Goal: Information Seeking & Learning: Learn about a topic

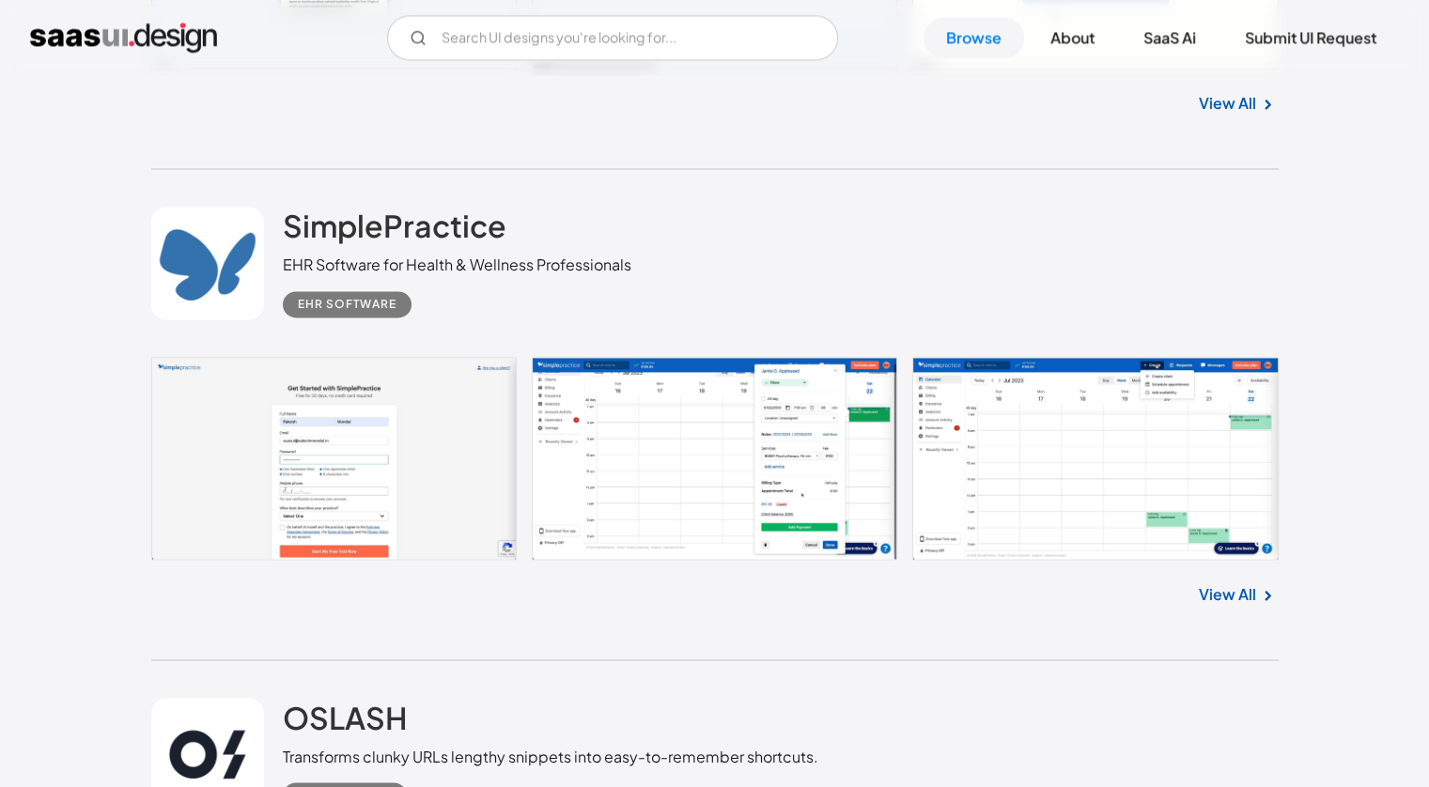
scroll to position [2912, 0]
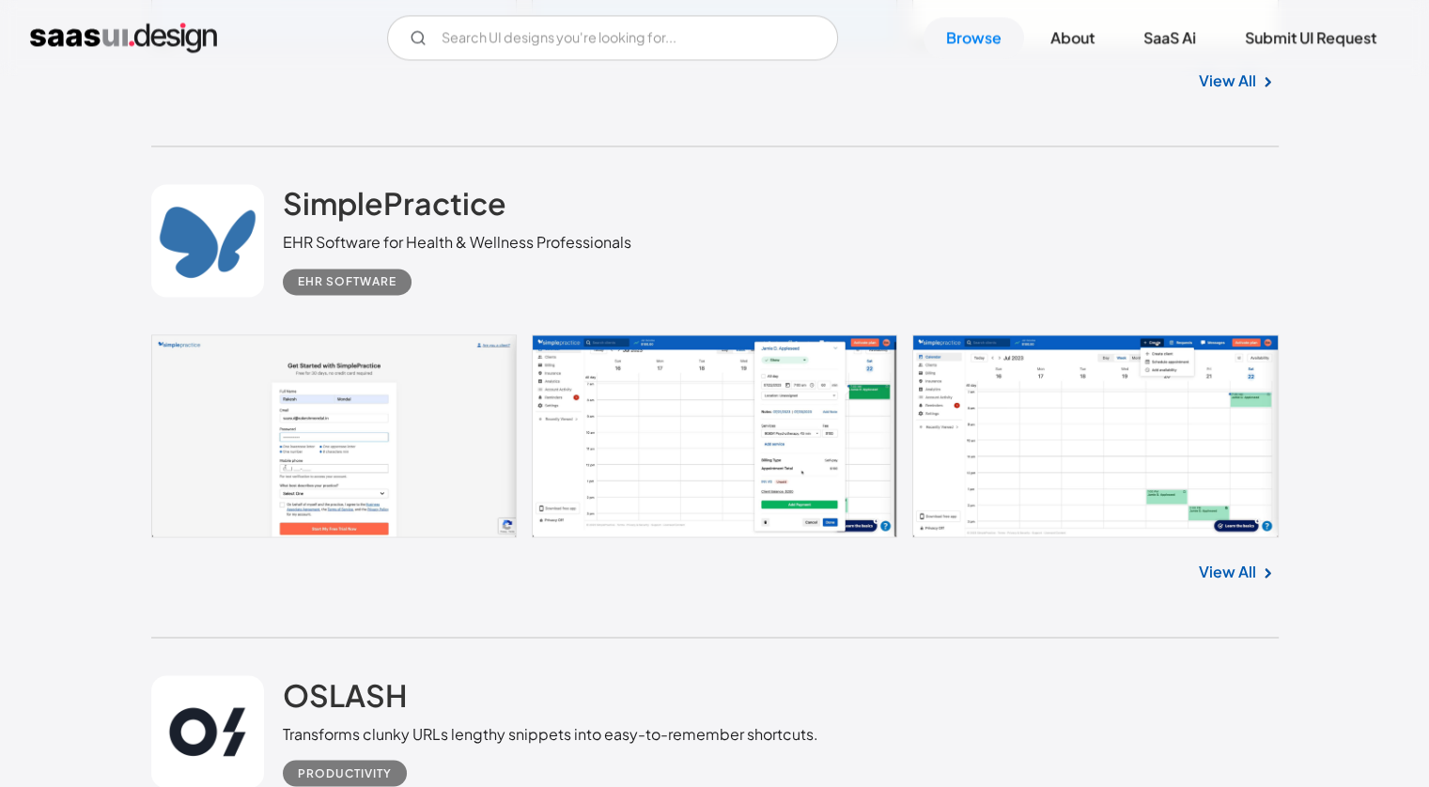
click at [636, 354] on link at bounding box center [714, 435] width 1127 height 203
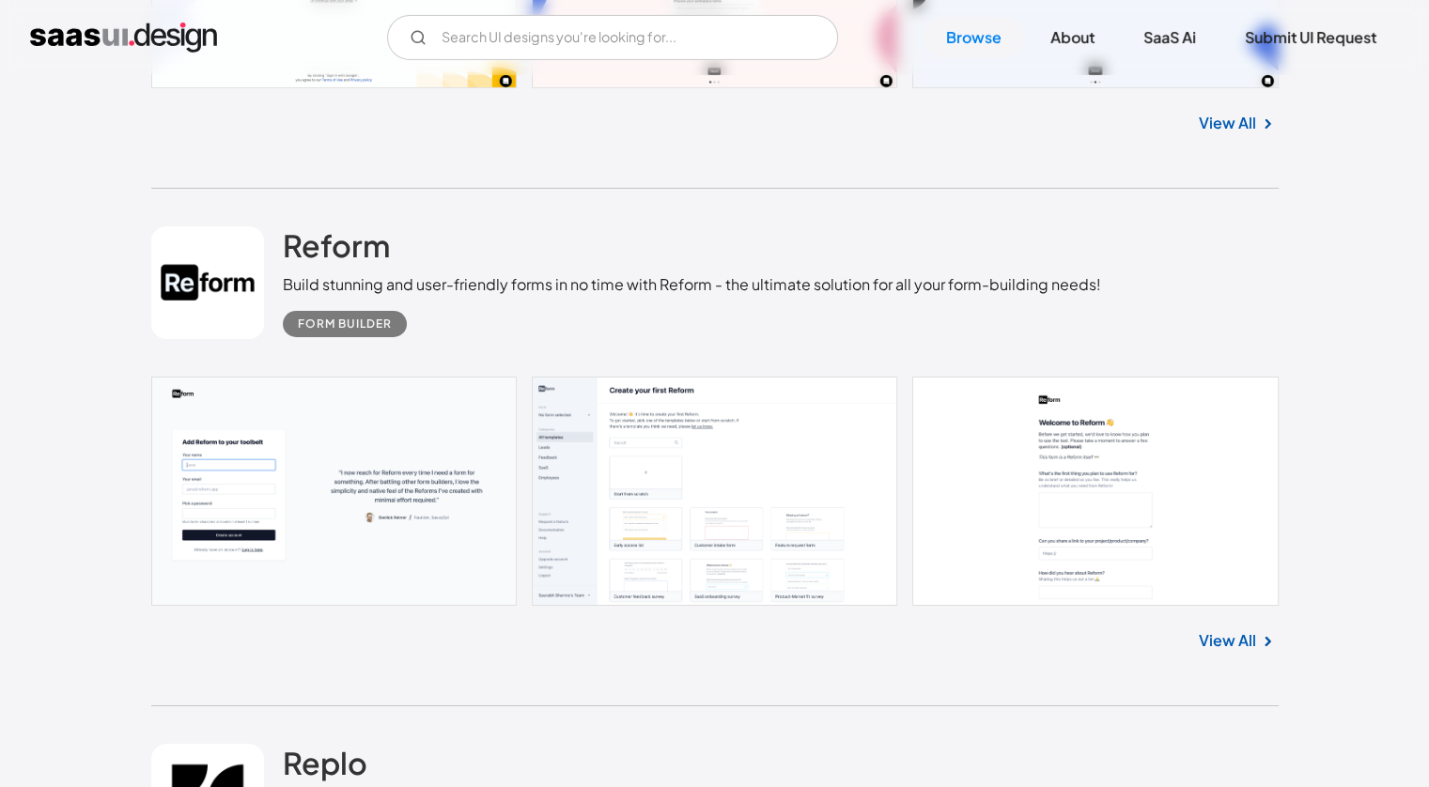
scroll to position [6388, 0]
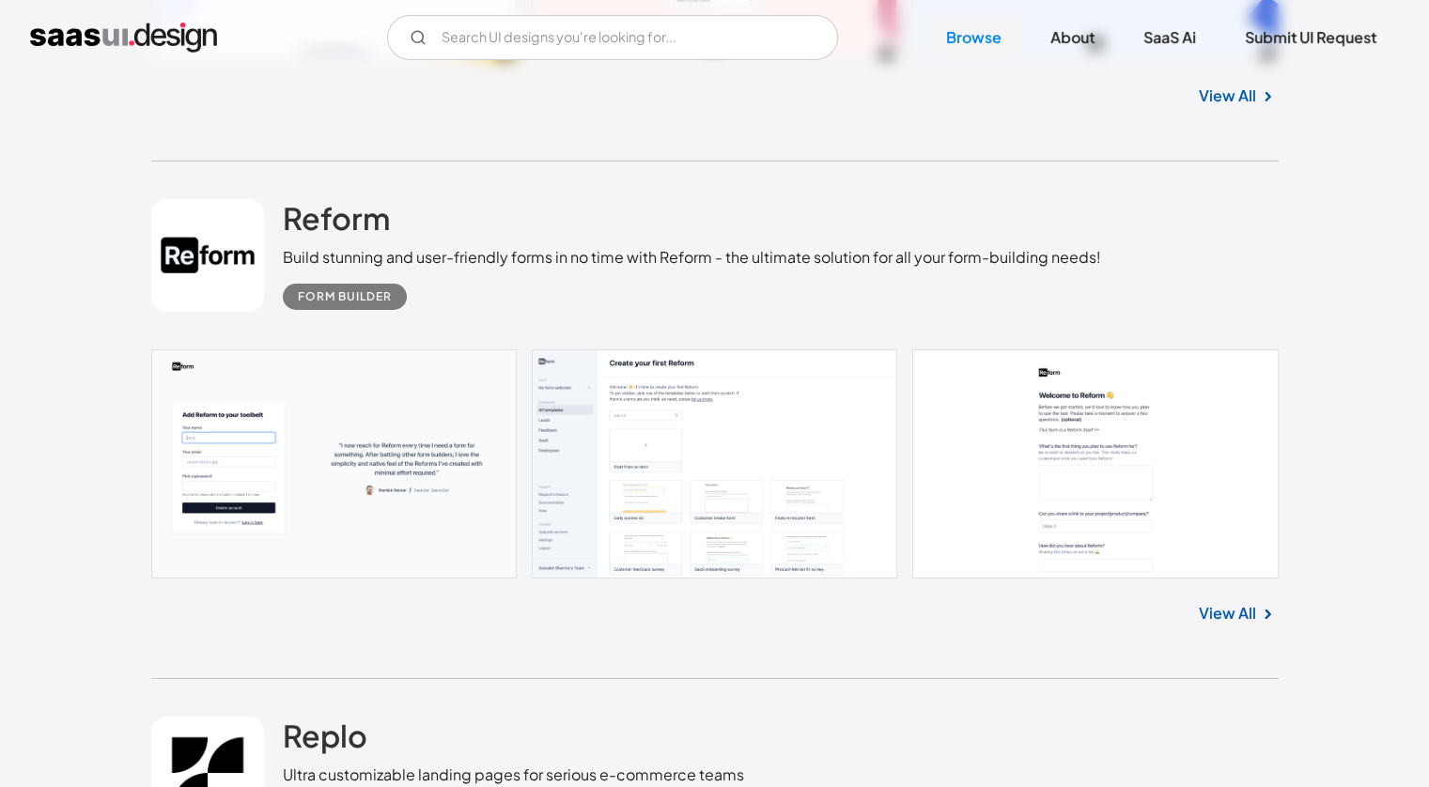
click at [283, 381] on link at bounding box center [714, 463] width 1127 height 229
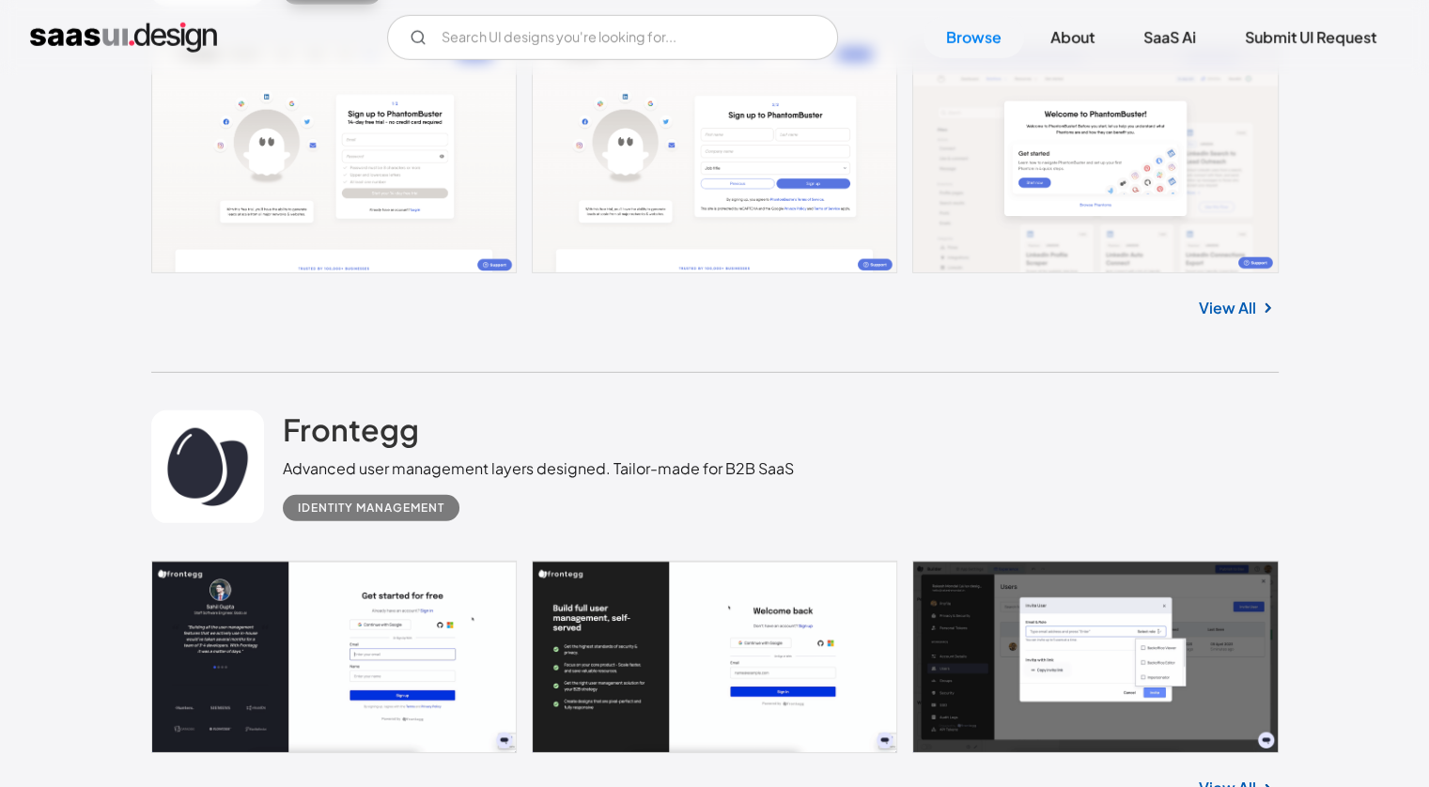
scroll to position [19917, 0]
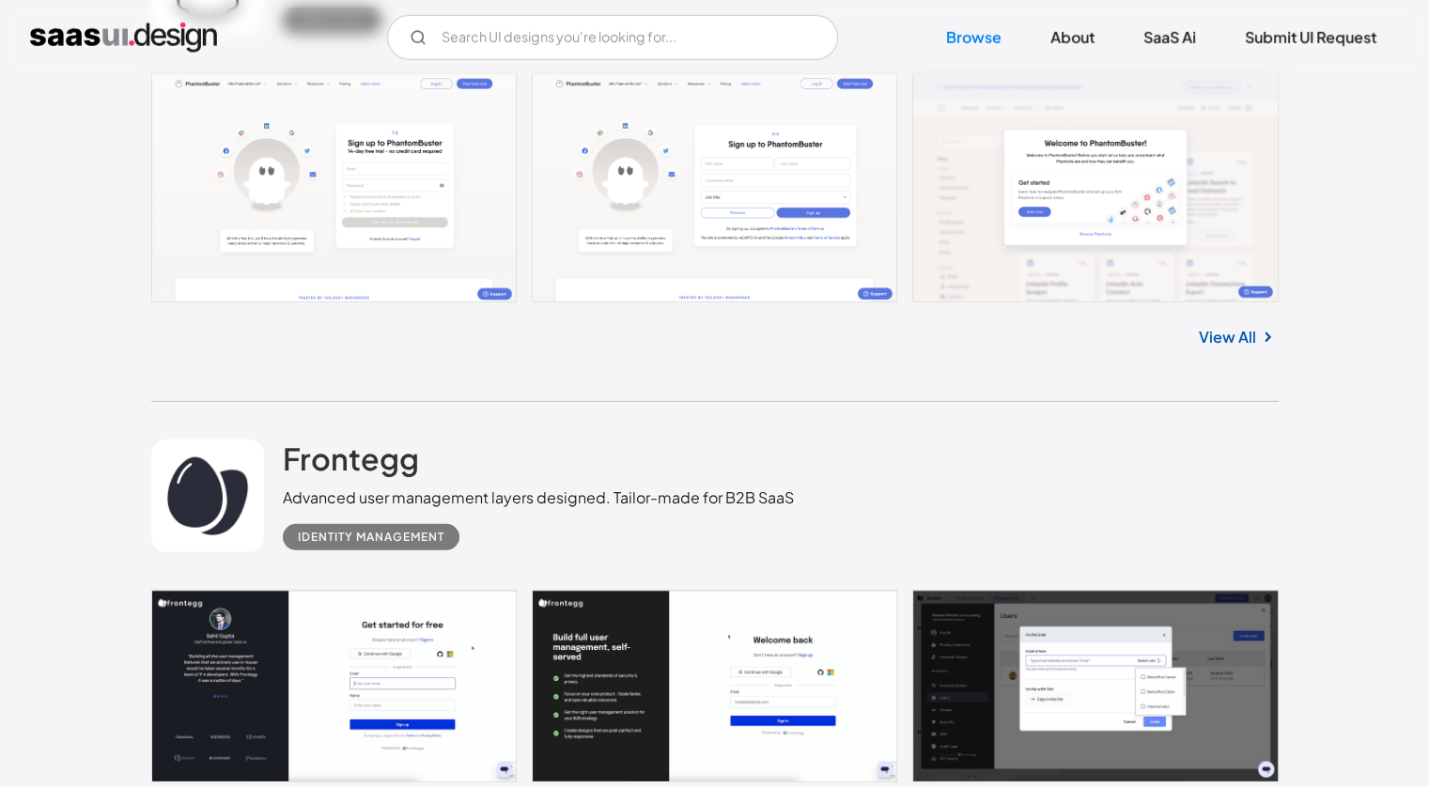
click at [1008, 232] on link at bounding box center [714, 187] width 1127 height 229
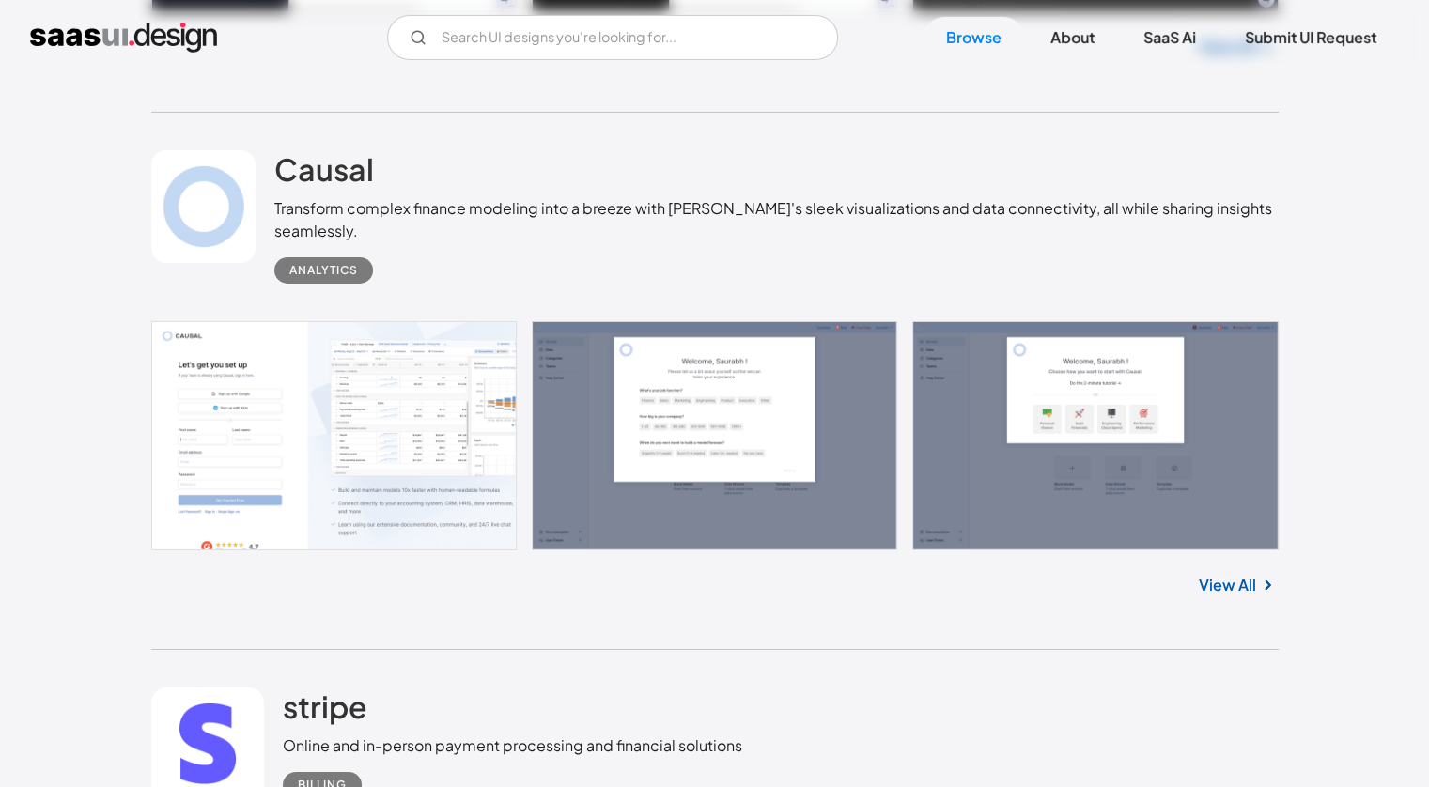
scroll to position [20763, 0]
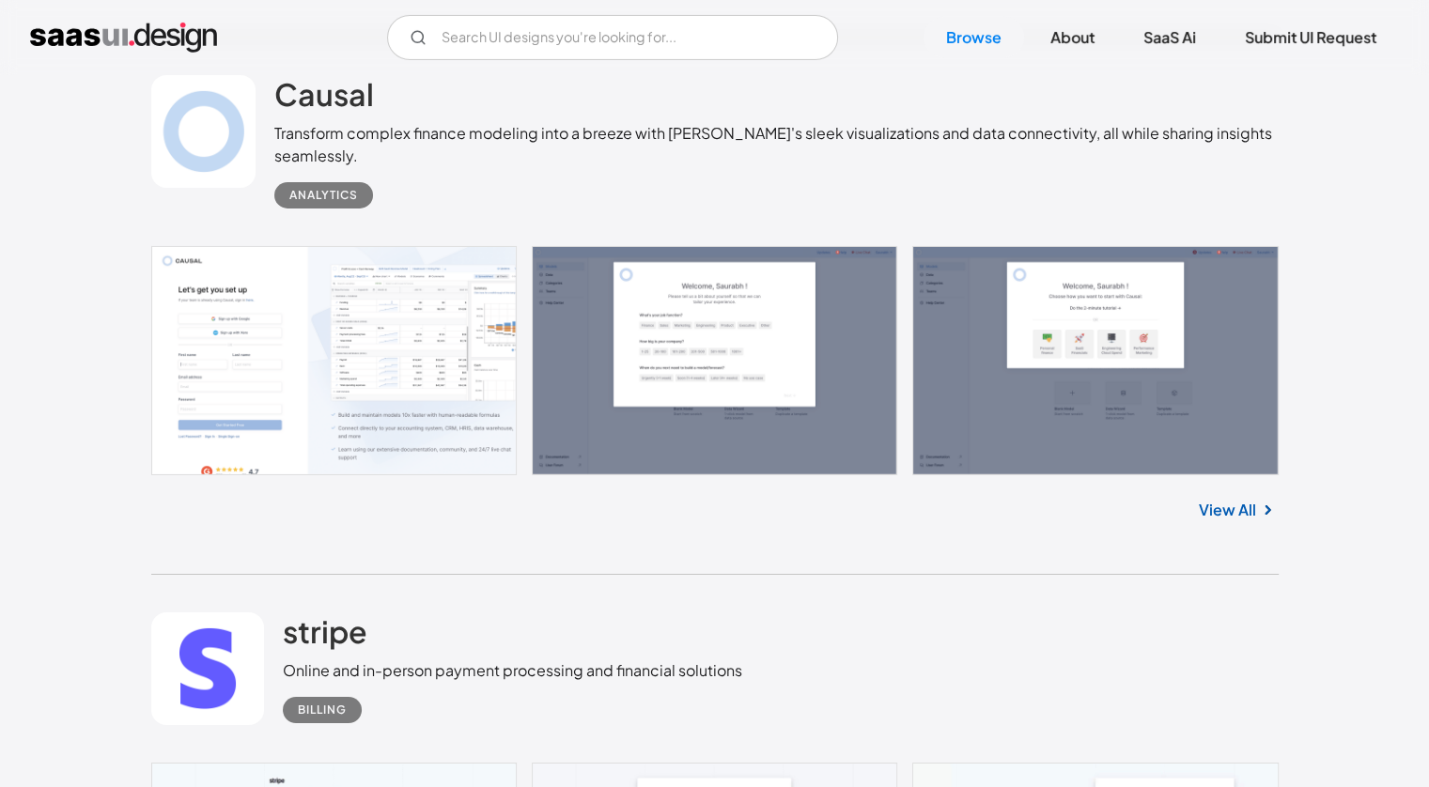
click at [319, 379] on link at bounding box center [714, 360] width 1127 height 229
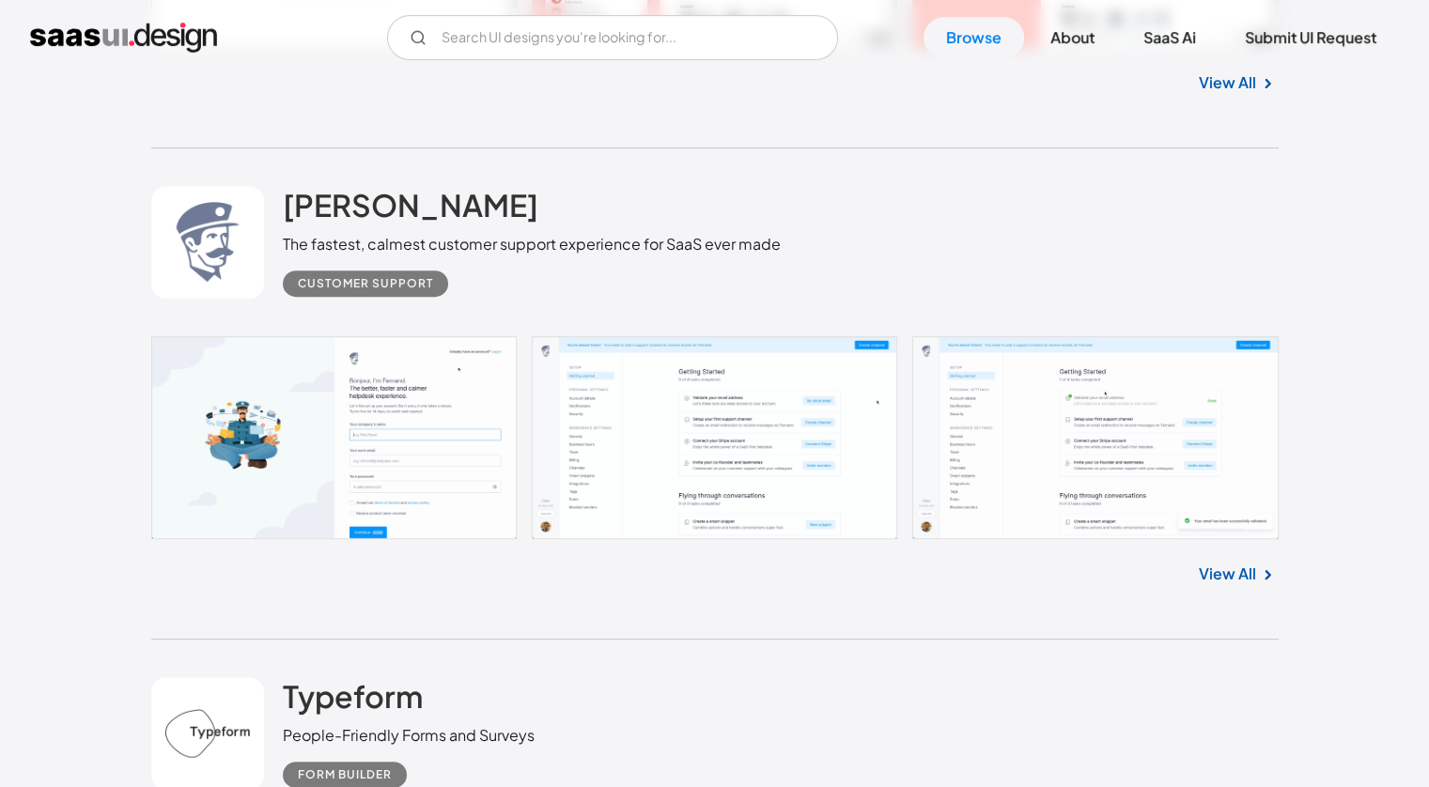
scroll to position [7892, 0]
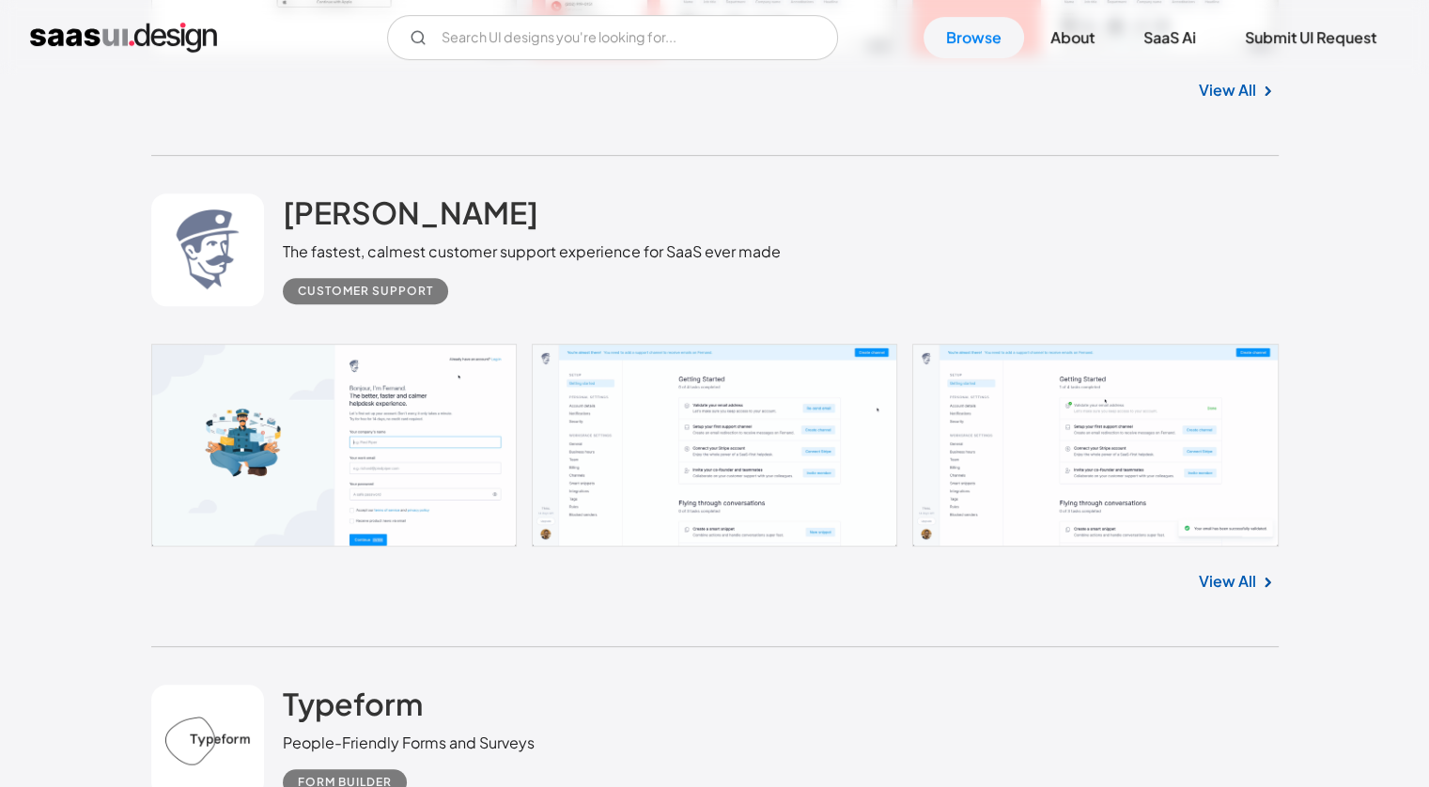
click at [351, 404] on link at bounding box center [714, 445] width 1127 height 203
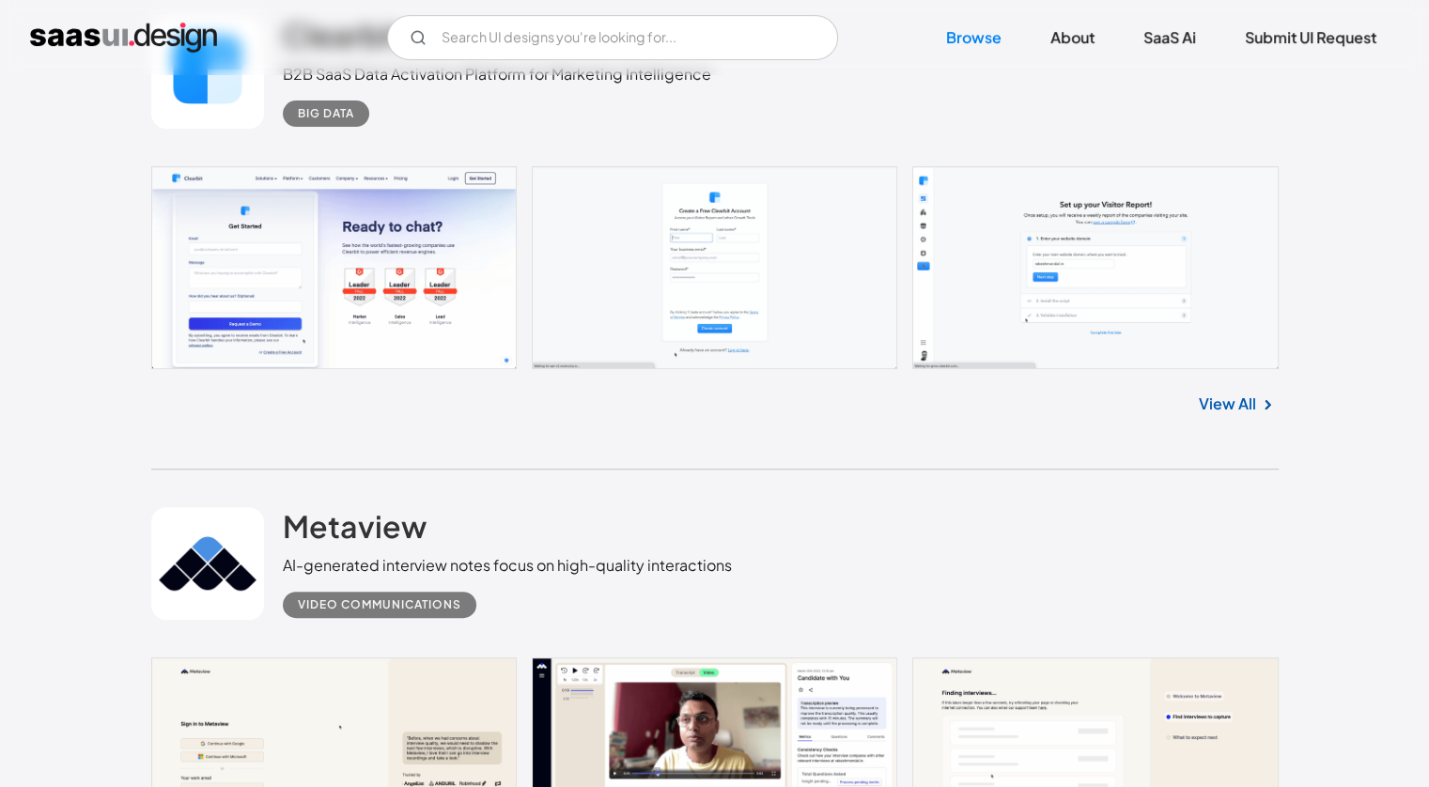
scroll to position [470, 0]
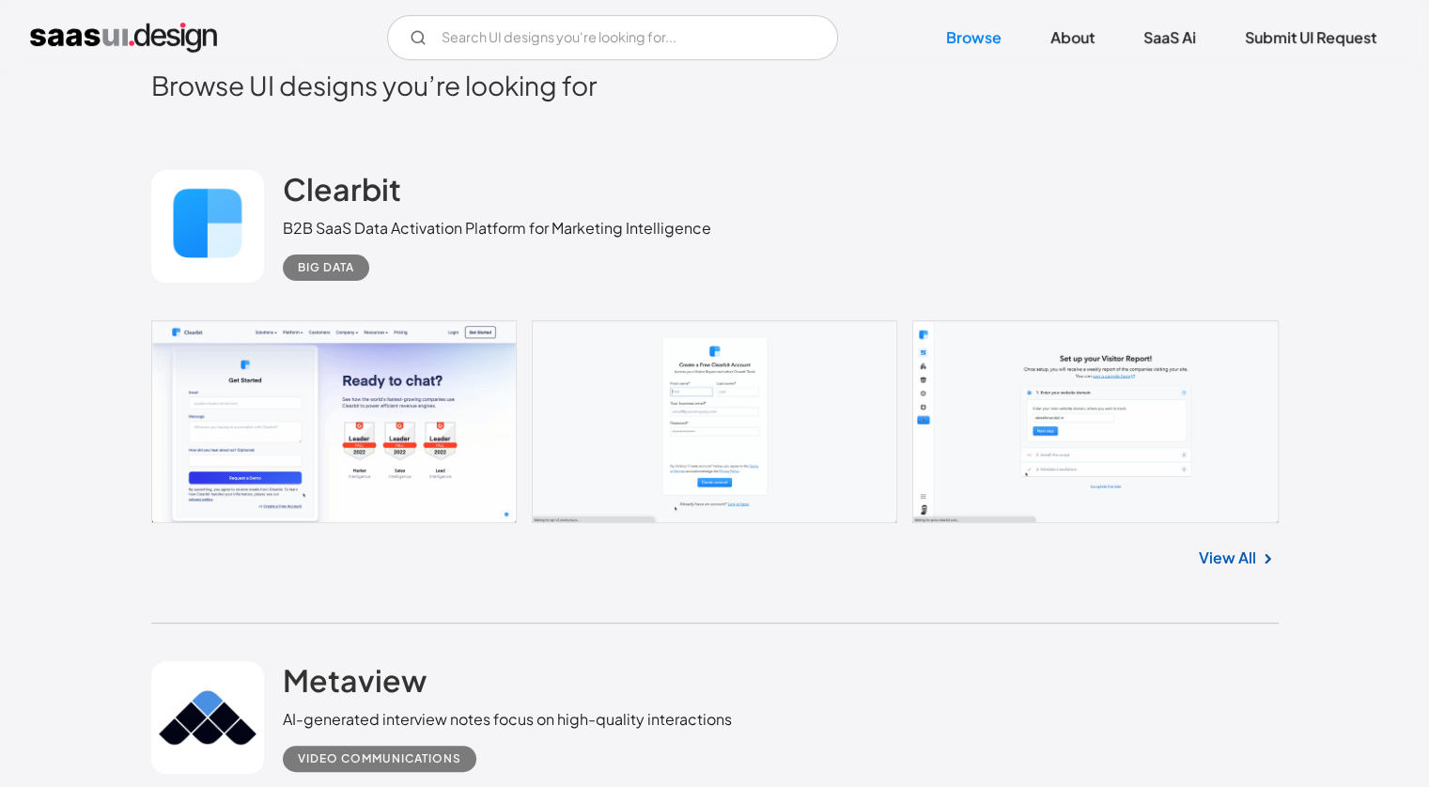
click at [405, 427] on link at bounding box center [714, 421] width 1127 height 203
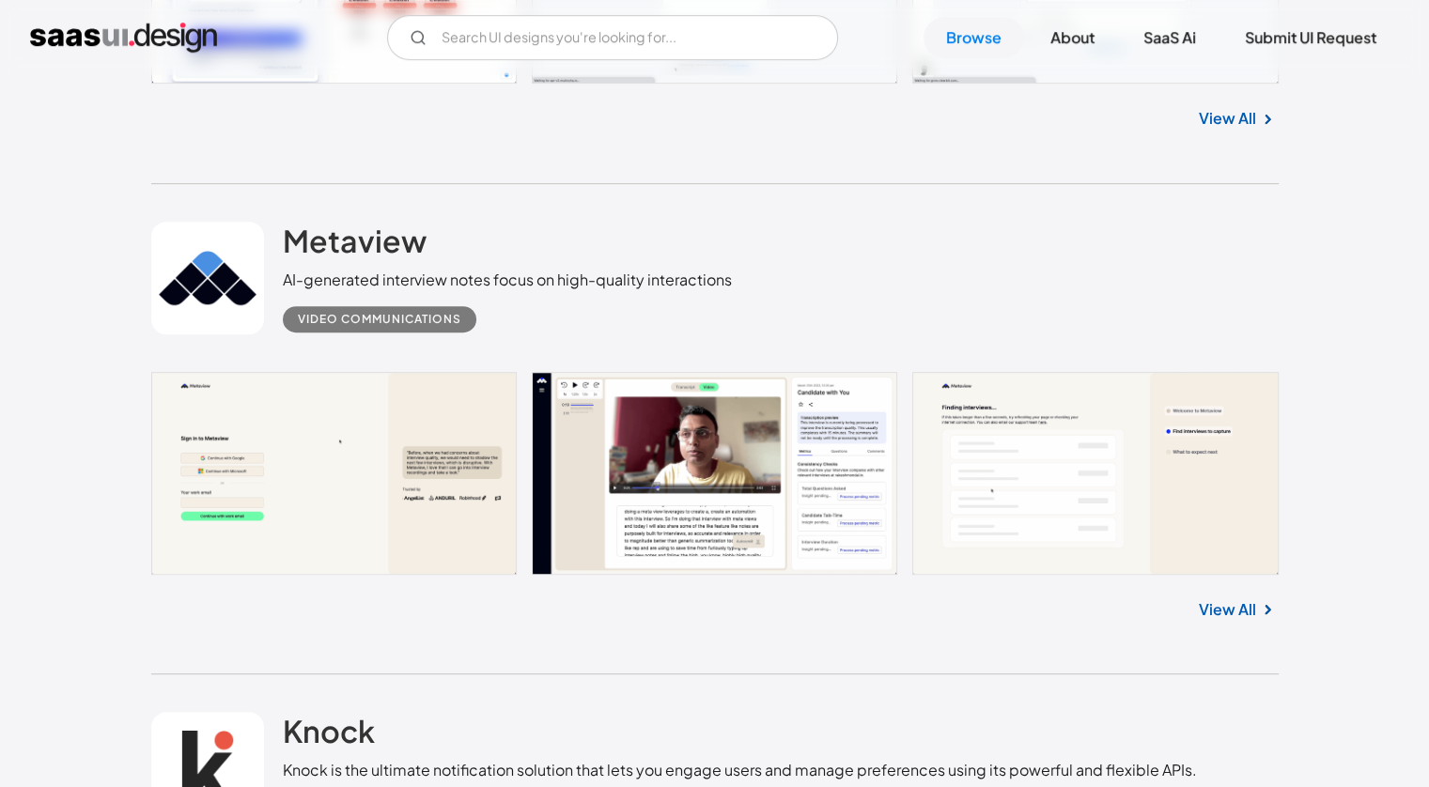
scroll to position [939, 0]
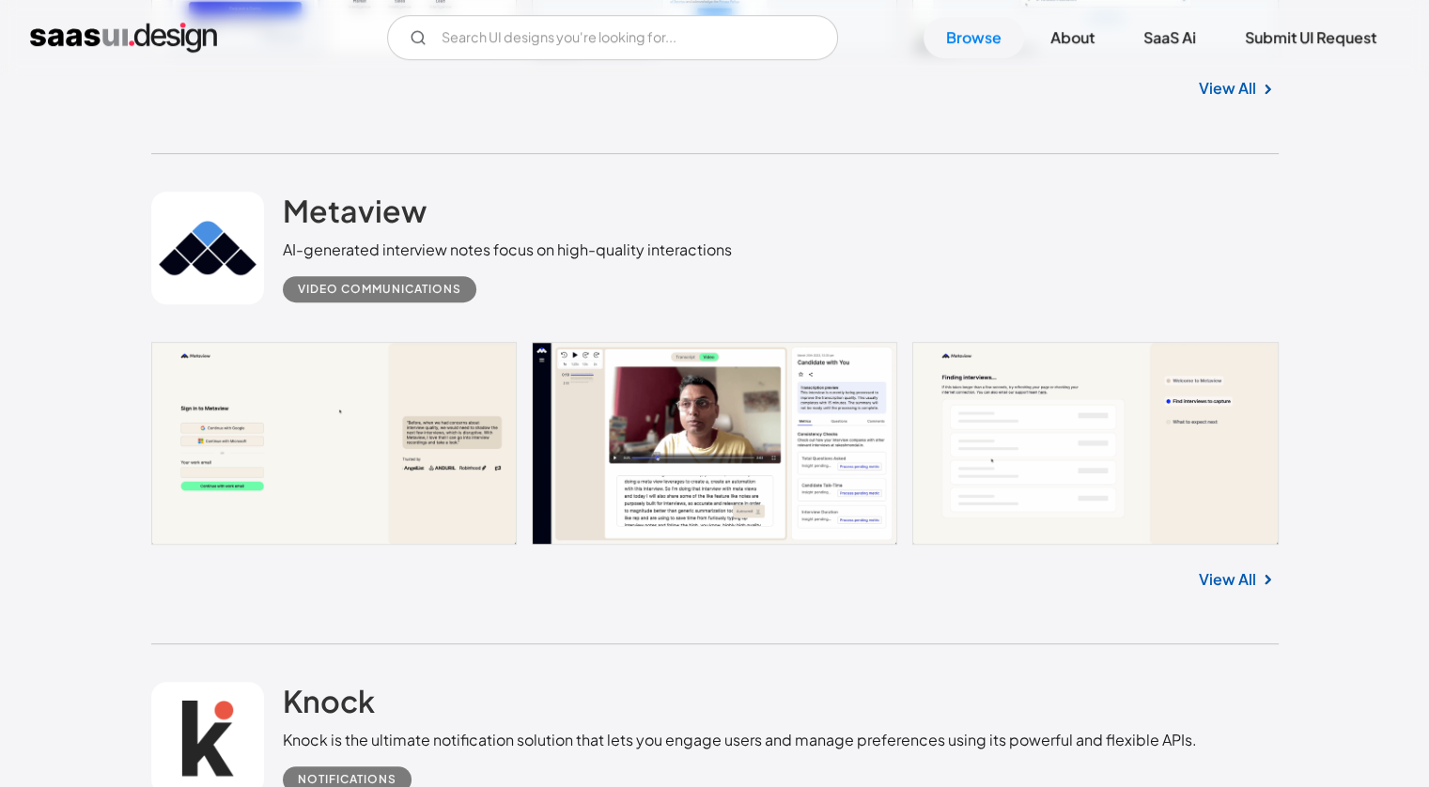
click at [224, 442] on link at bounding box center [714, 443] width 1127 height 203
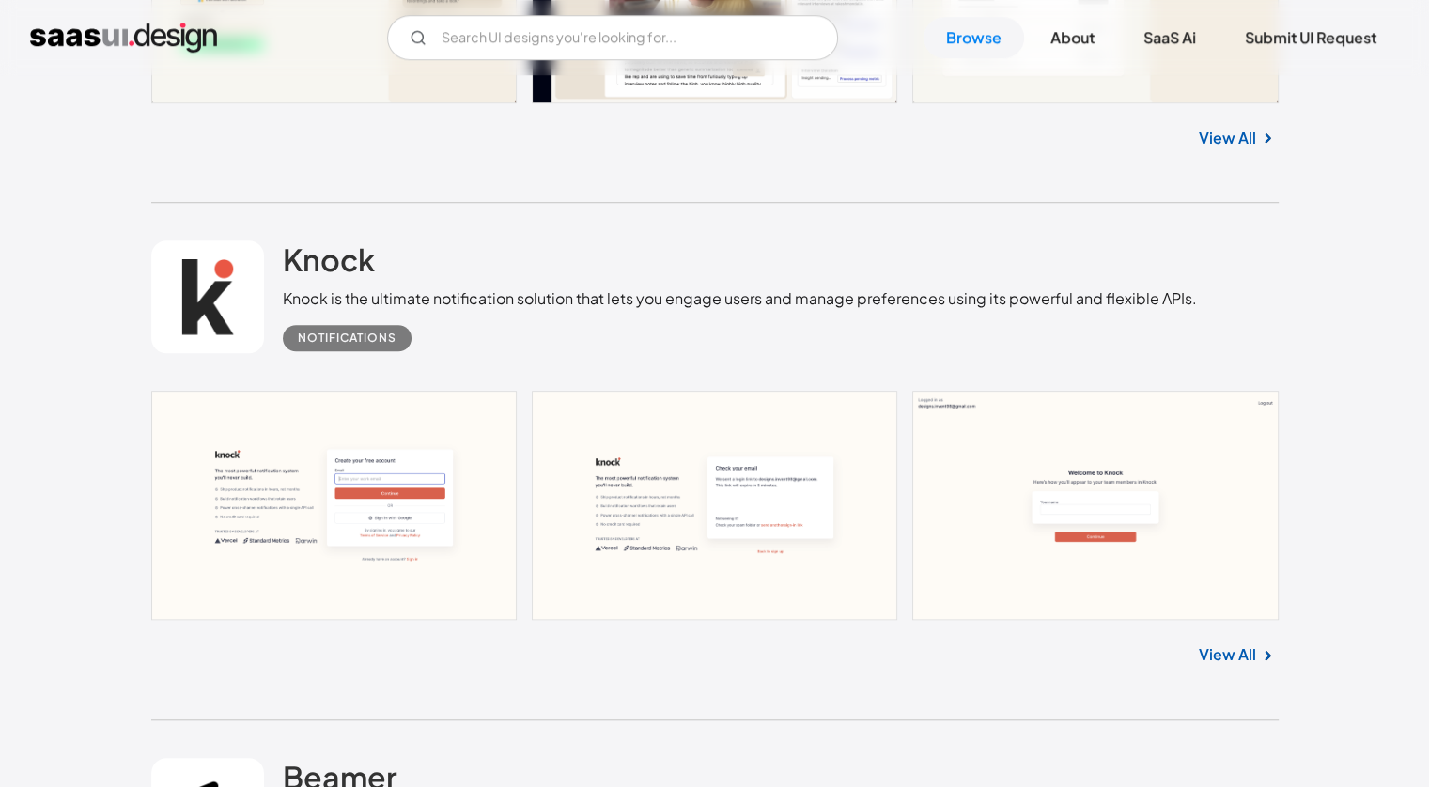
scroll to position [1409, 0]
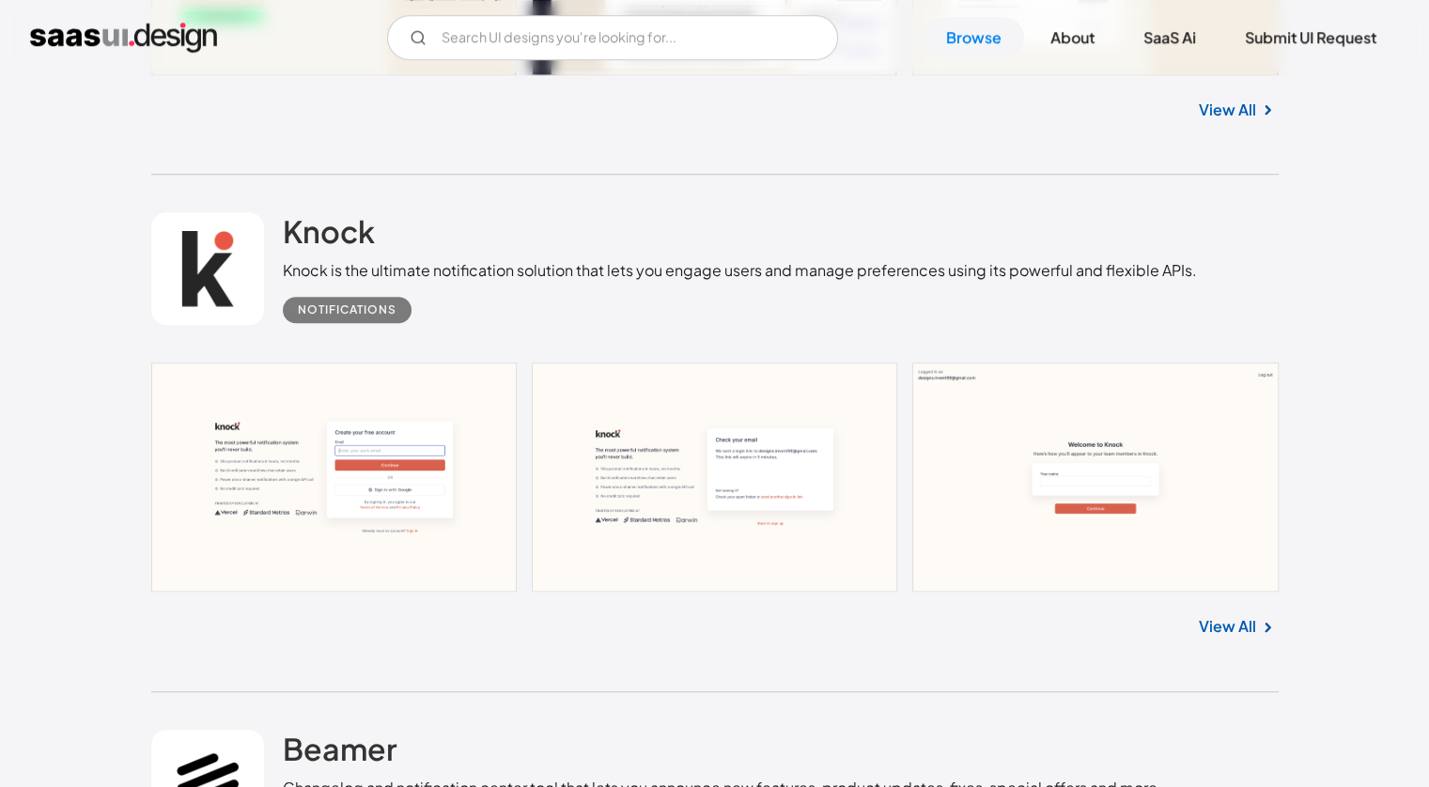
click at [390, 478] on link at bounding box center [714, 477] width 1127 height 229
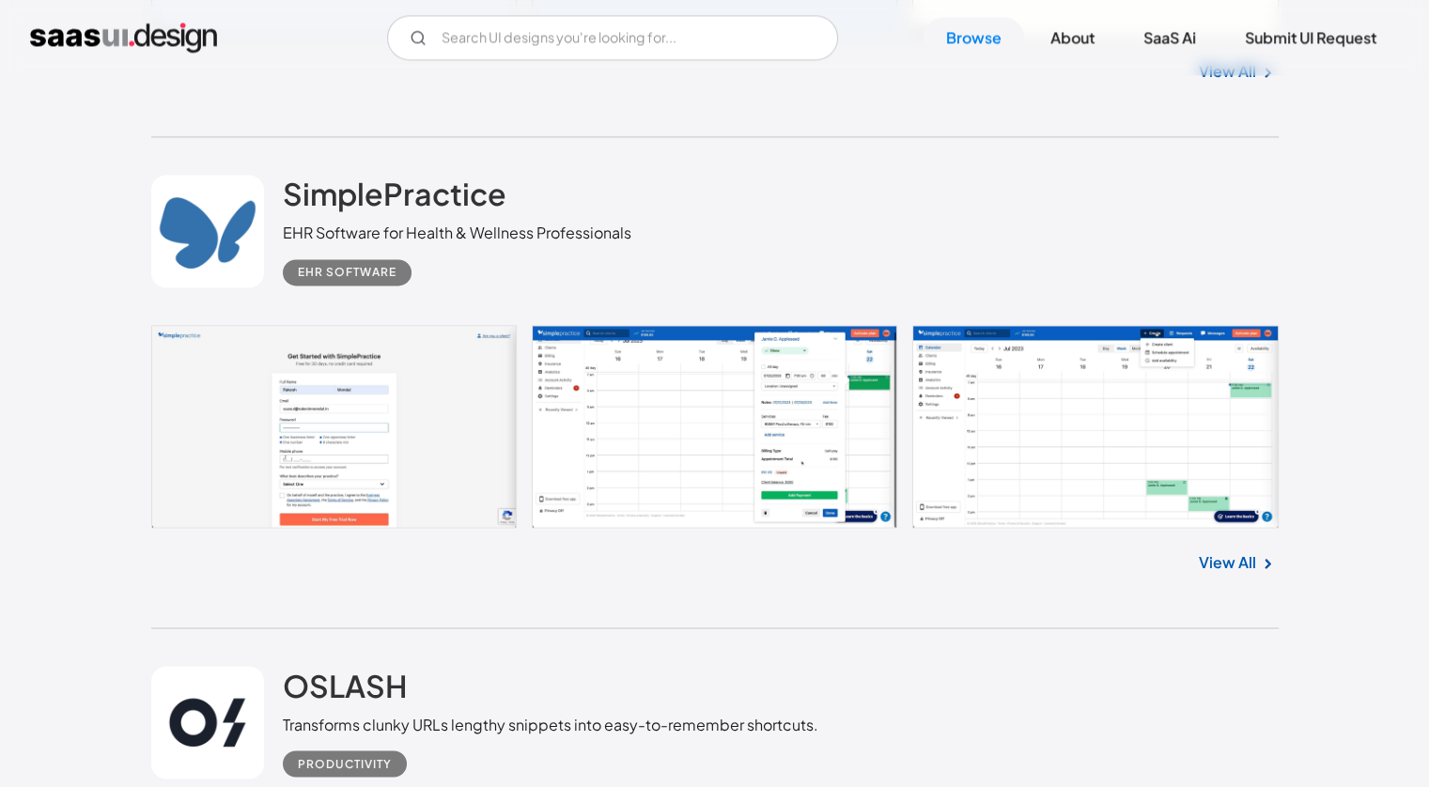
scroll to position [2912, 0]
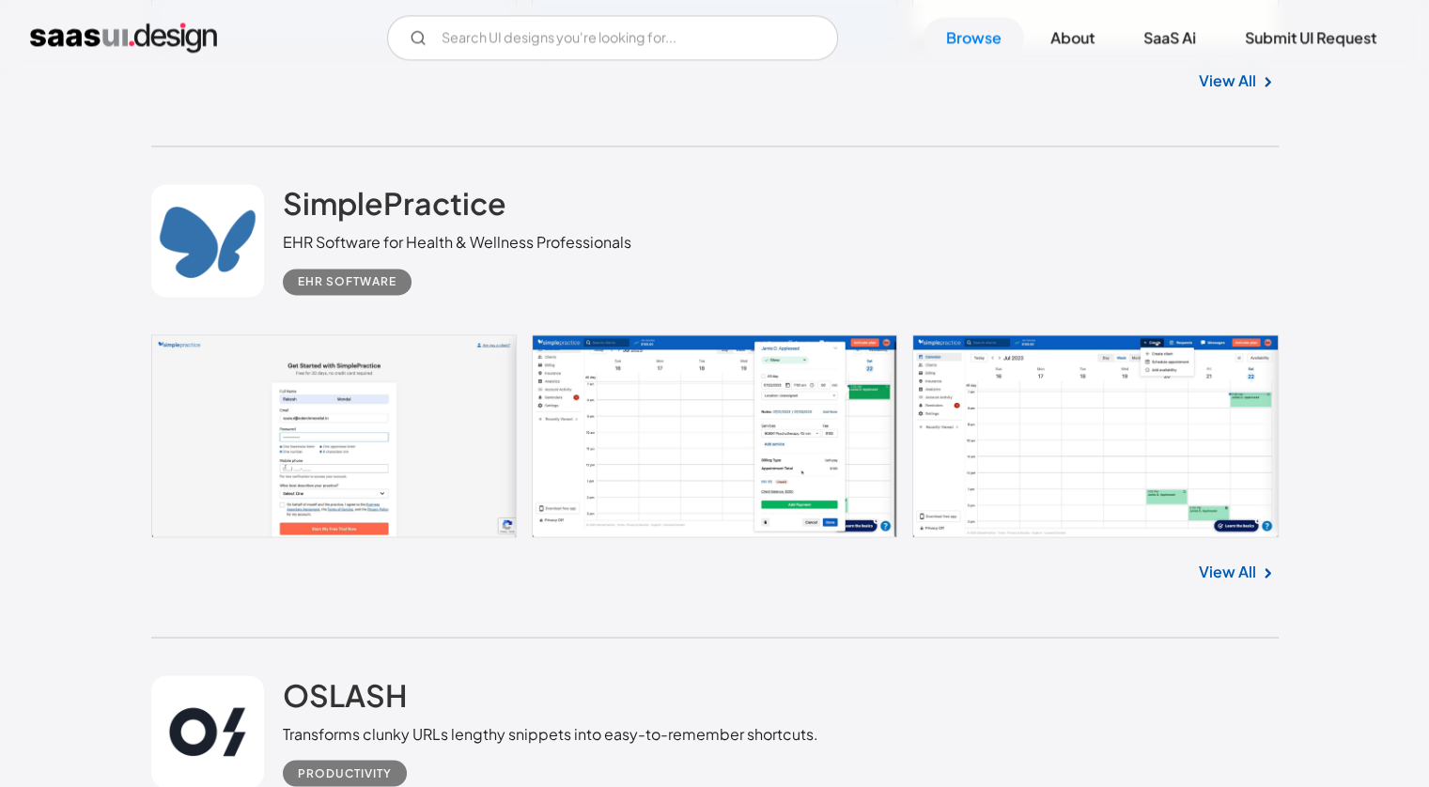
click at [238, 489] on link at bounding box center [714, 435] width 1127 height 203
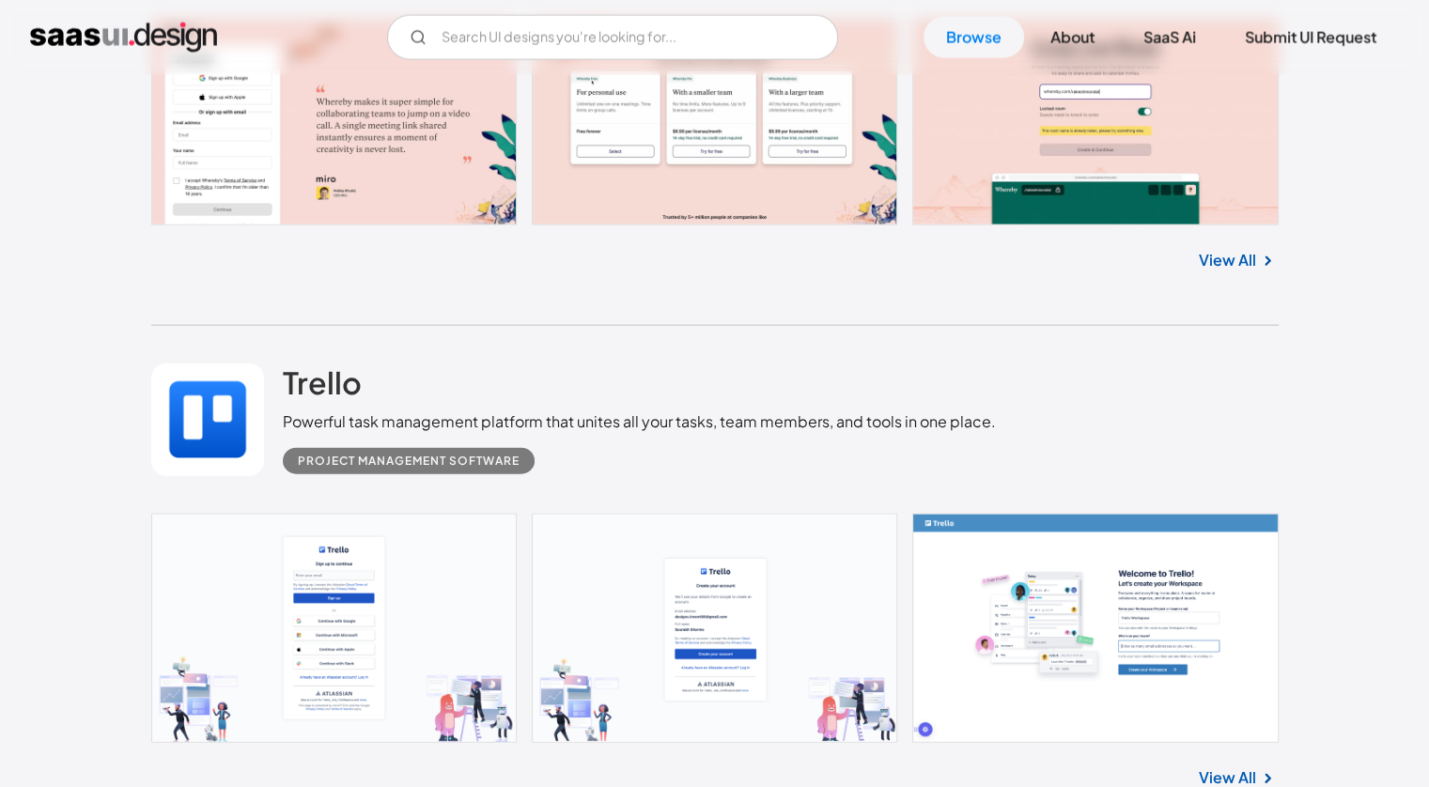
scroll to position [4416, 0]
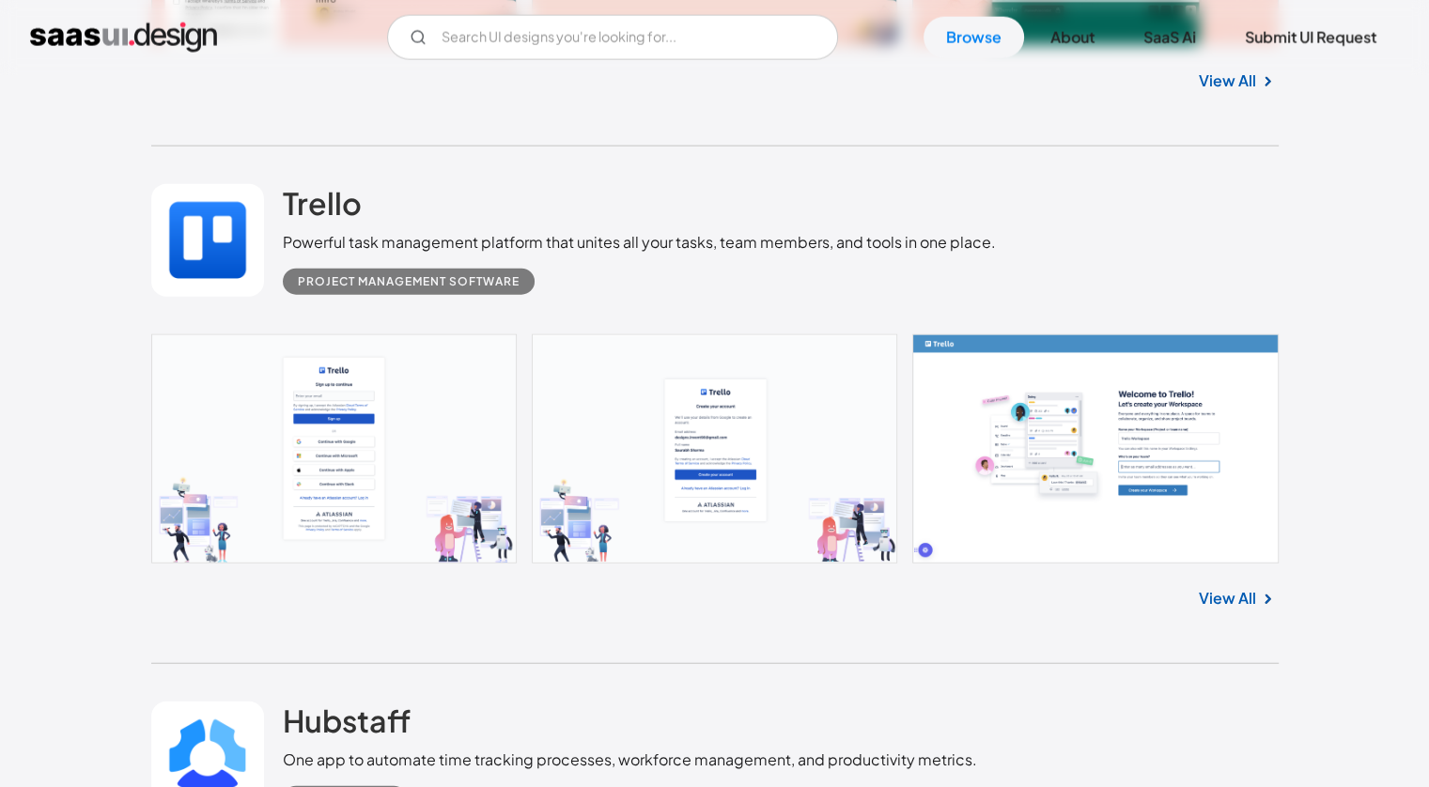
click at [278, 428] on link at bounding box center [714, 448] width 1127 height 229
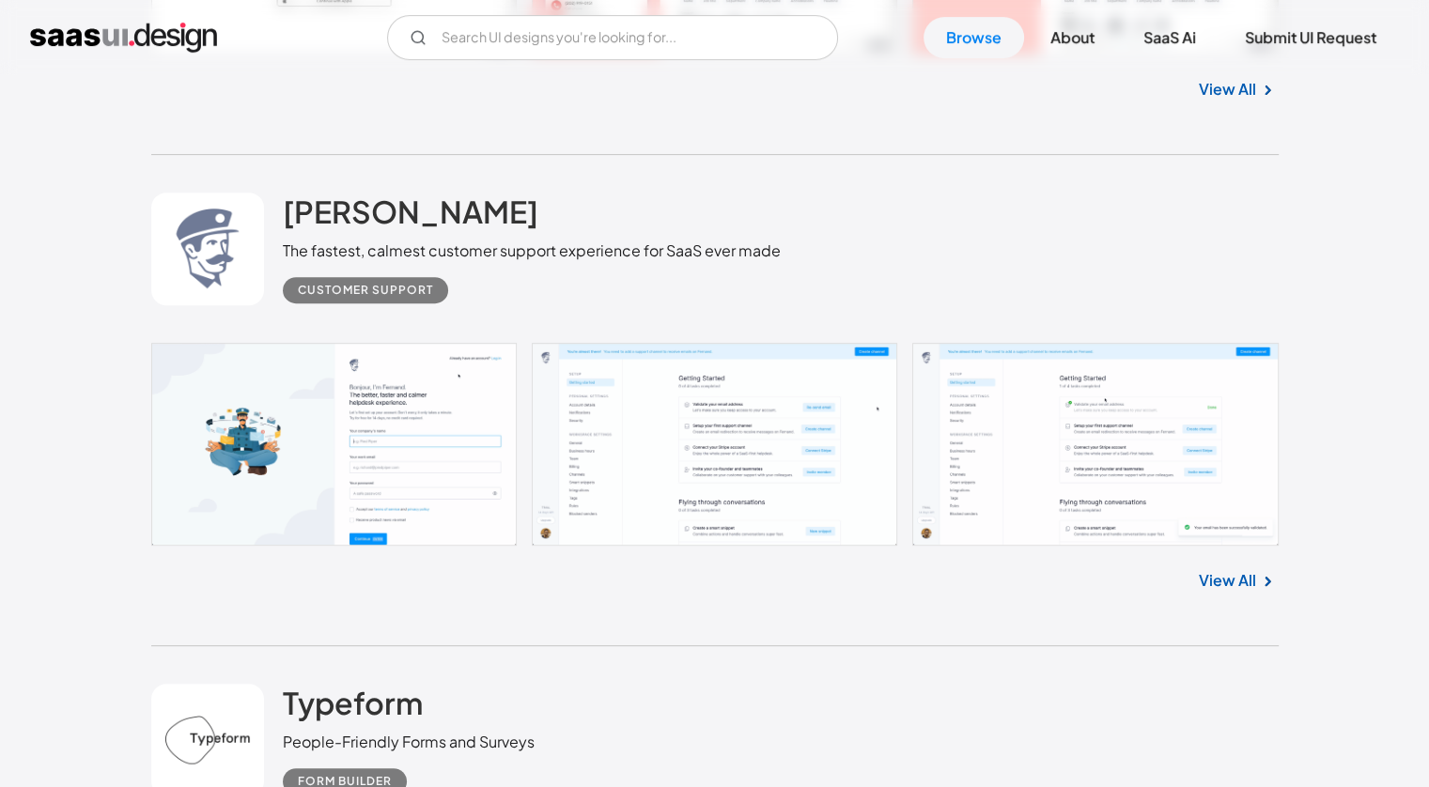
scroll to position [7892, 0]
click at [1276, 39] on link "Submit UI Request" at bounding box center [1310, 37] width 177 height 41
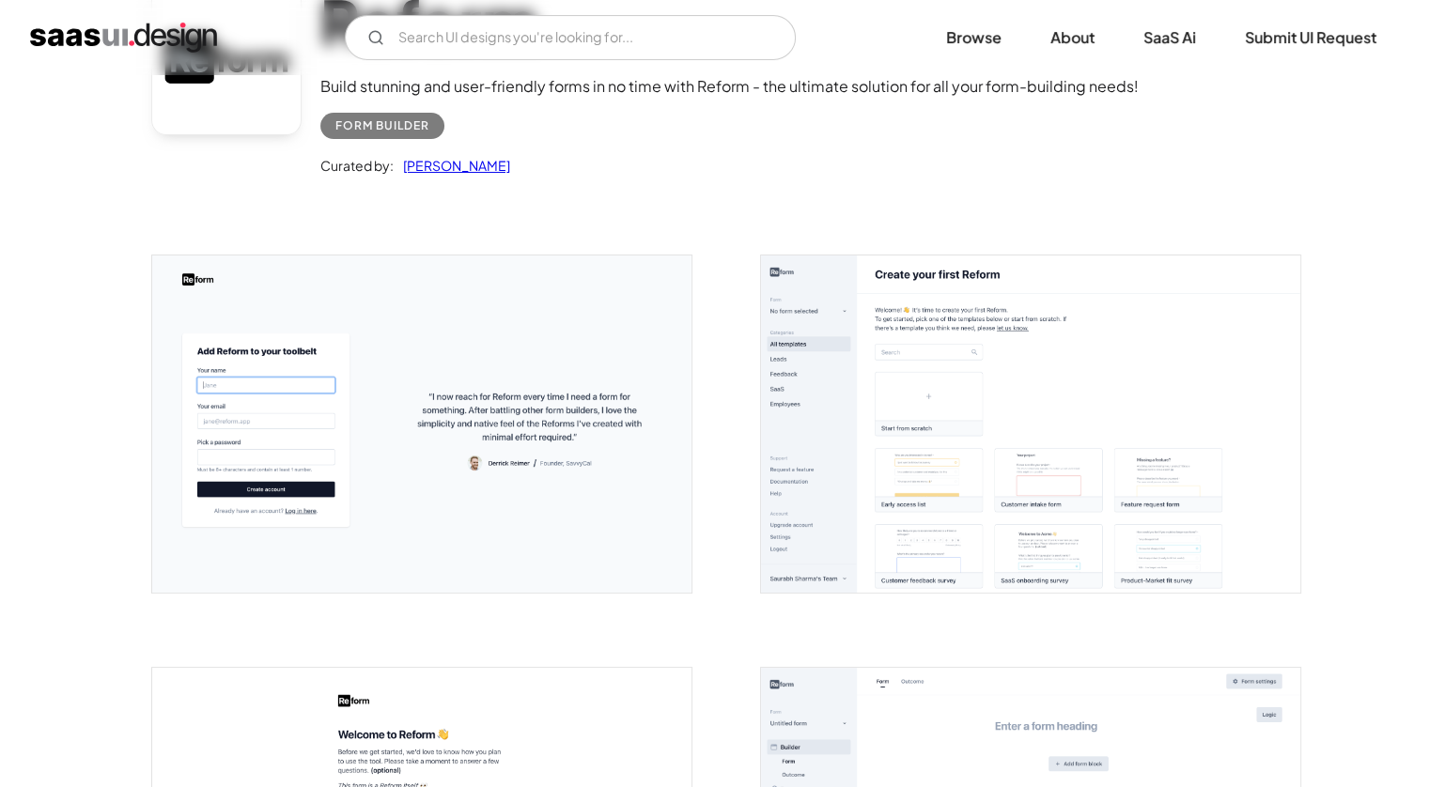
scroll to position [282, 0]
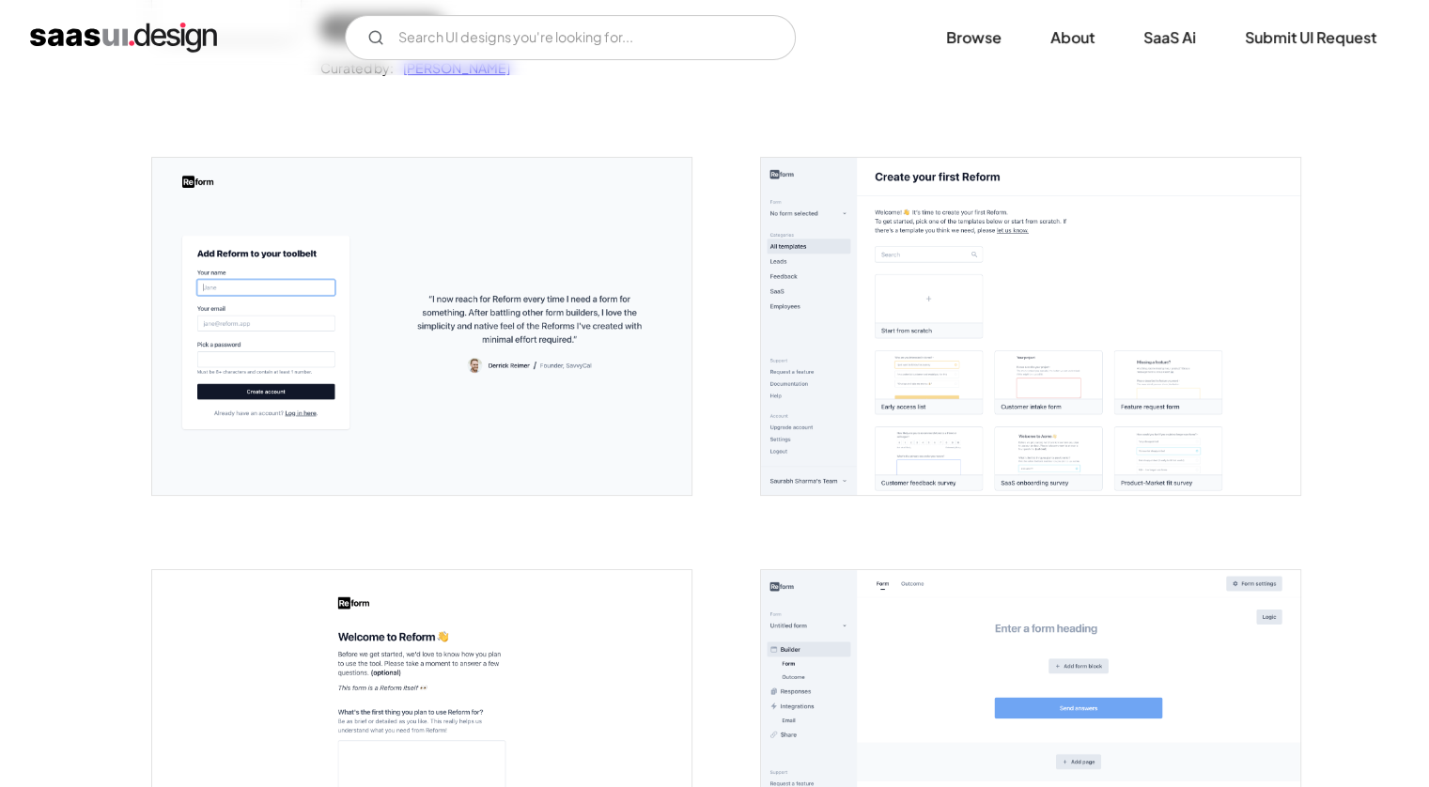
click at [934, 396] on img "open lightbox" at bounding box center [1030, 326] width 539 height 337
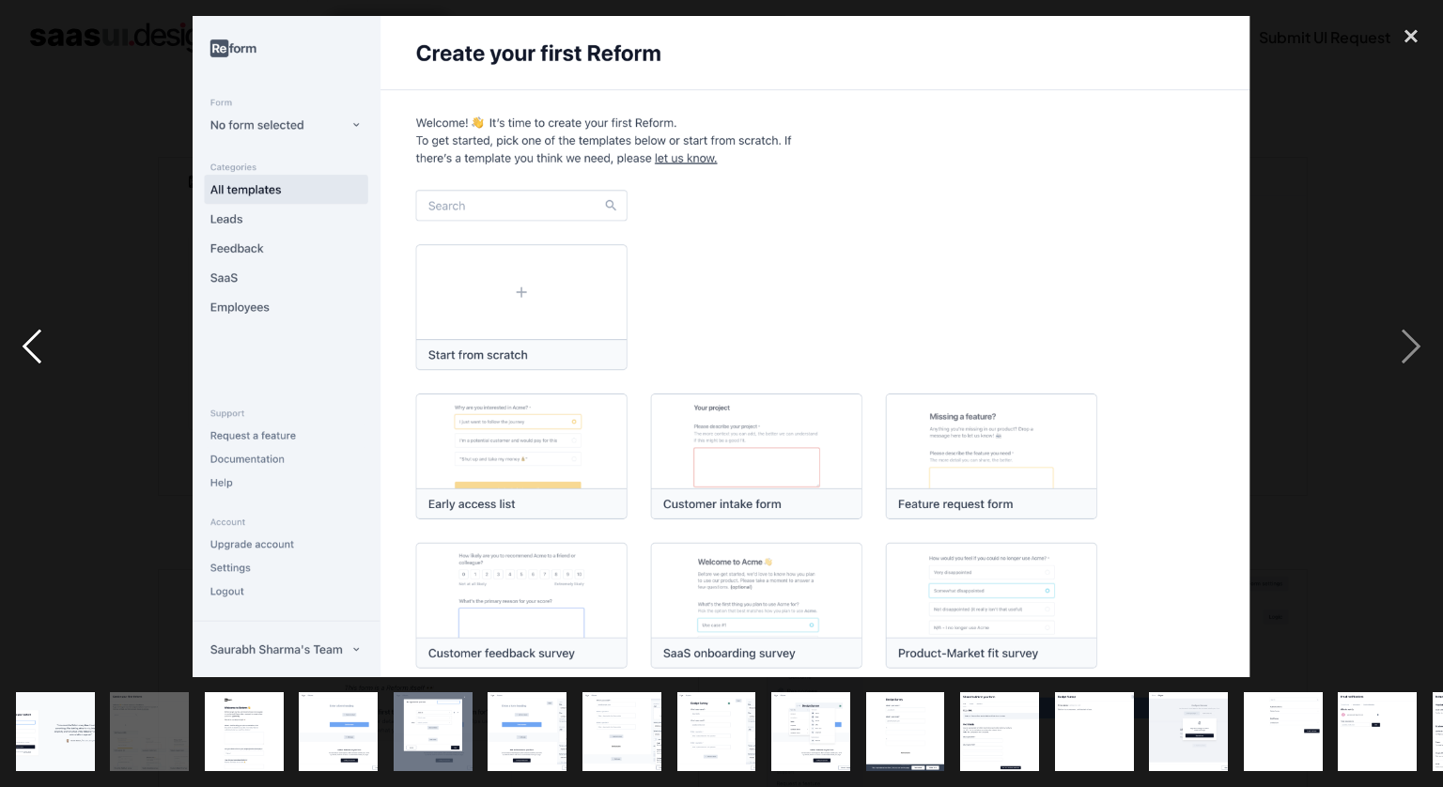
click at [25, 331] on div "previous image" at bounding box center [32, 346] width 64 height 661
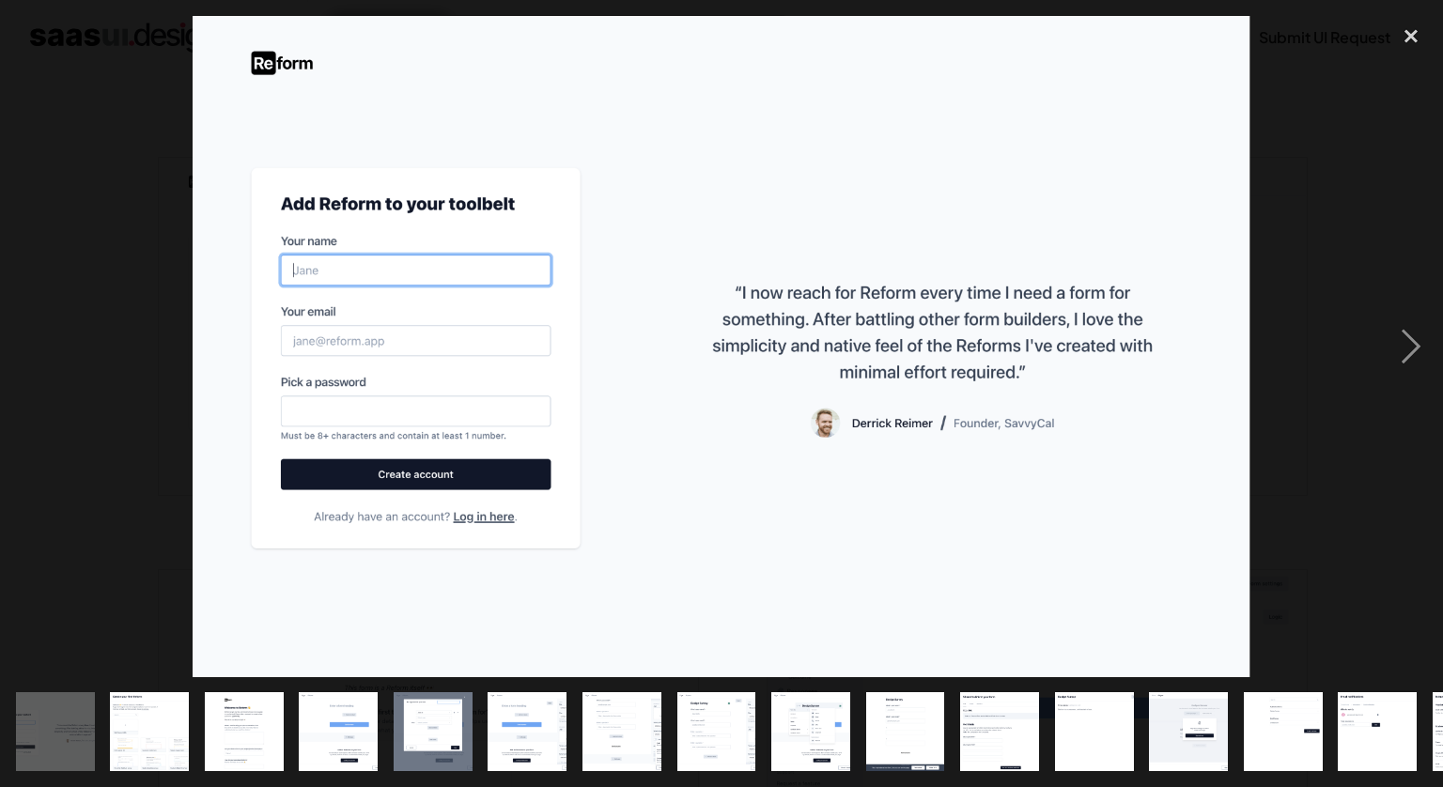
click at [27, 331] on div "previous image" at bounding box center [32, 346] width 64 height 661
click at [1413, 335] on div "next image" at bounding box center [1411, 346] width 64 height 661
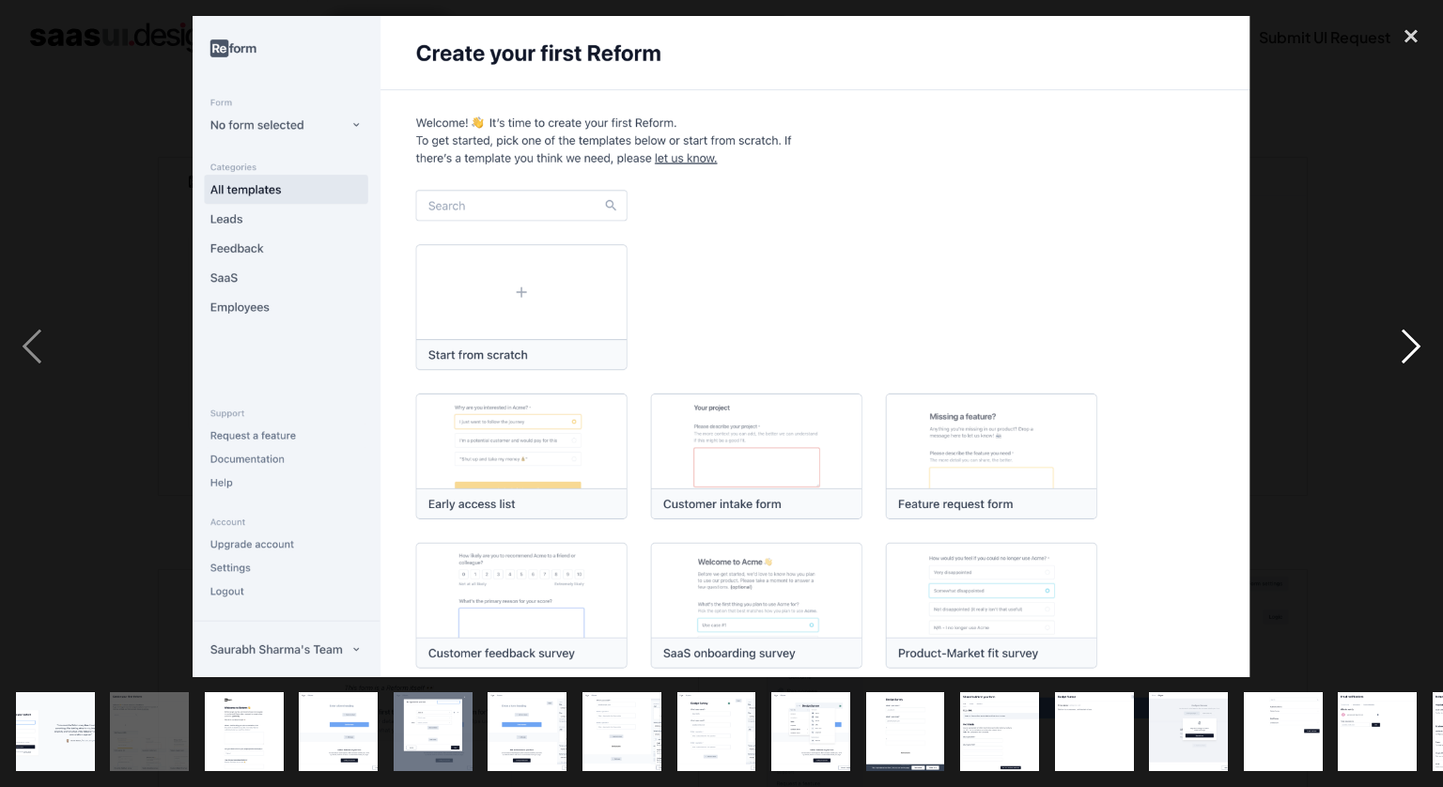
click at [1413, 335] on div "next image" at bounding box center [1411, 346] width 64 height 661
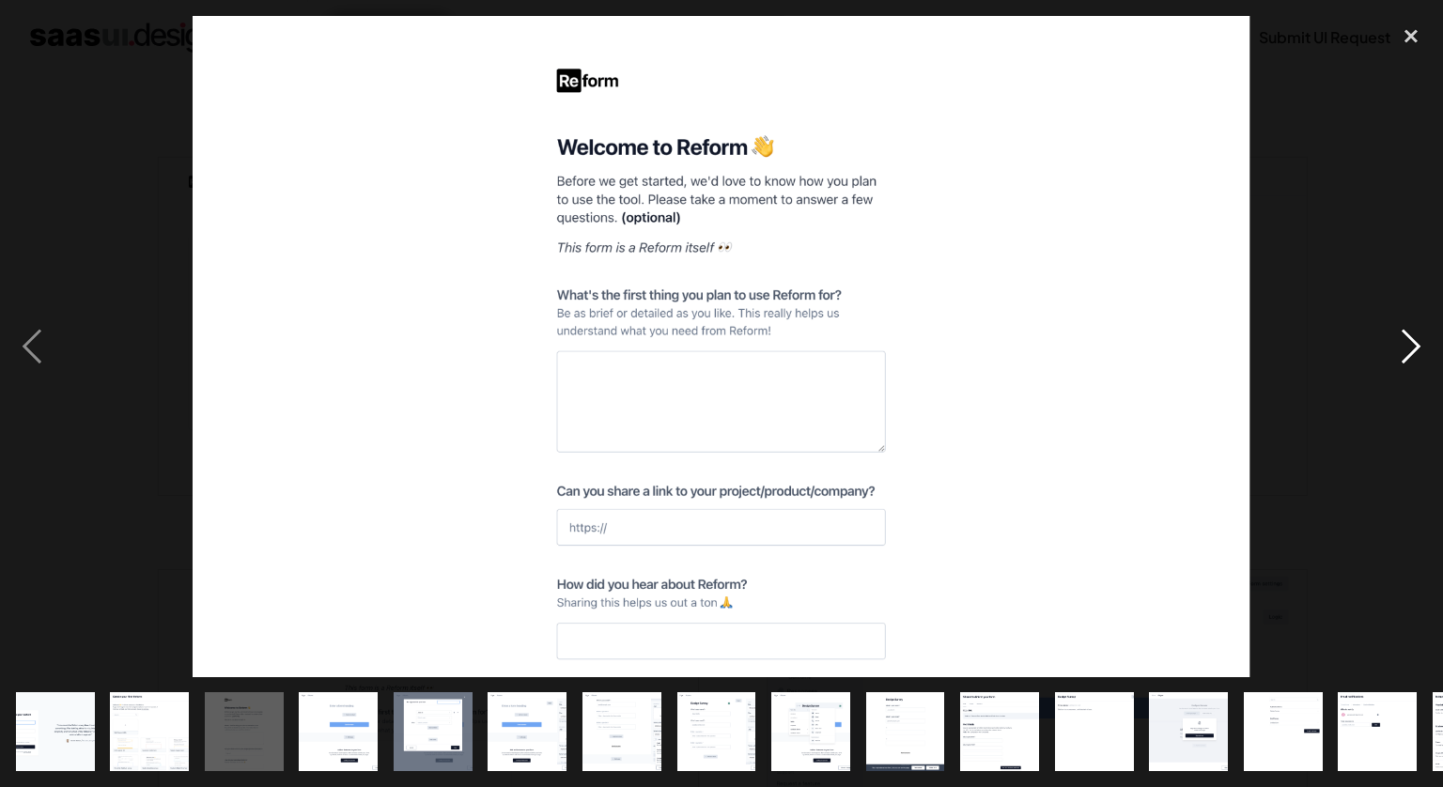
click at [1413, 335] on div "next image" at bounding box center [1411, 346] width 64 height 661
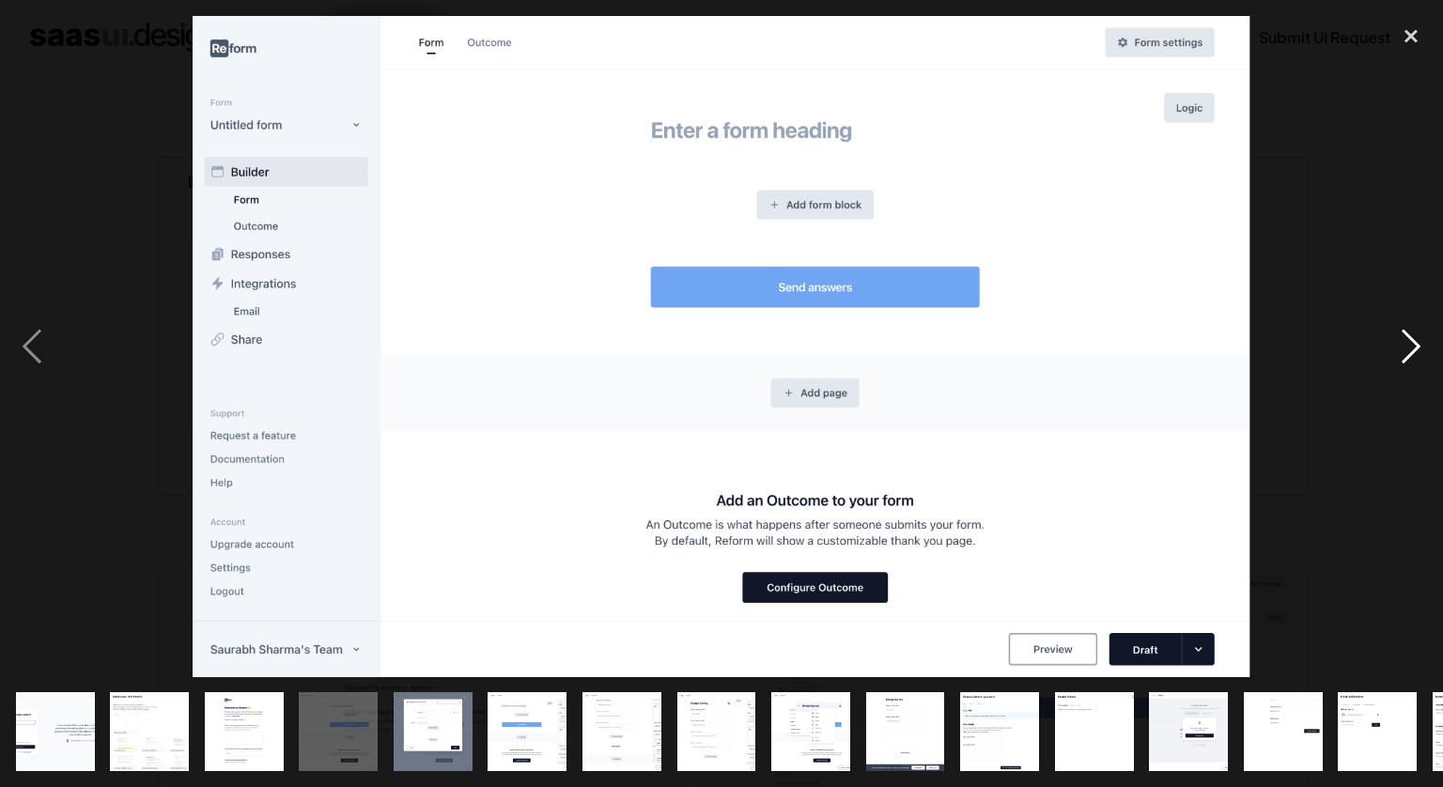
click at [1413, 335] on div "next image" at bounding box center [1411, 346] width 64 height 661
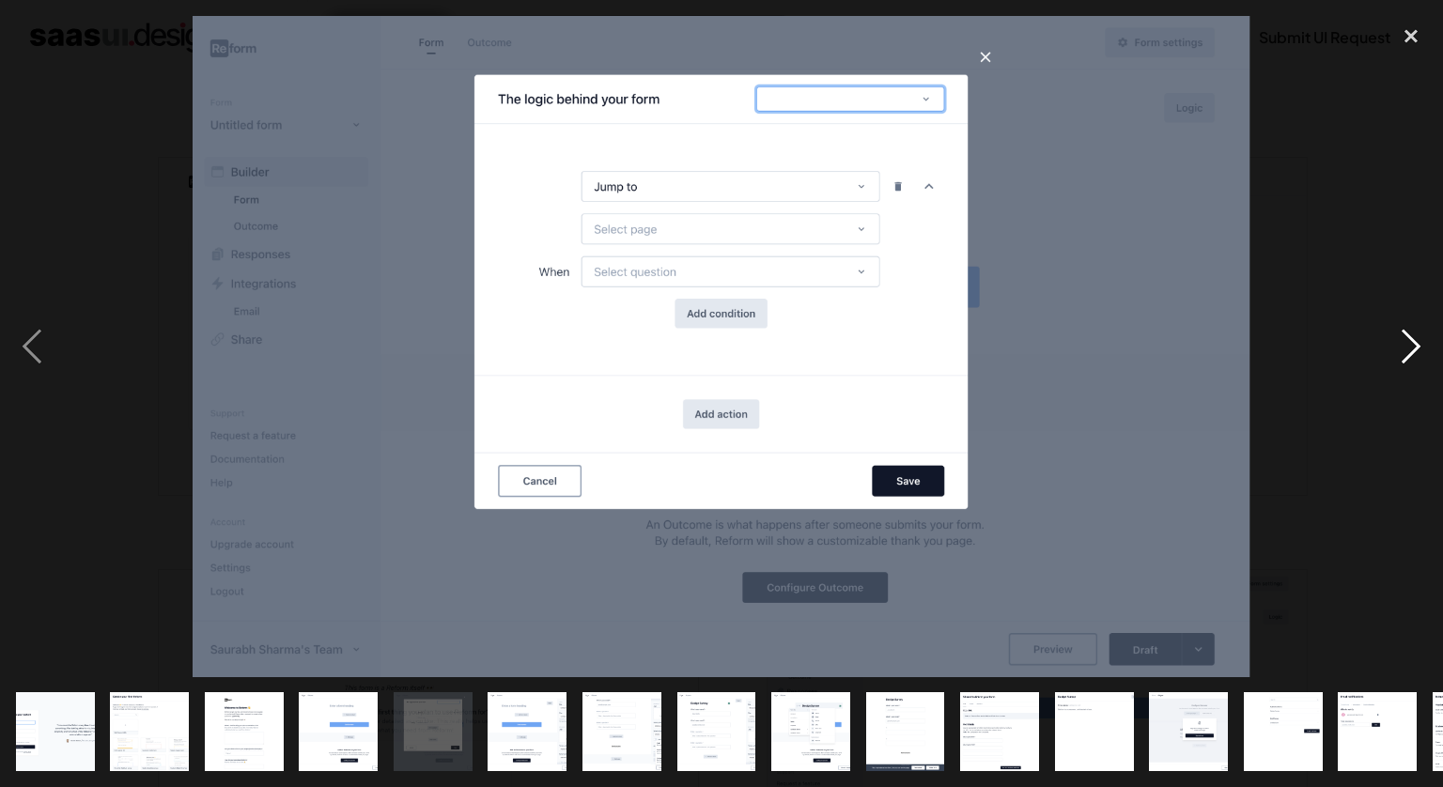
click at [1413, 335] on div "next image" at bounding box center [1411, 346] width 64 height 661
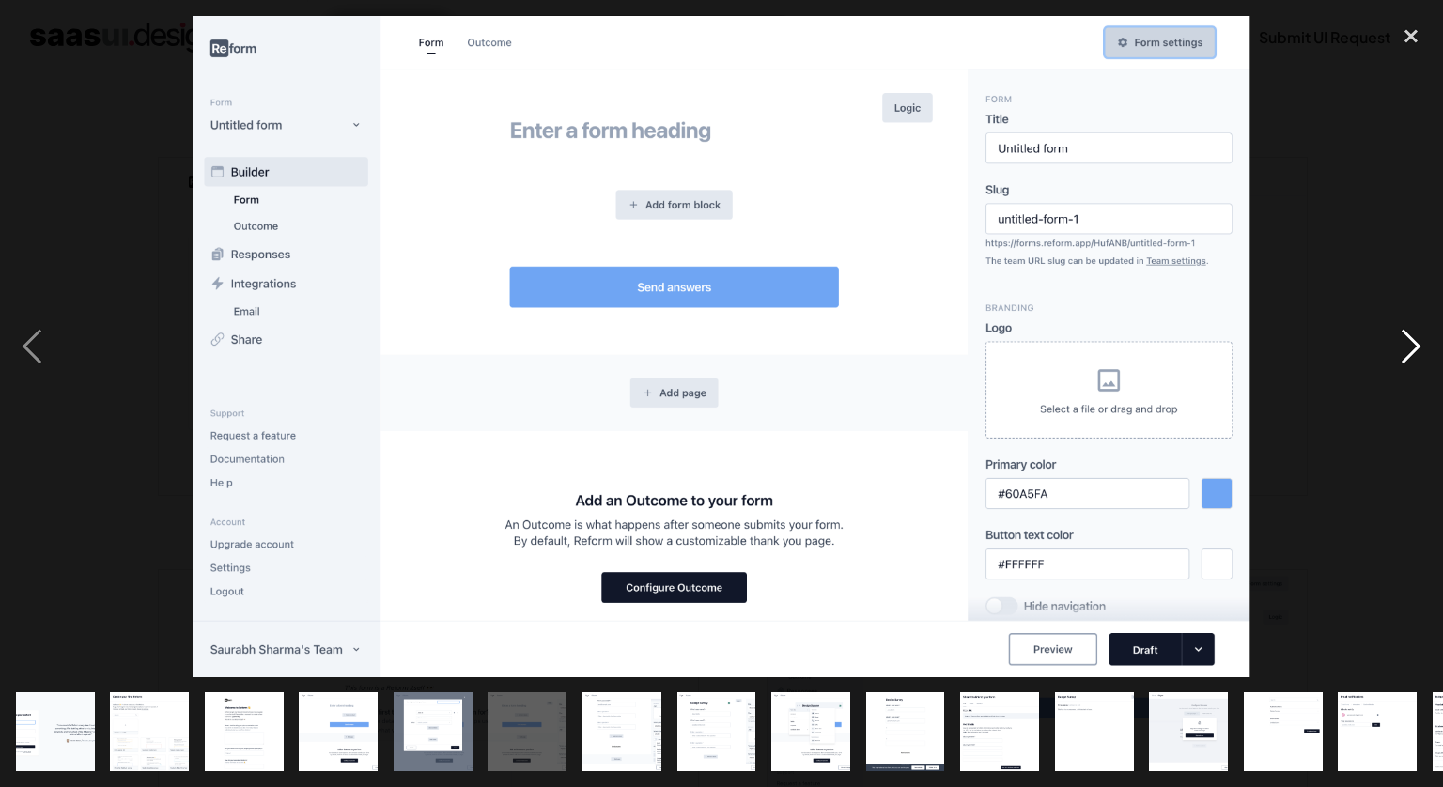
click at [1413, 335] on div "next image" at bounding box center [1411, 346] width 64 height 661
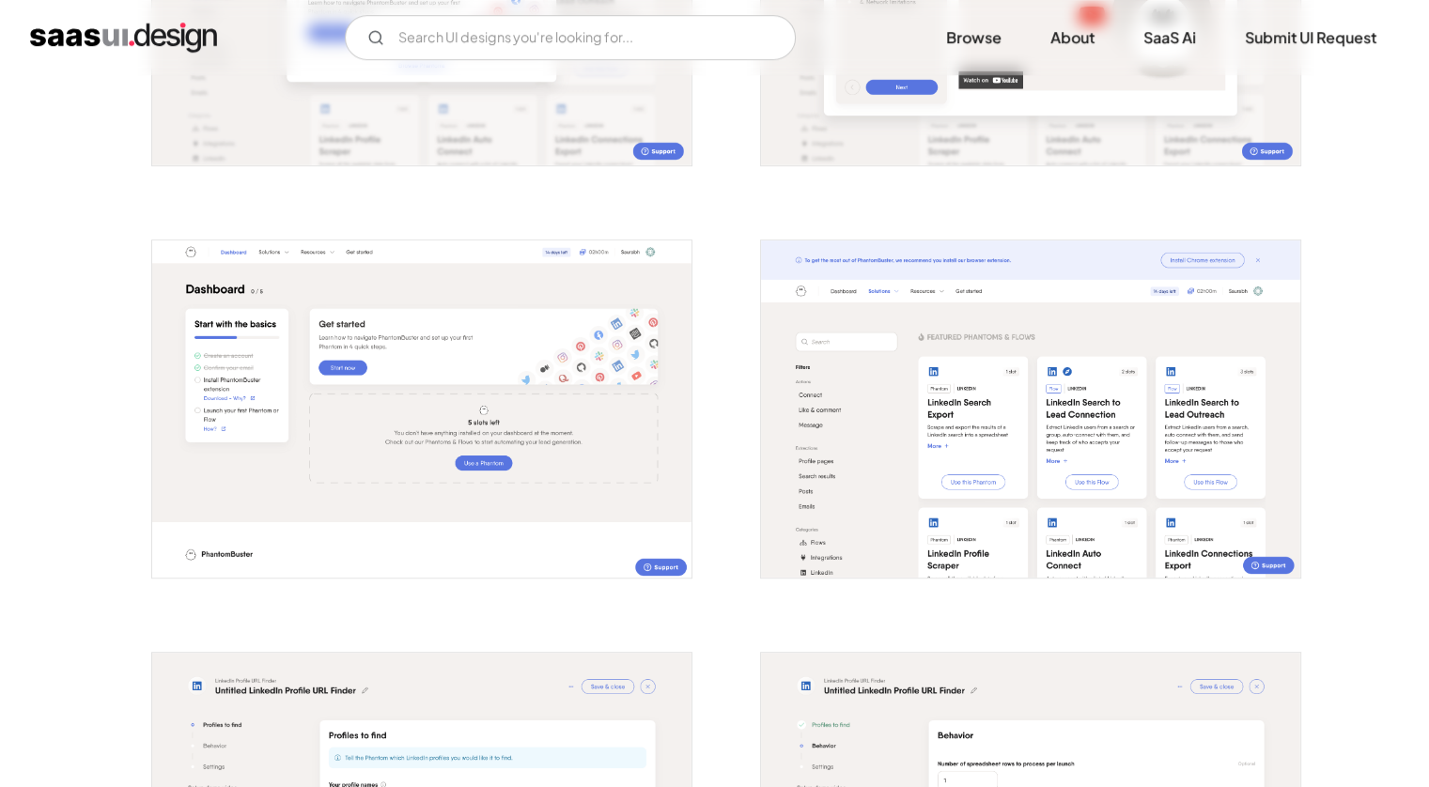
scroll to position [1127, 0]
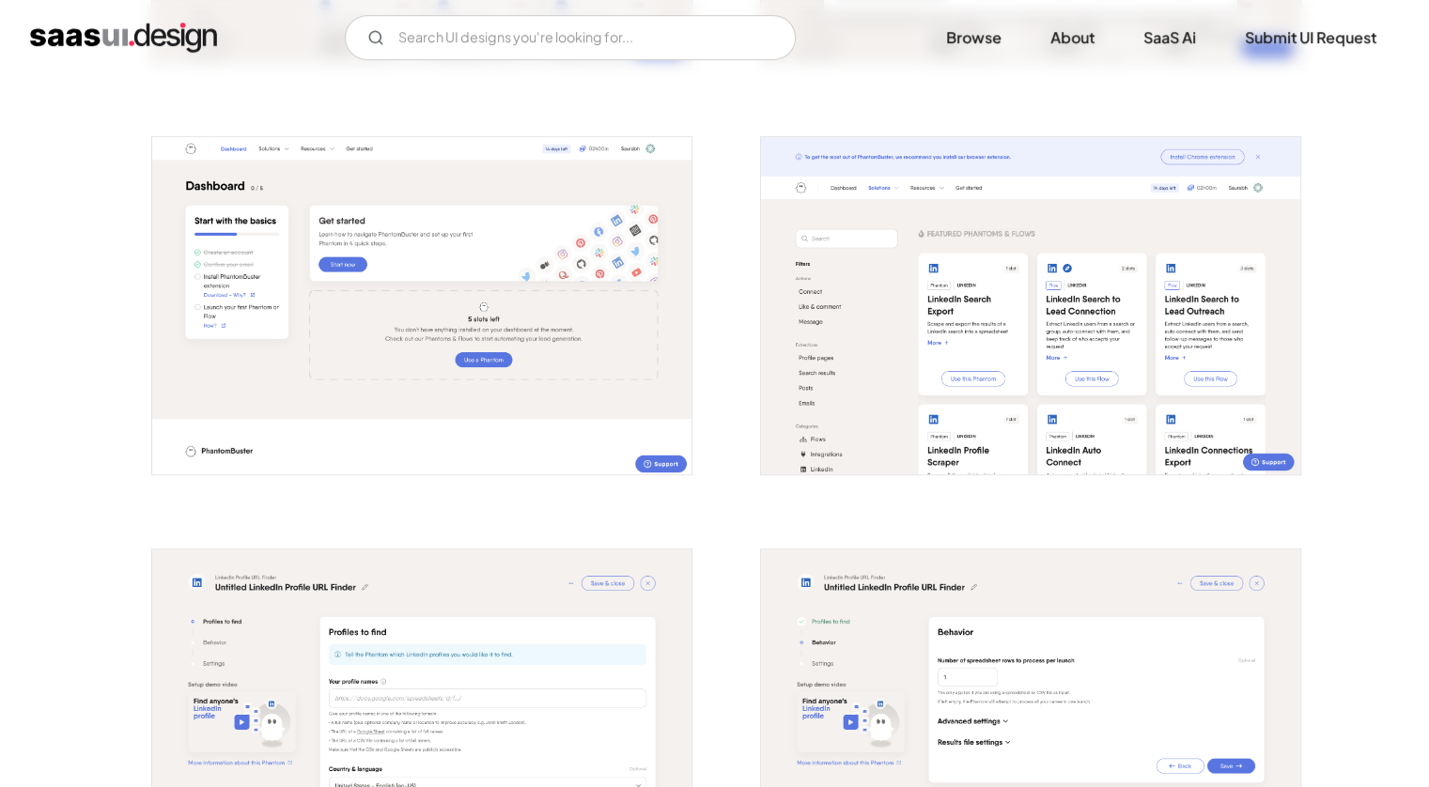
click at [911, 401] on img "open lightbox" at bounding box center [1030, 305] width 539 height 337
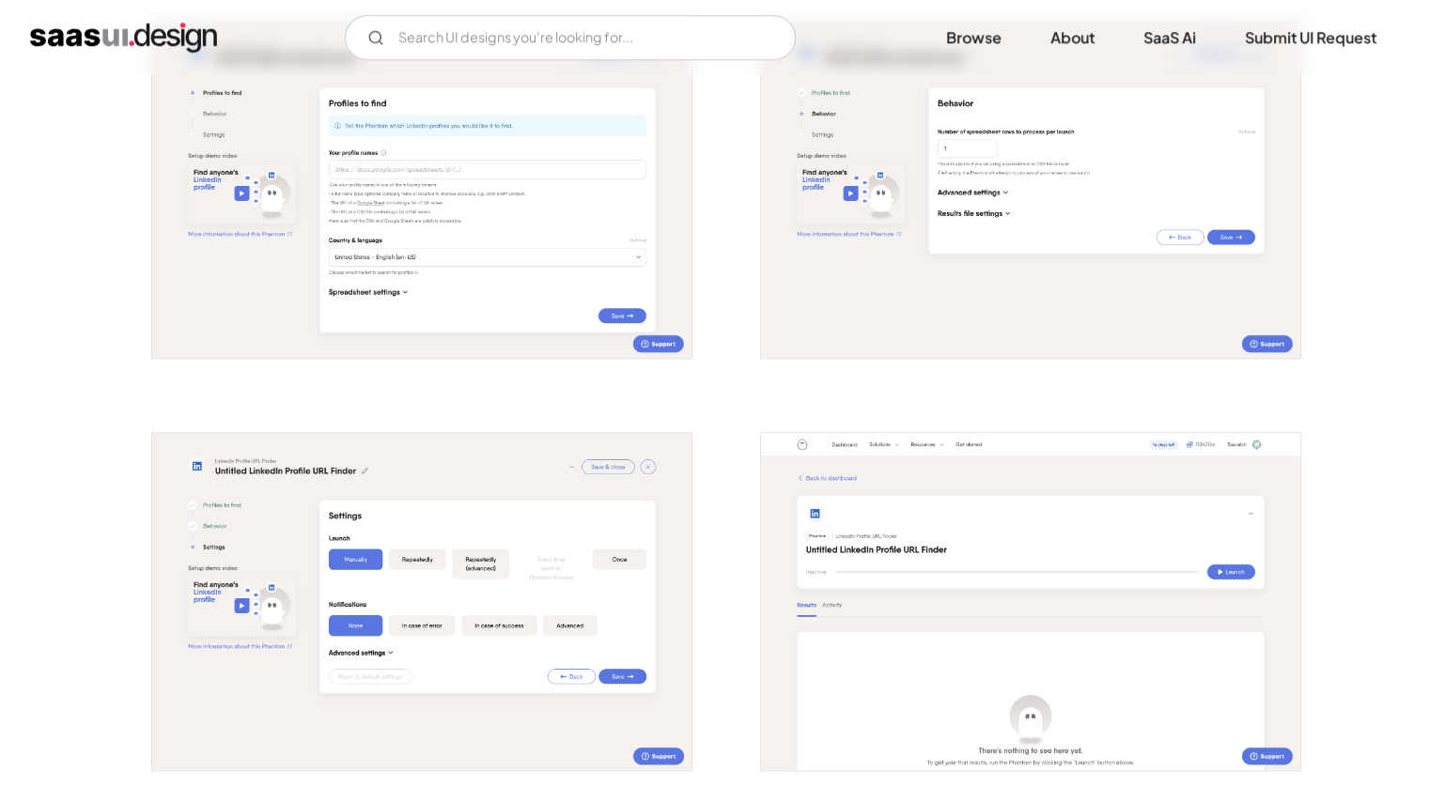
scroll to position [1691, 0]
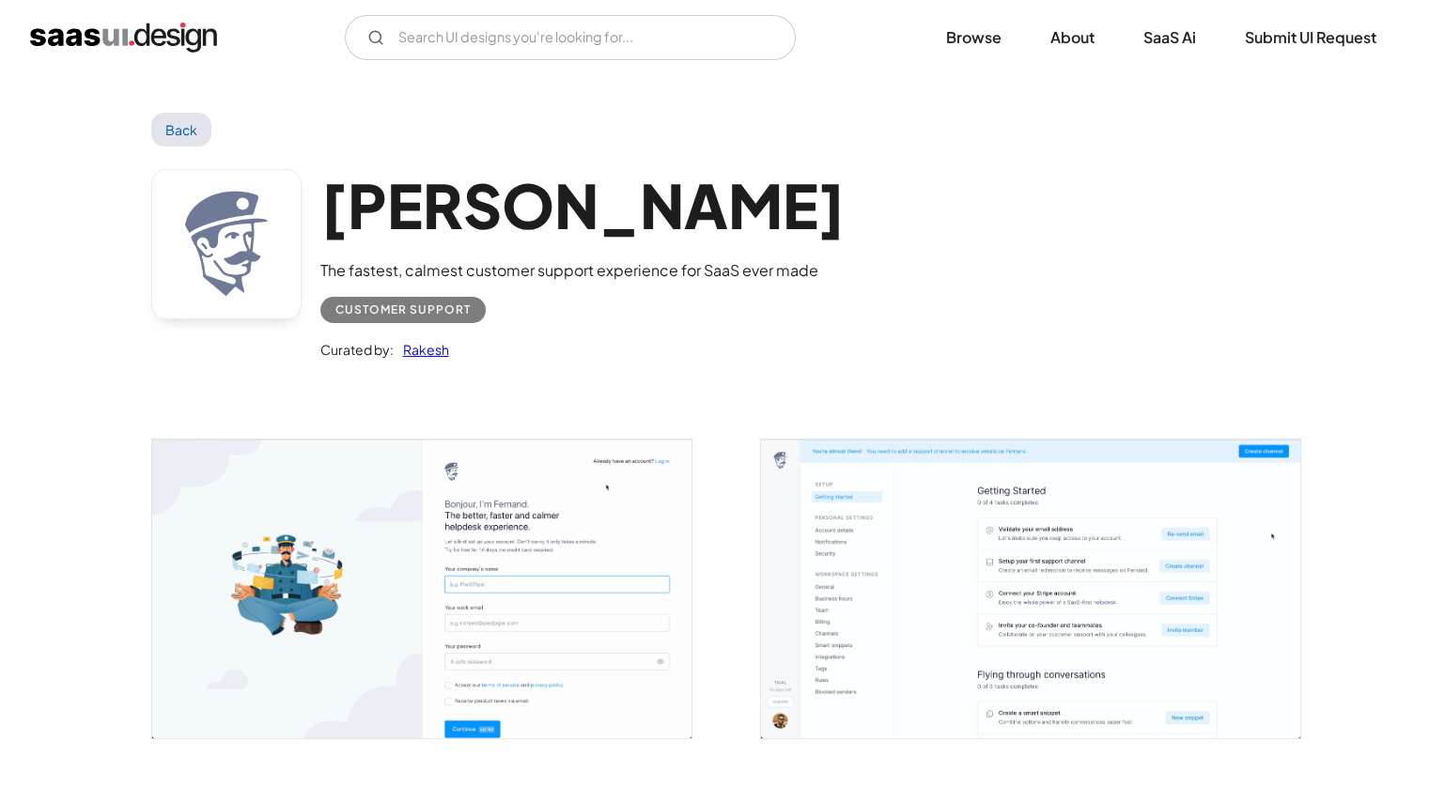
click at [515, 520] on img "open lightbox" at bounding box center [421, 589] width 539 height 299
click at [887, 531] on img "open lightbox" at bounding box center [1030, 589] width 539 height 299
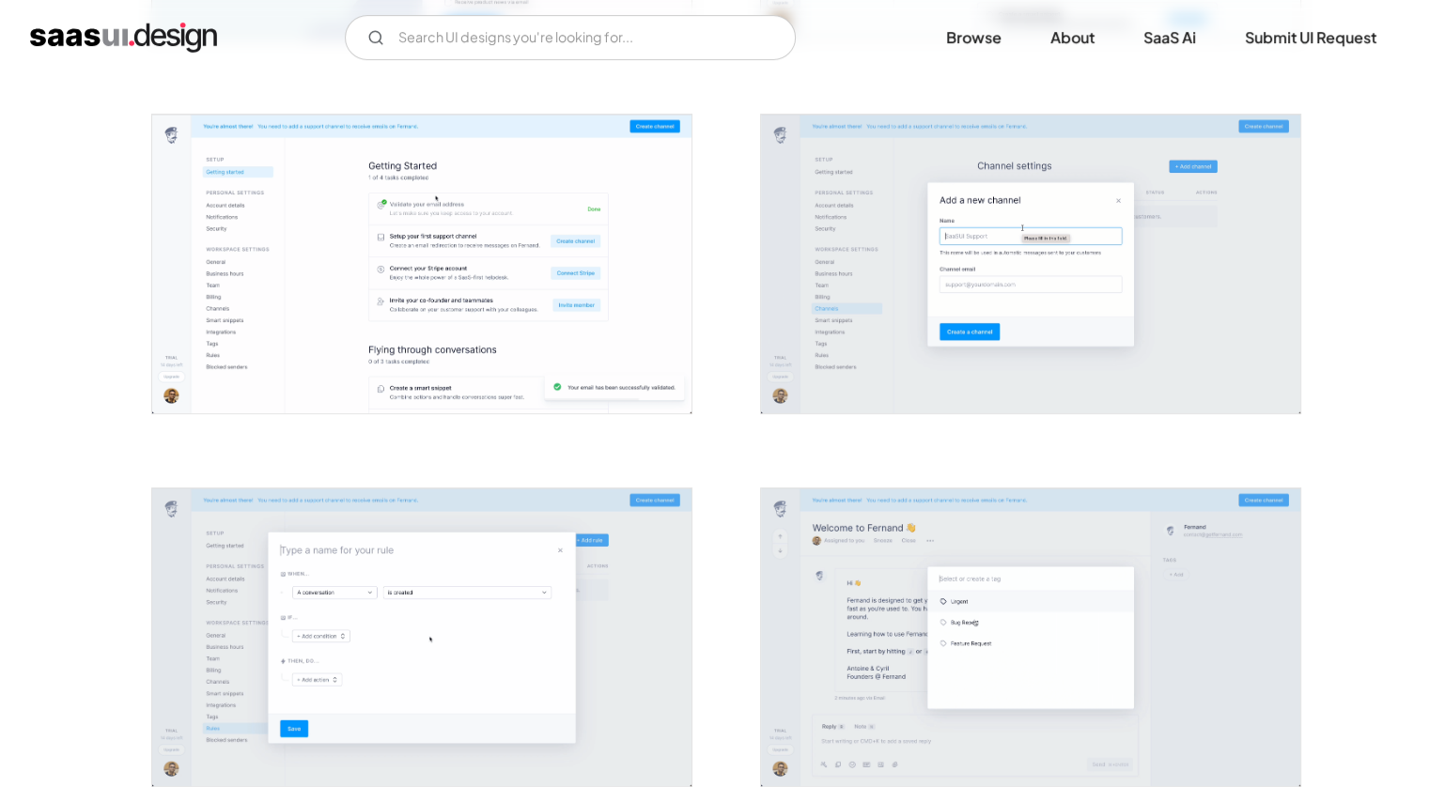
scroll to position [658, 0]
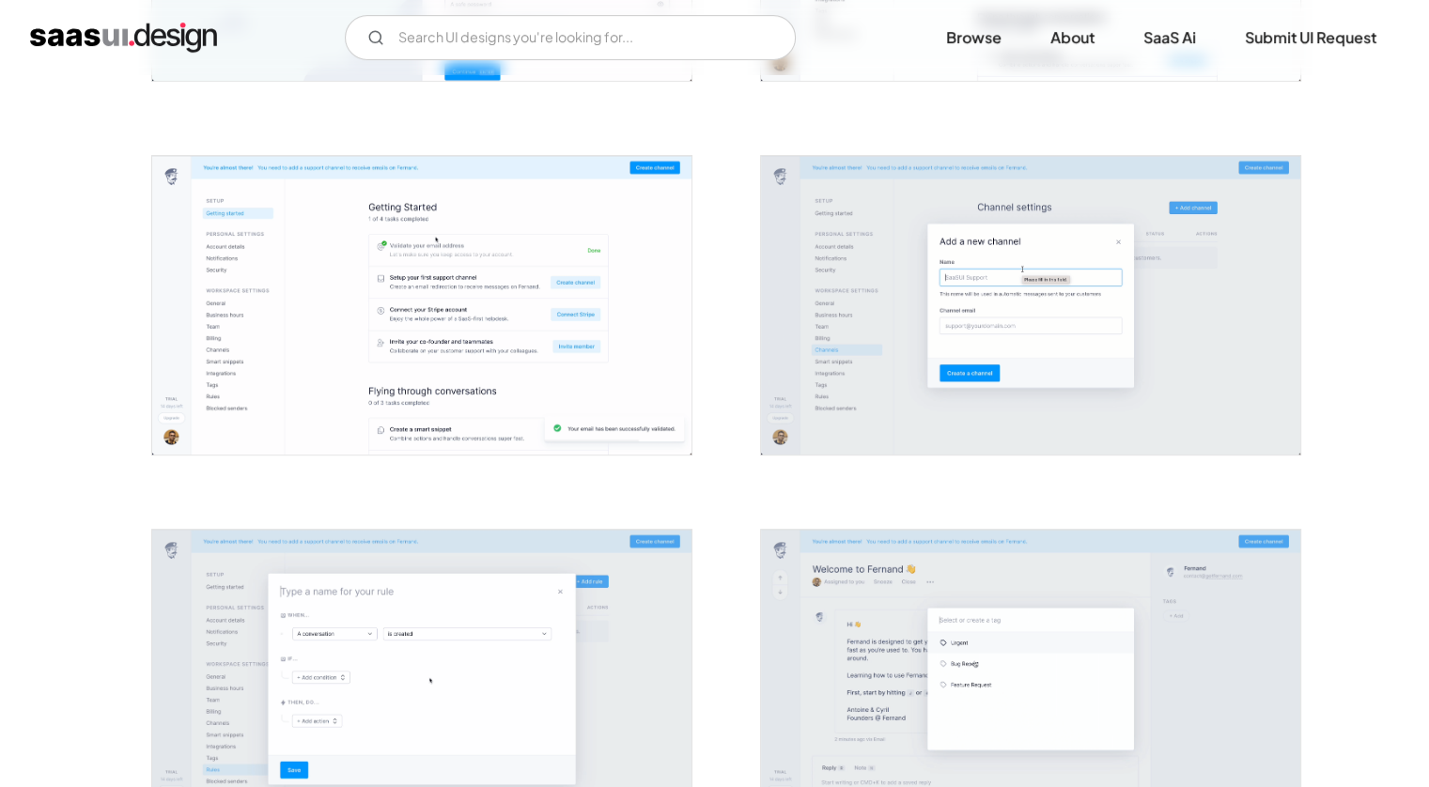
click at [470, 241] on img "open lightbox" at bounding box center [421, 305] width 539 height 299
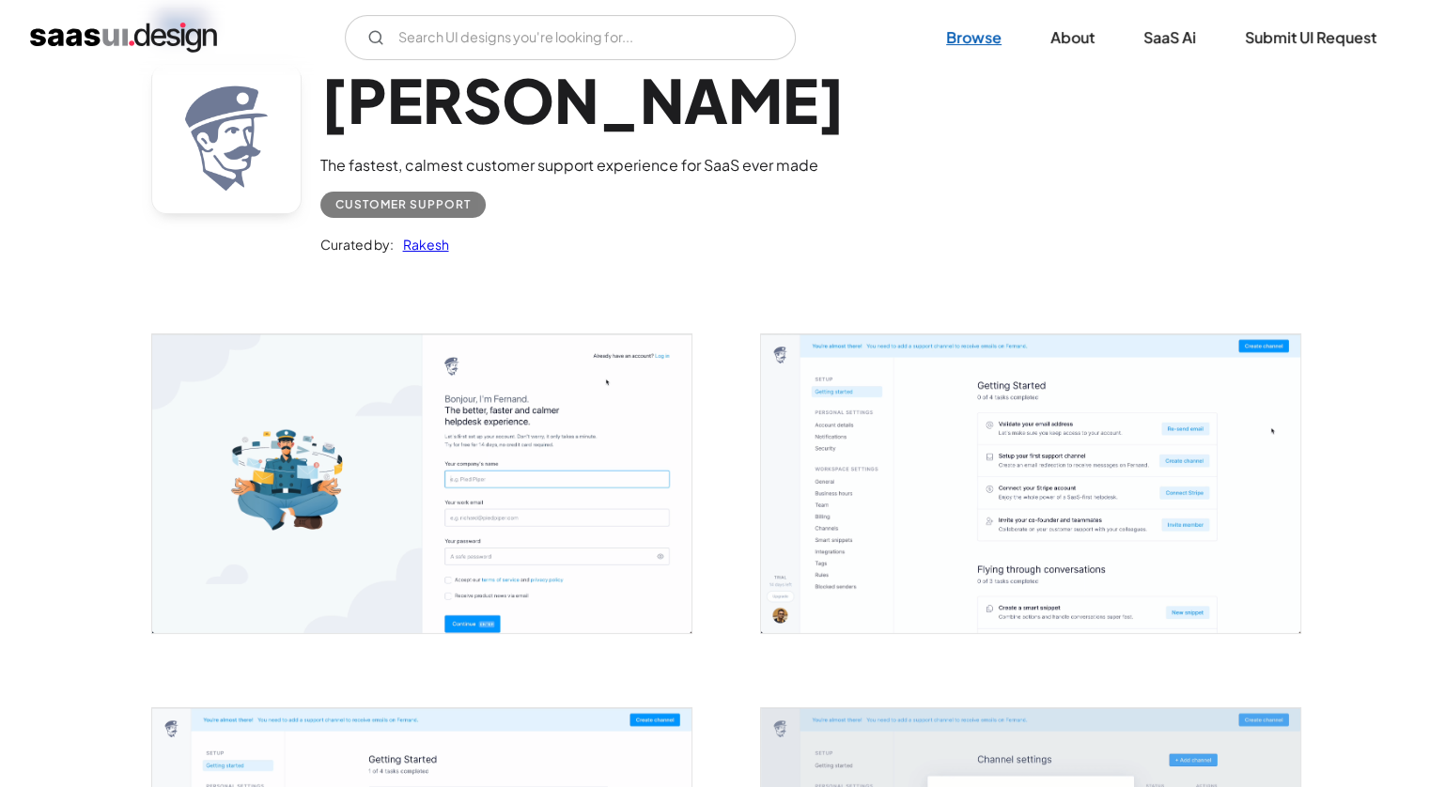
scroll to position [94, 0]
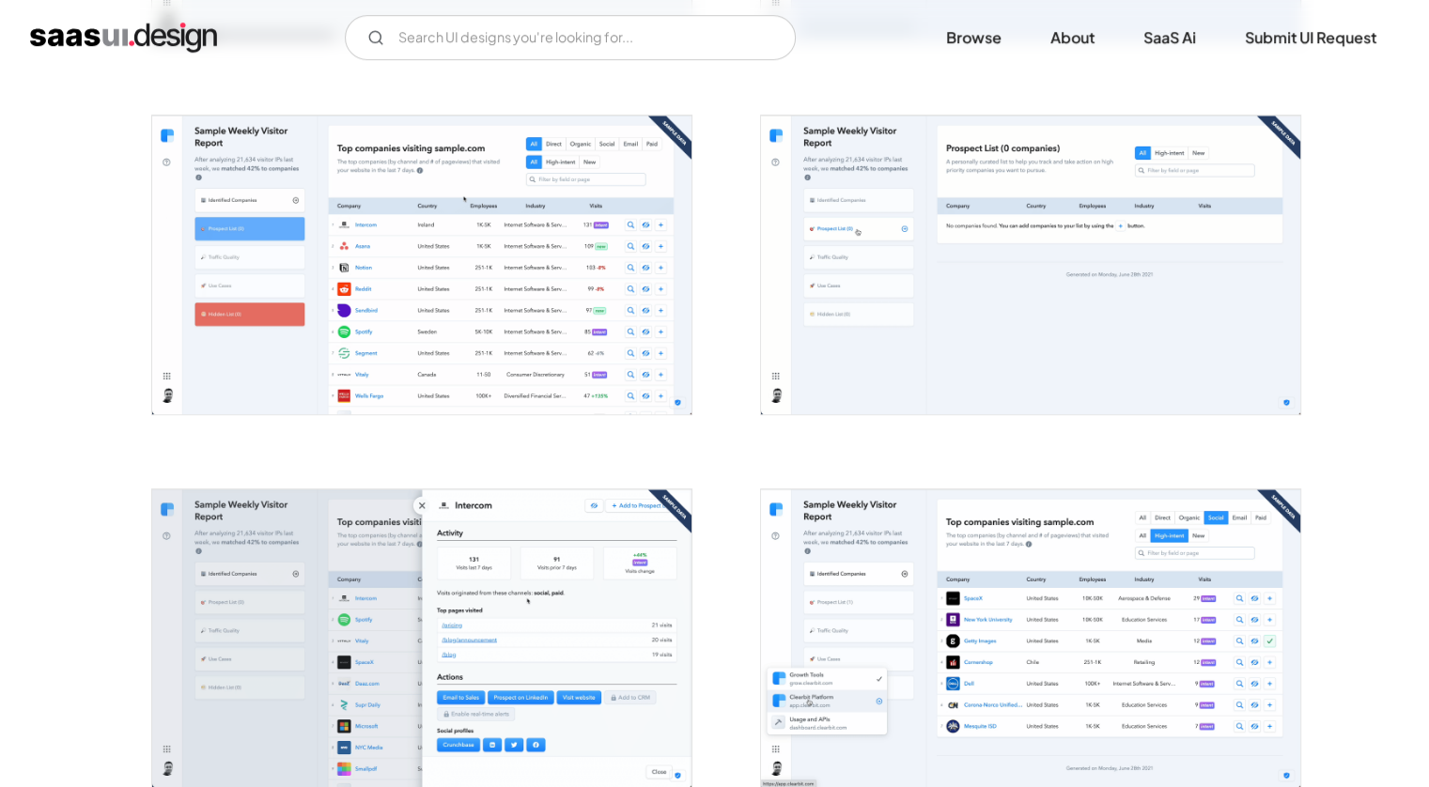
scroll to position [1127, 0]
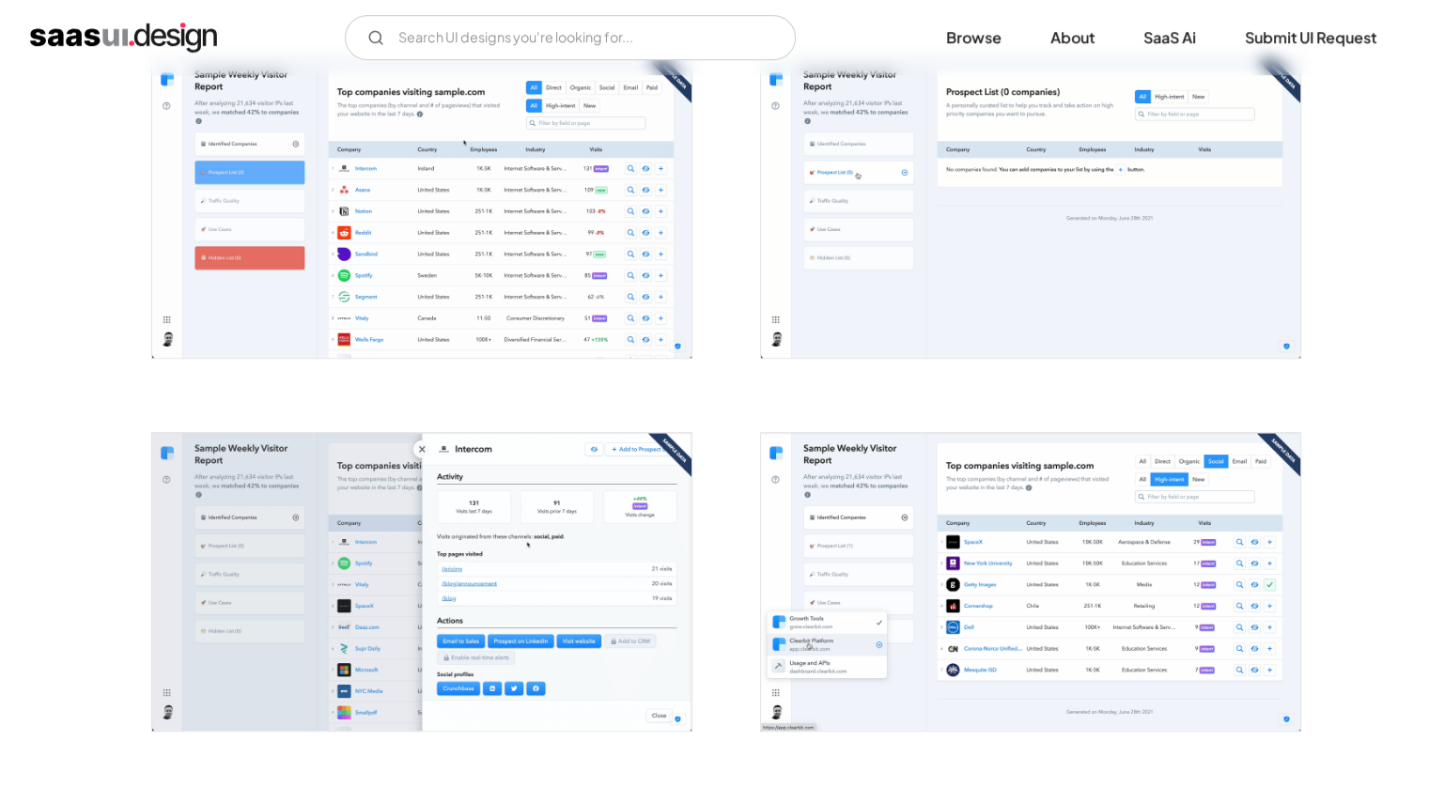
click at [463, 250] on img "open lightbox" at bounding box center [421, 208] width 539 height 298
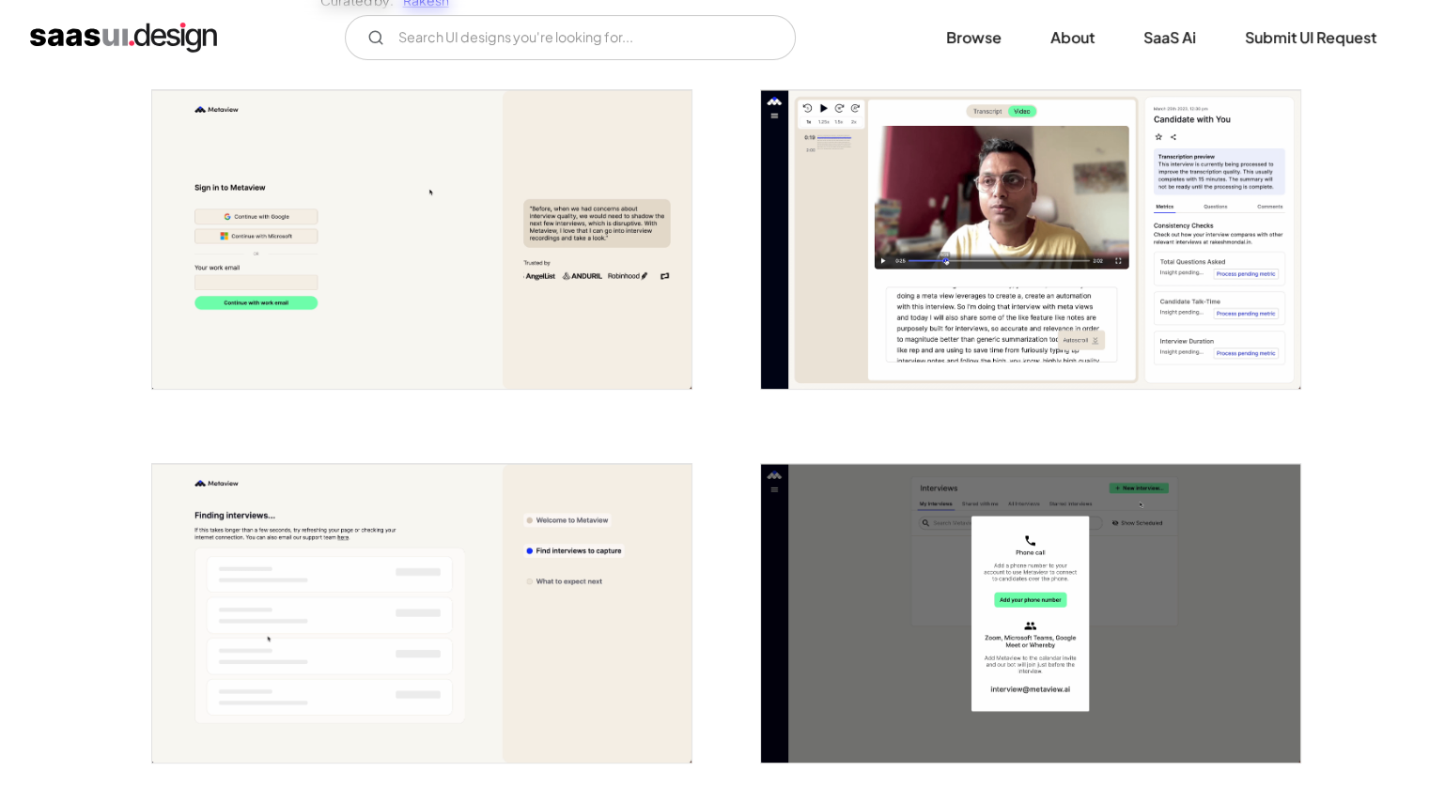
scroll to position [470, 0]
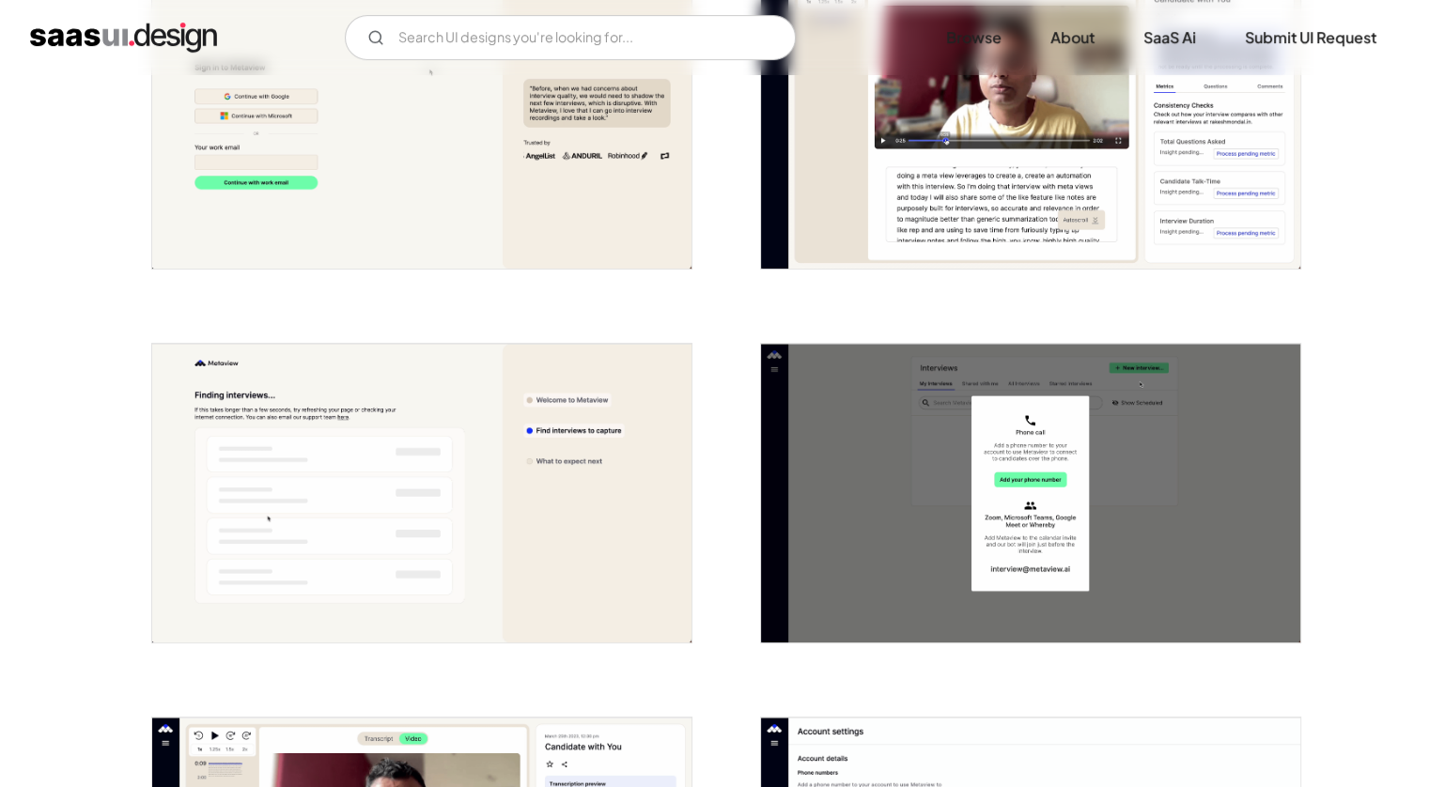
click at [11, 1] on div "V7 Labs Gen AI Application Design Best-in-class data labeling tool. GenAI Close…" at bounding box center [714, 37] width 1429 height 75
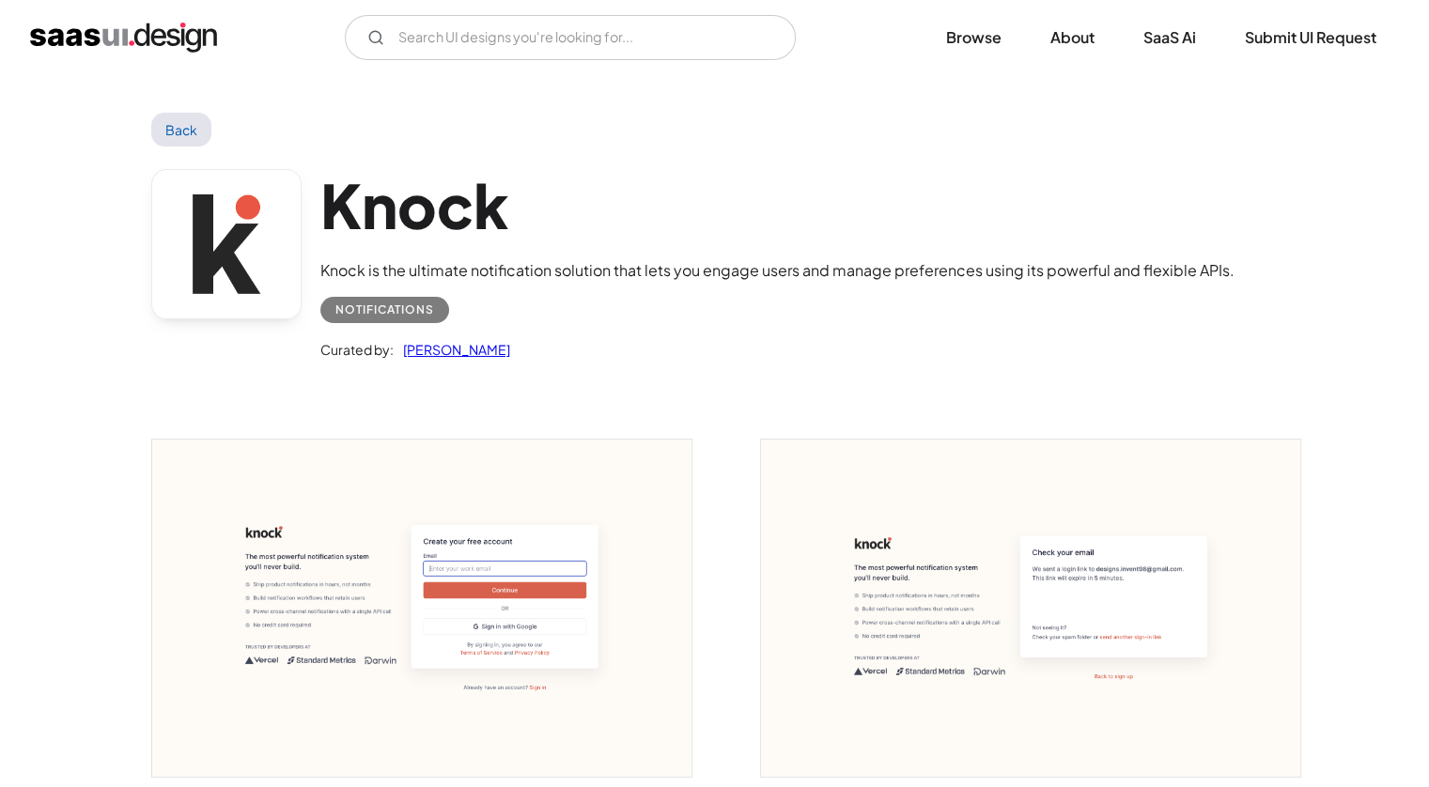
click at [390, 478] on img "open lightbox" at bounding box center [421, 608] width 539 height 337
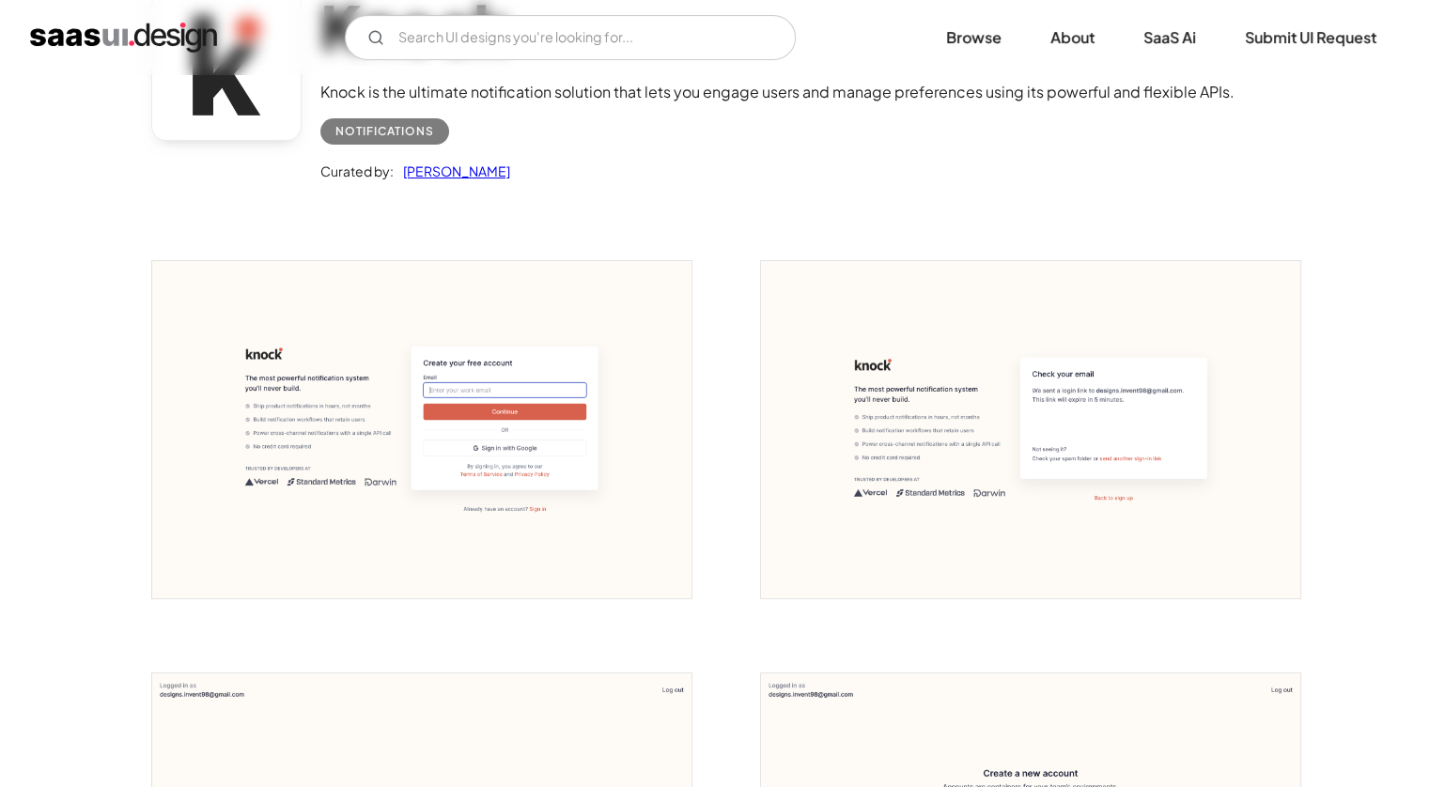
scroll to position [188, 0]
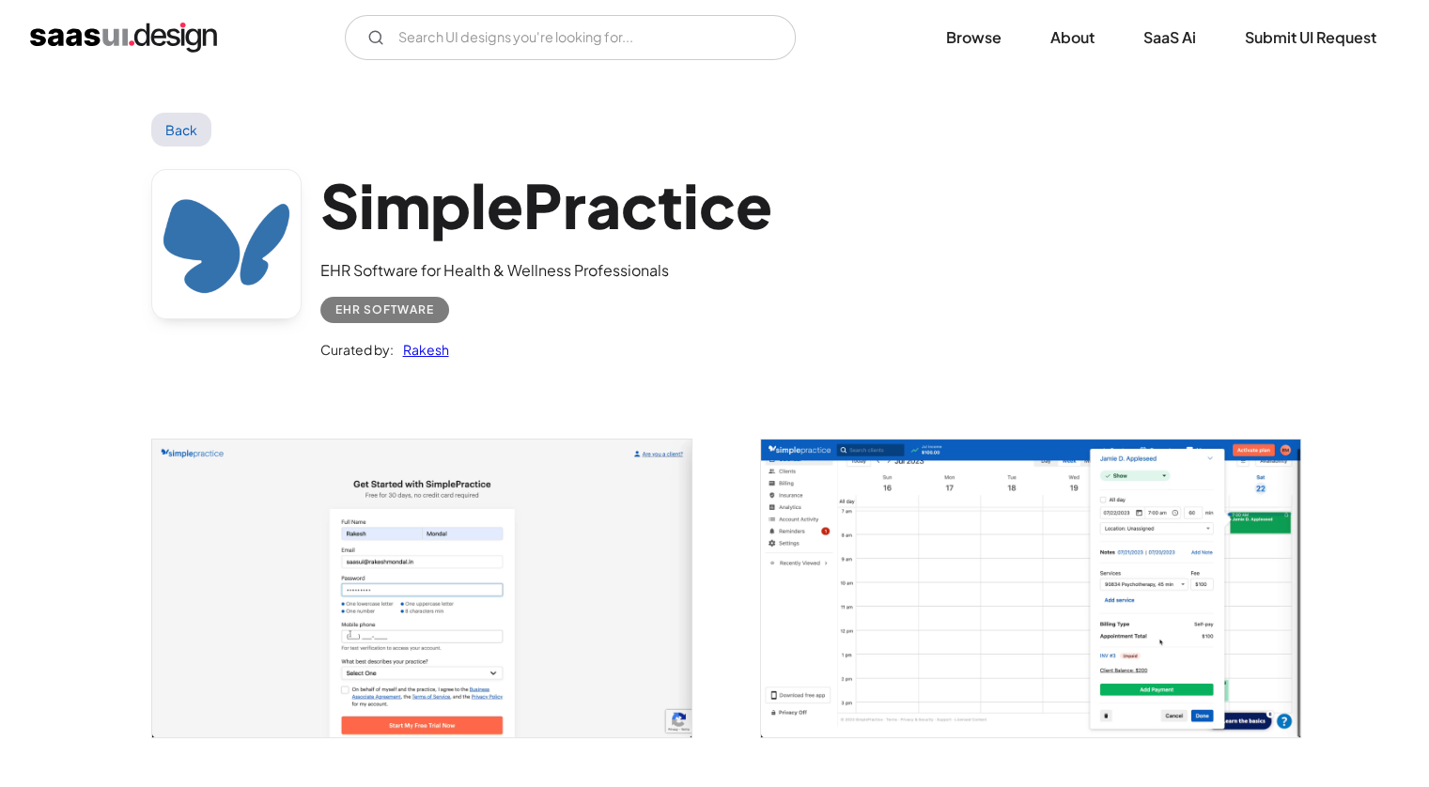
click at [238, 489] on img "open lightbox" at bounding box center [421, 589] width 539 height 298
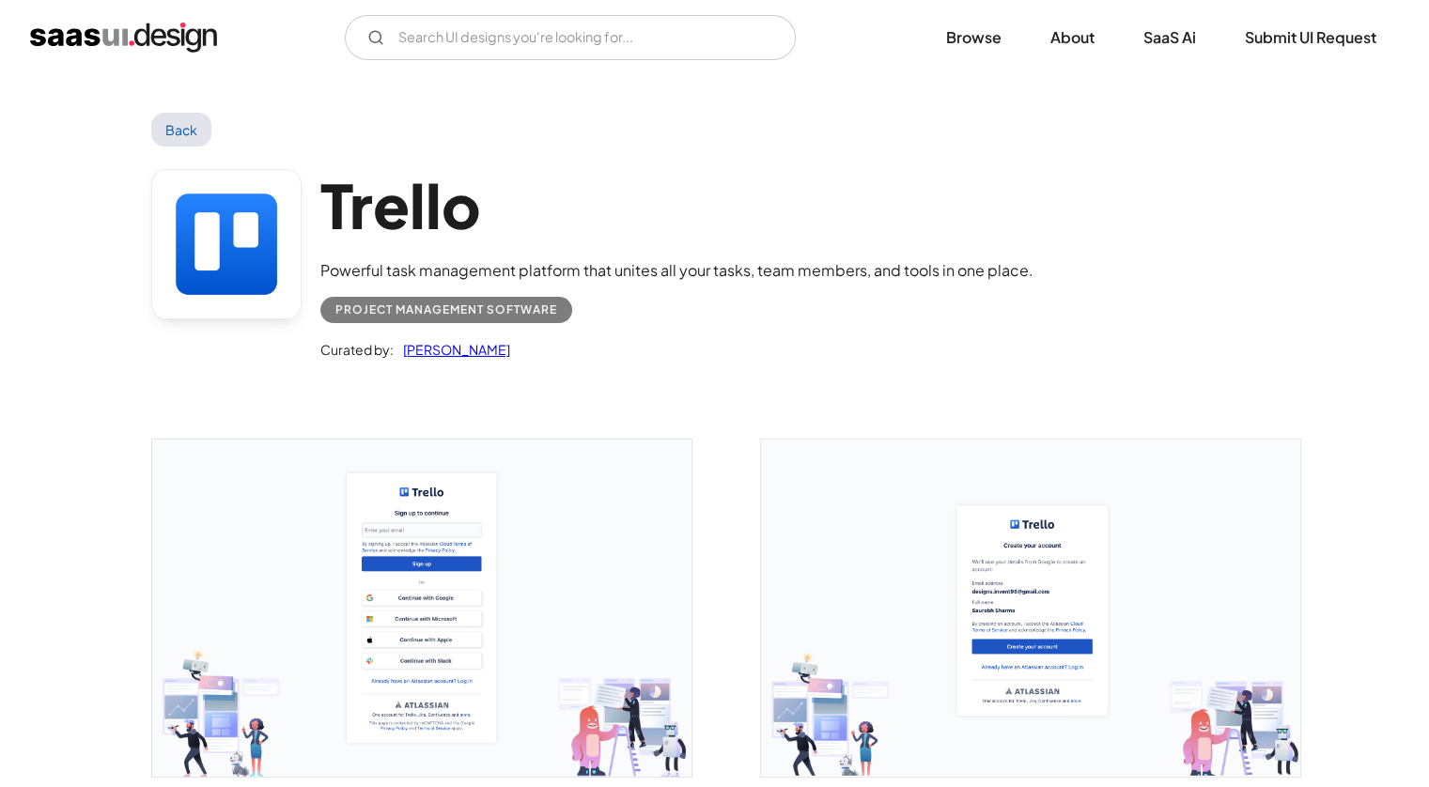
click at [380, 460] on img "open lightbox" at bounding box center [421, 608] width 539 height 337
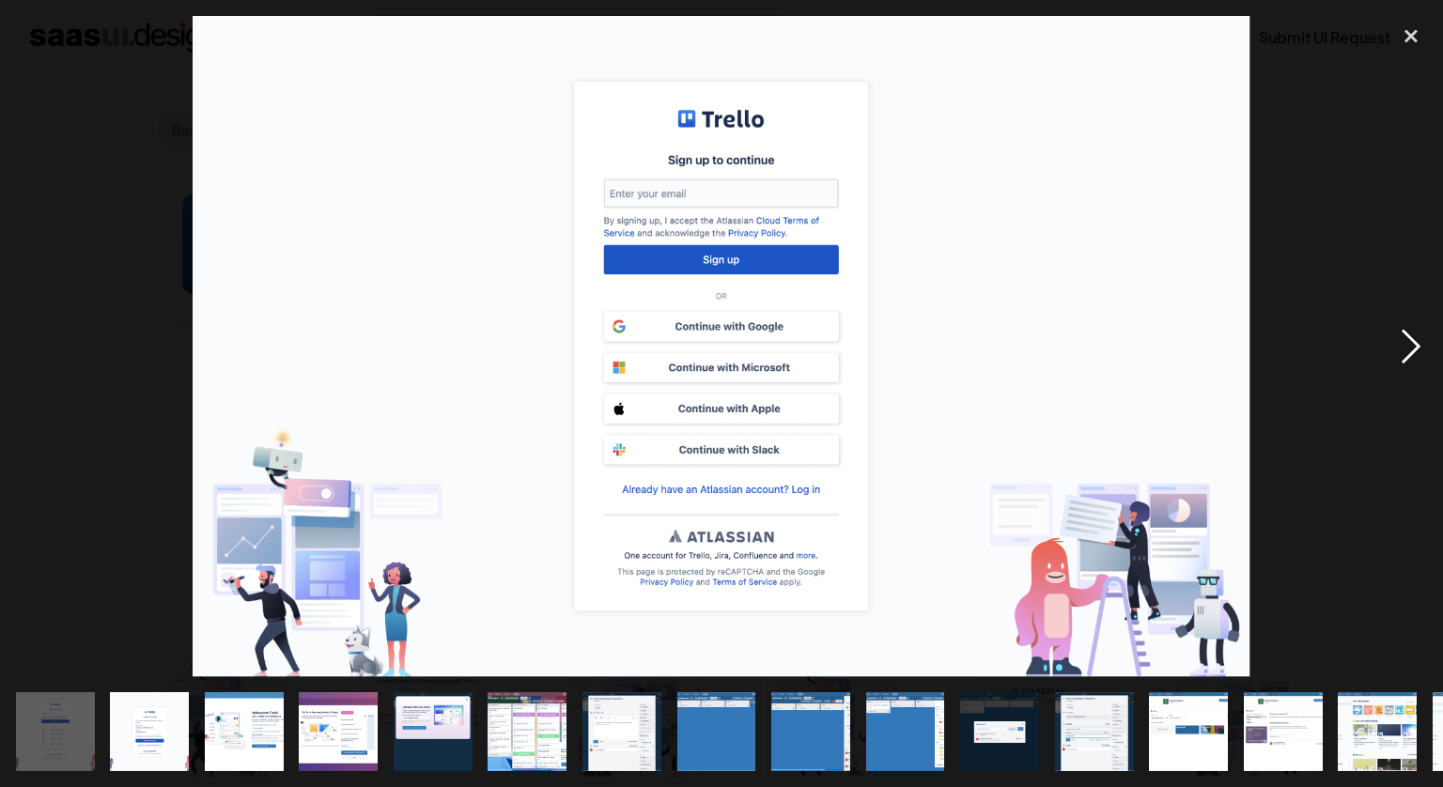
click at [1398, 364] on div "next image" at bounding box center [1411, 346] width 64 height 661
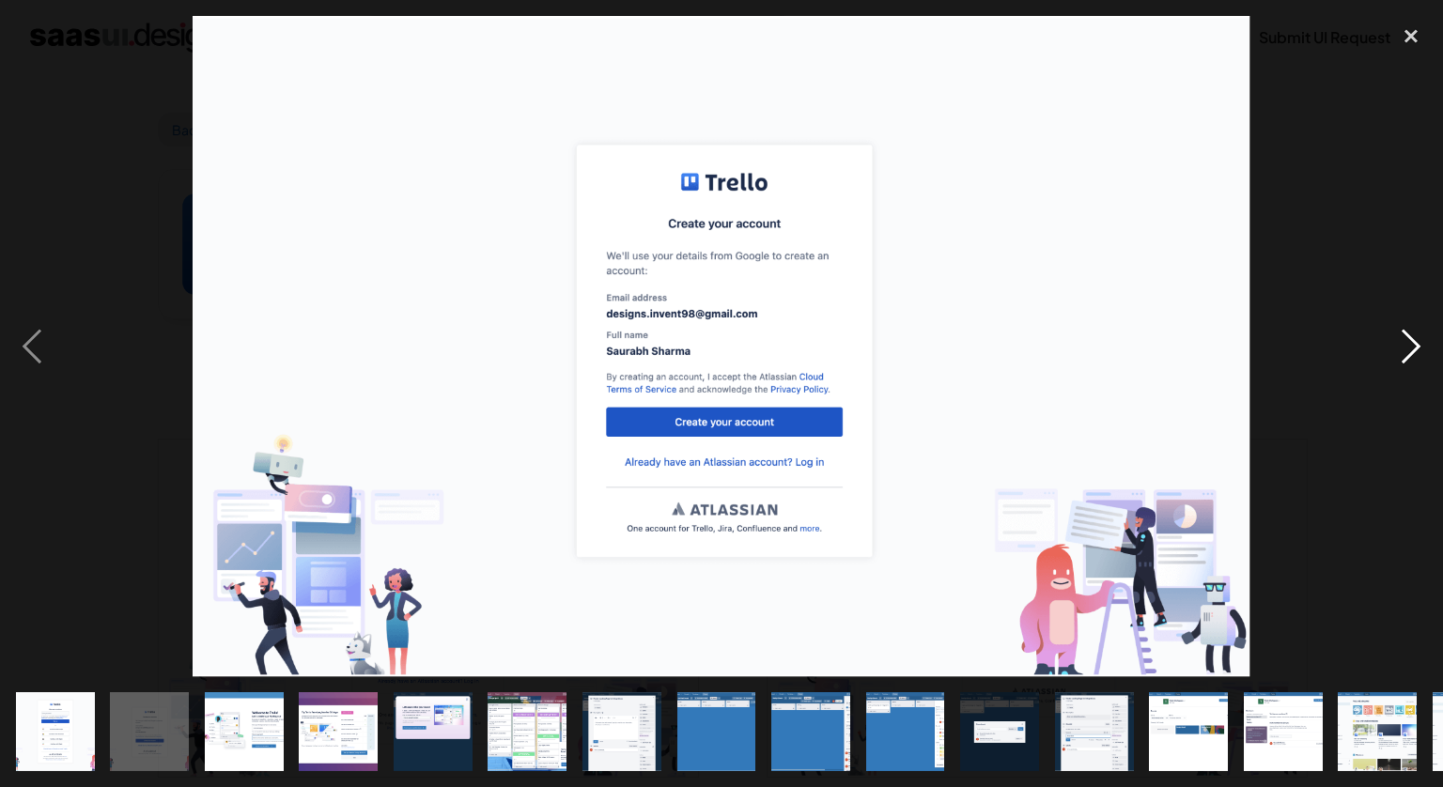
click at [1398, 364] on div "next image" at bounding box center [1411, 346] width 64 height 661
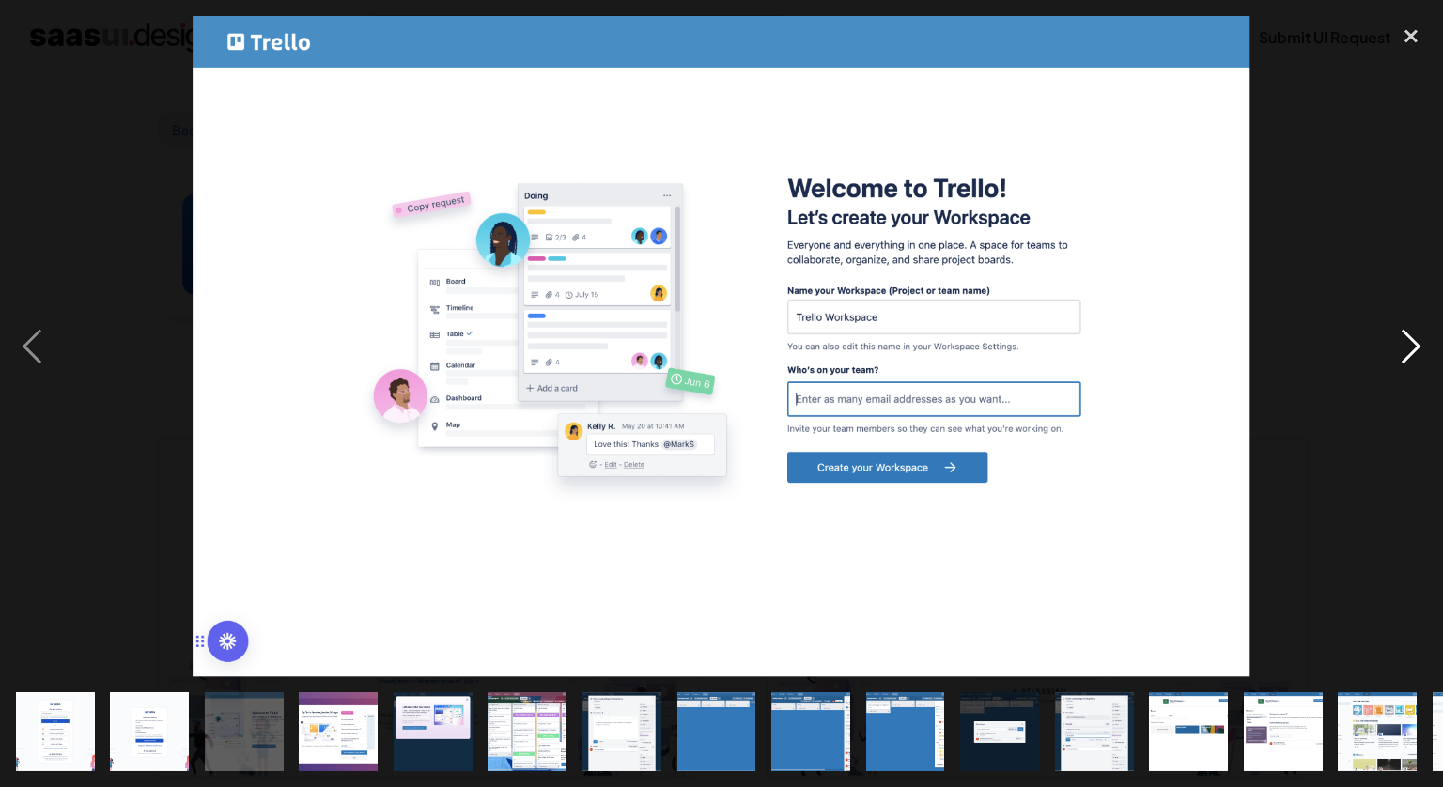
click at [1398, 364] on div "next image" at bounding box center [1411, 346] width 64 height 661
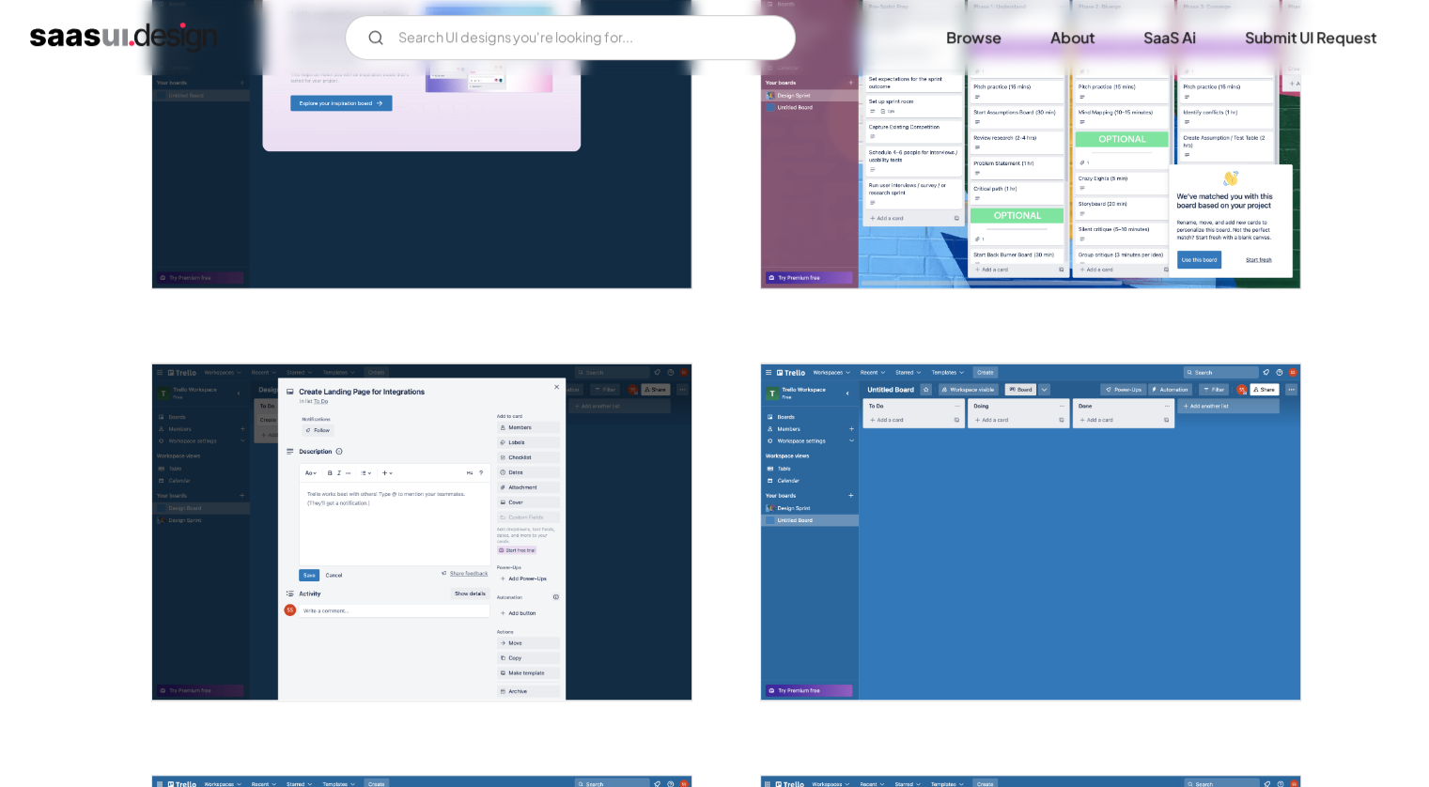
scroll to position [1315, 0]
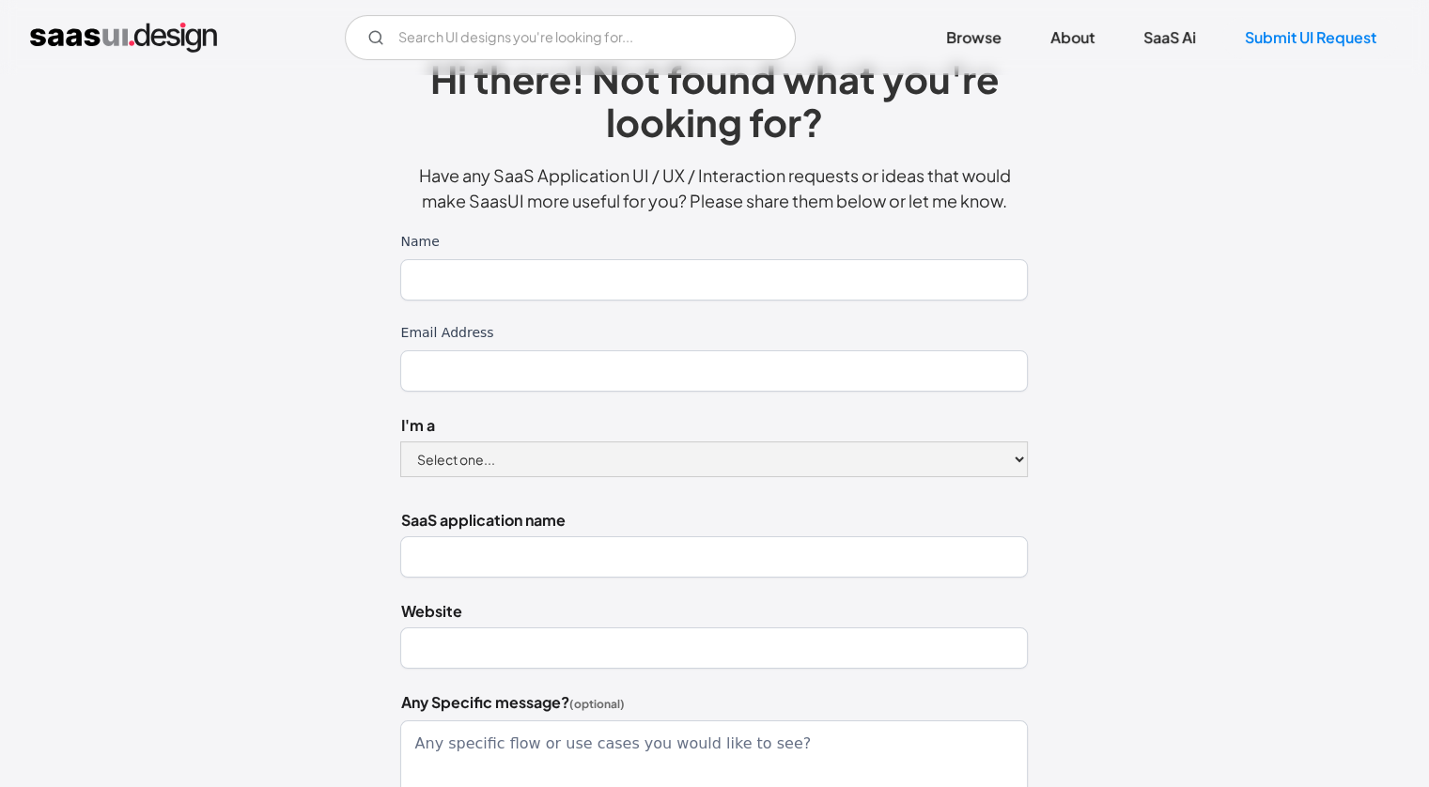
scroll to position [114, 0]
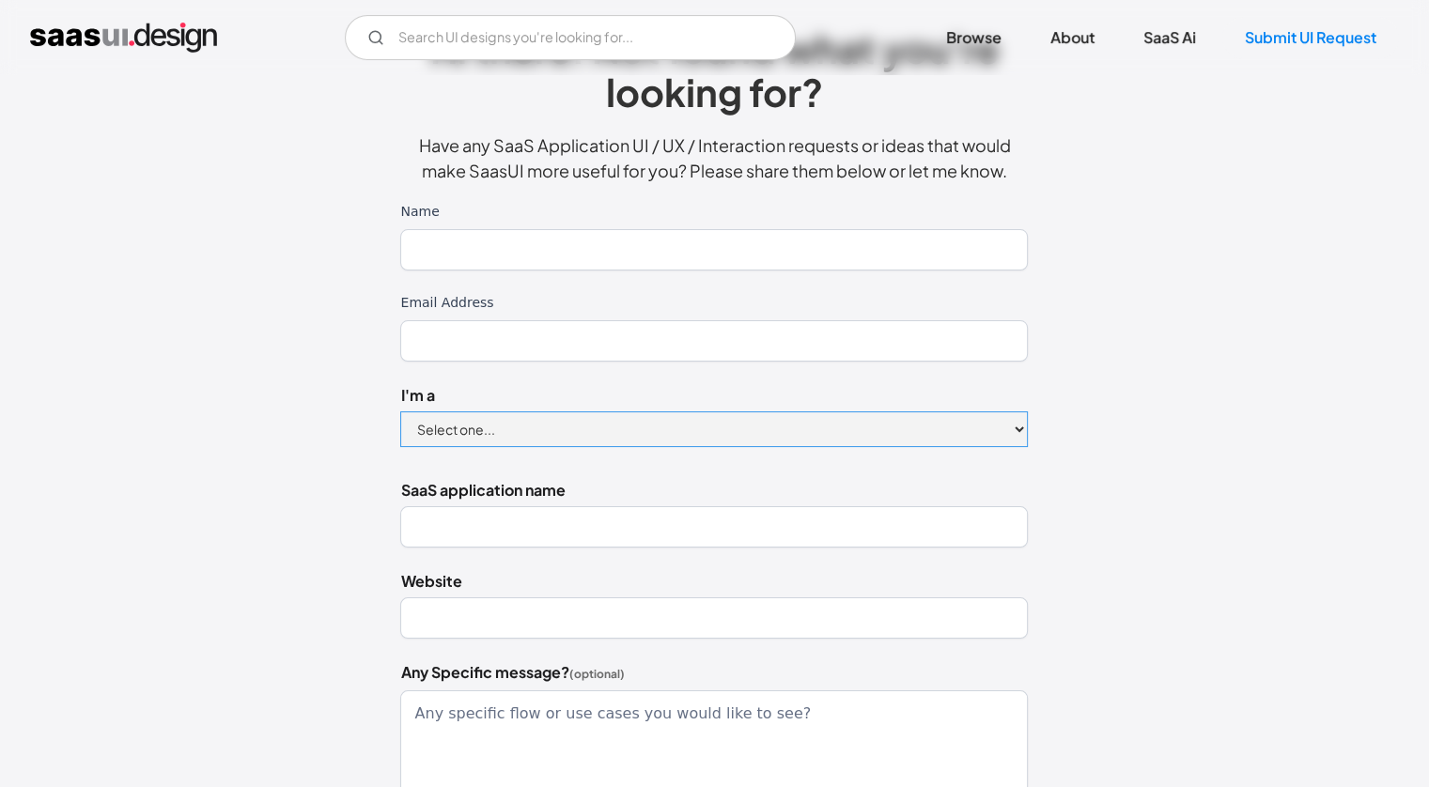
click at [739, 412] on select "Select one... Designer Product Manager Founder" at bounding box center [714, 429] width 628 height 36
click at [1200, 384] on div "Hi there! Not found what you're looking for? Have any SaaS Application UI / UX …" at bounding box center [714, 530] width 1286 height 1100
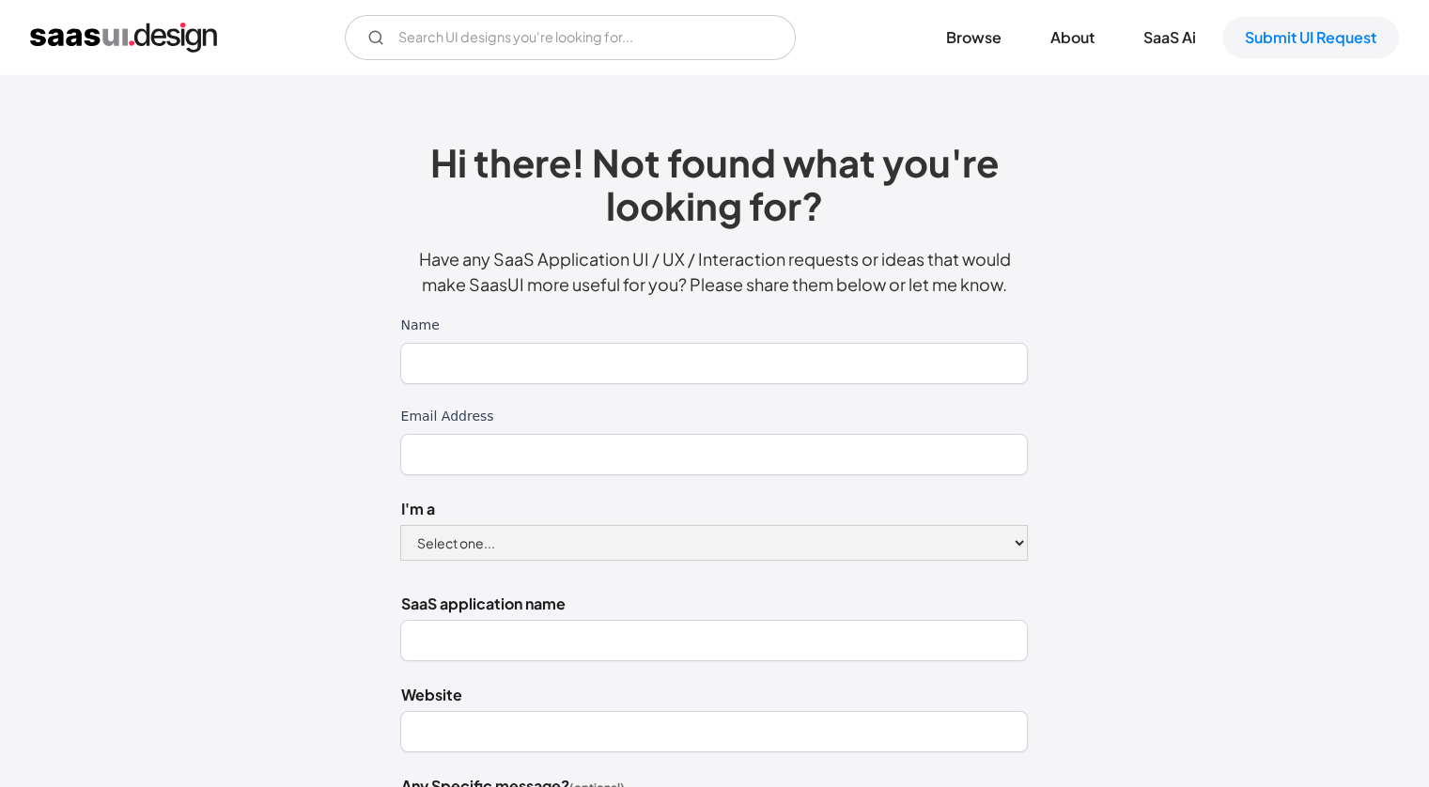
scroll to position [0, 0]
click at [470, 9] on div "V7 Labs Gen AI Application Design Best-in-class data labeling tool. GenAI Close…" at bounding box center [714, 37] width 1429 height 75
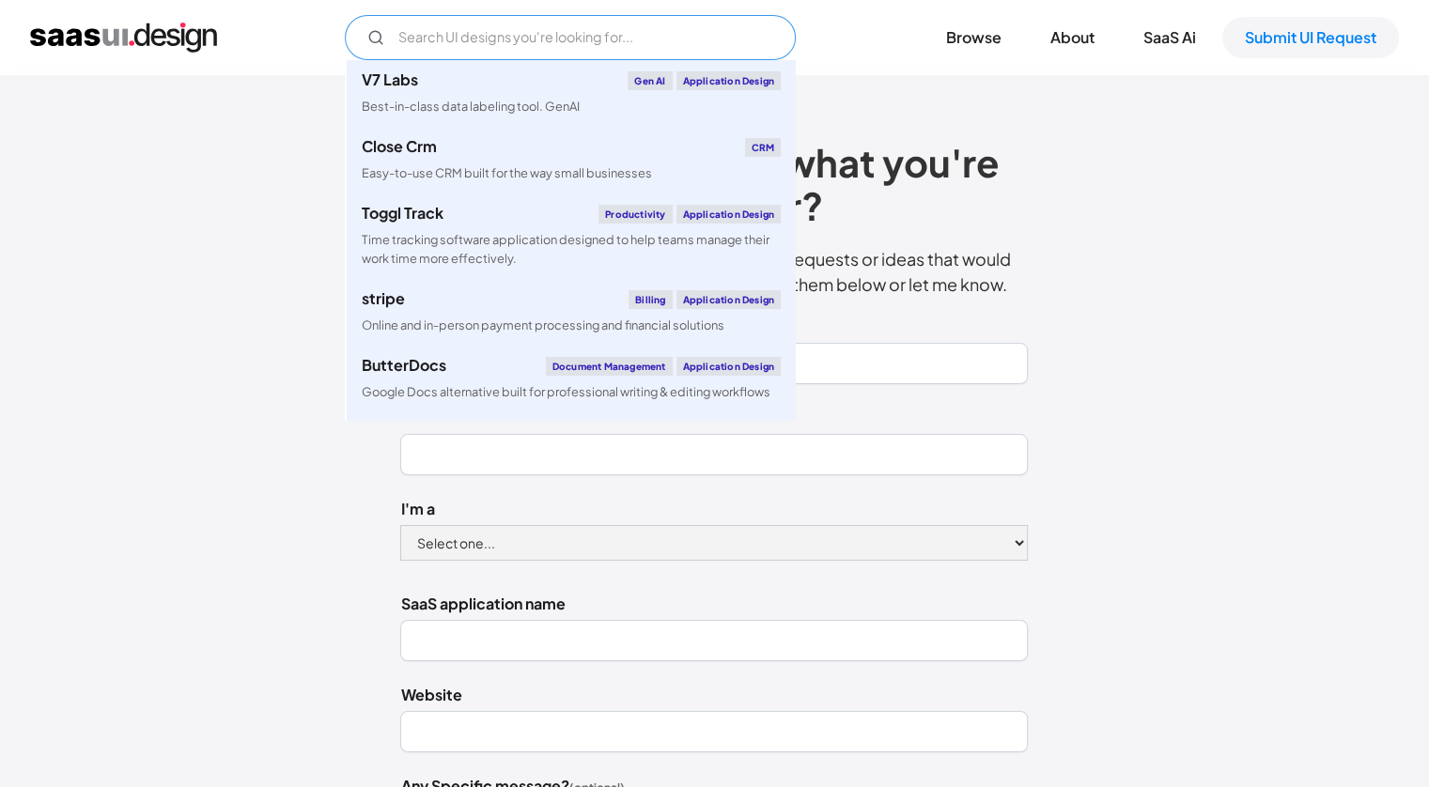
click at [468, 35] on input "Email Form" at bounding box center [570, 37] width 451 height 45
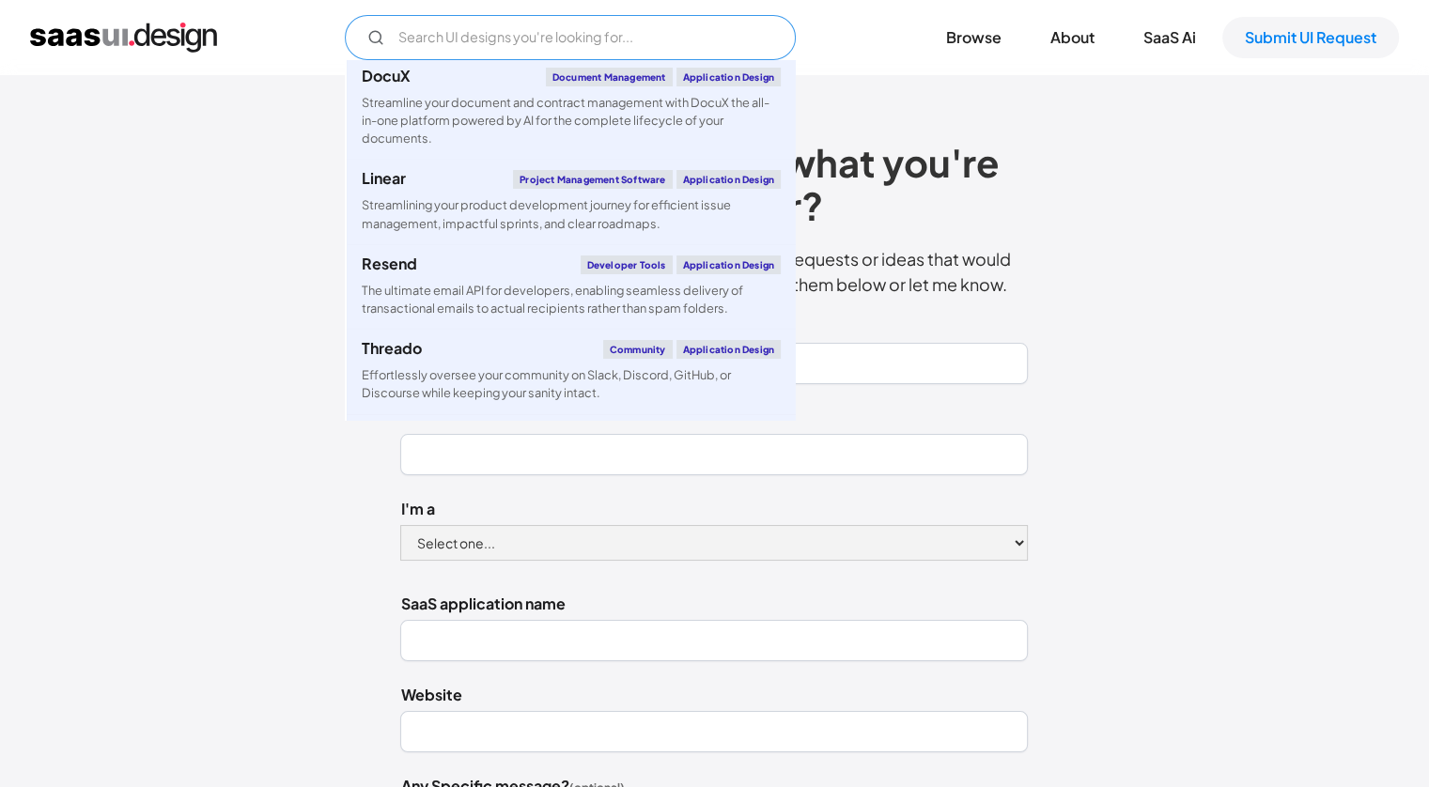
scroll to position [939, 0]
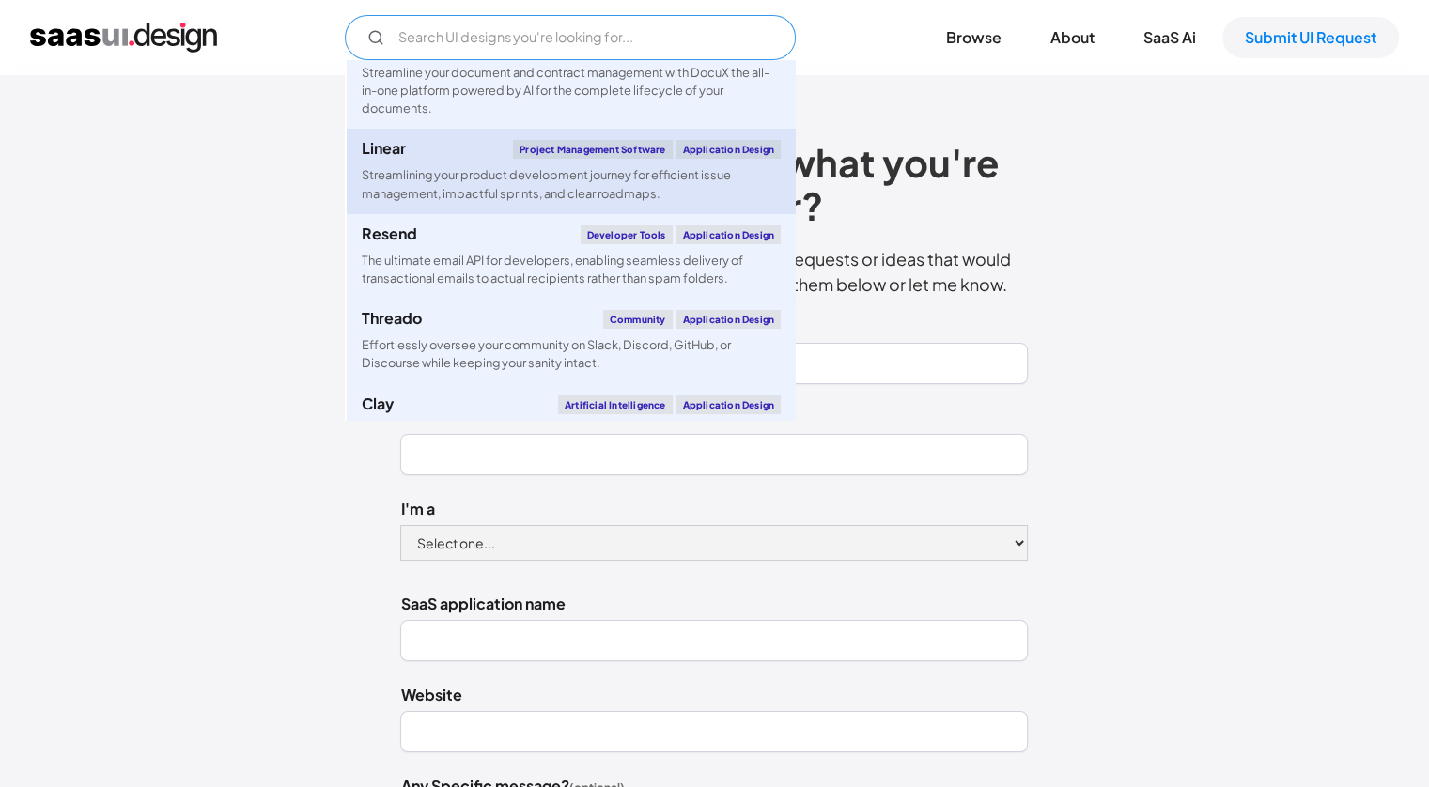
click at [426, 167] on div "Streamlining your product development journey for efficient issue management, i…" at bounding box center [571, 184] width 419 height 36
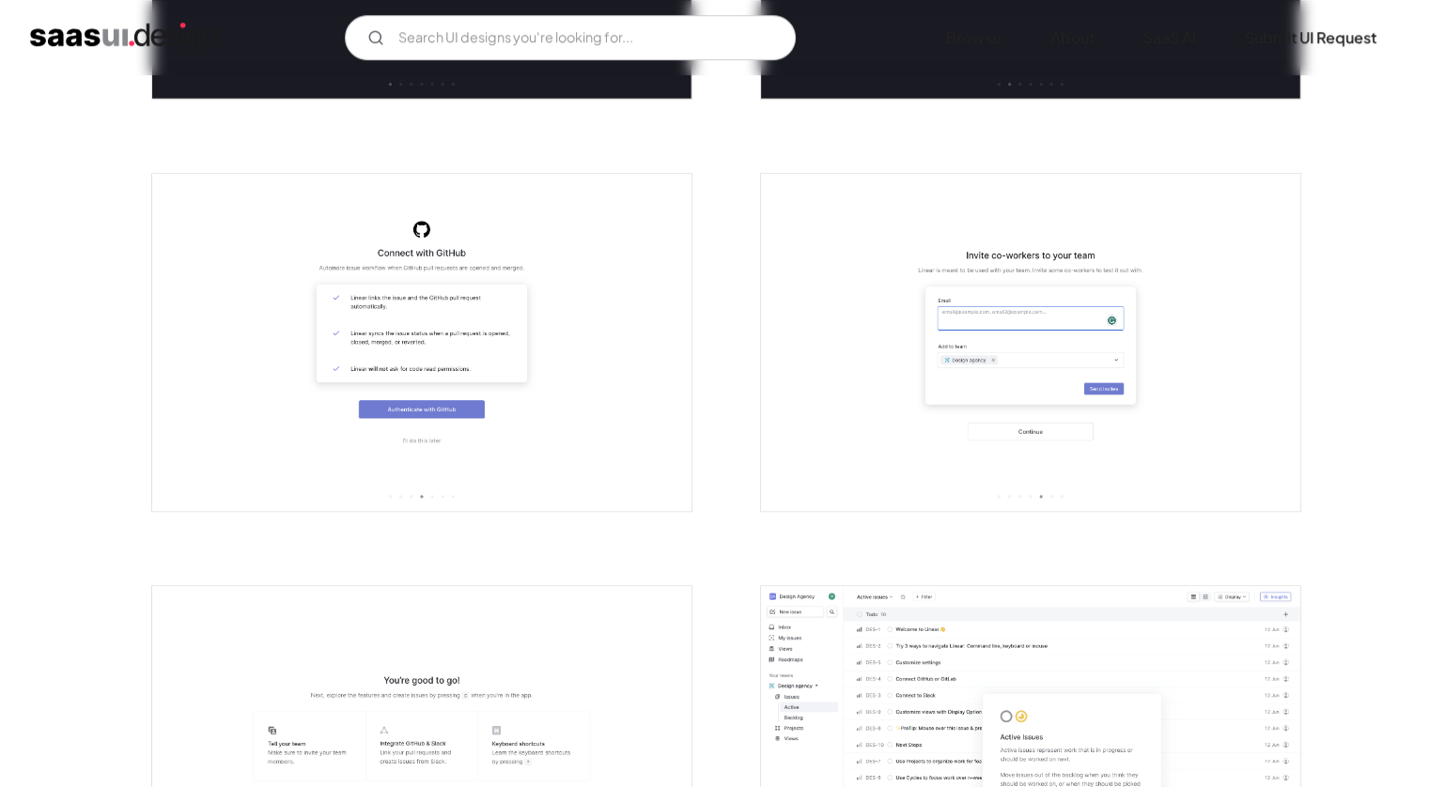
scroll to position [1879, 0]
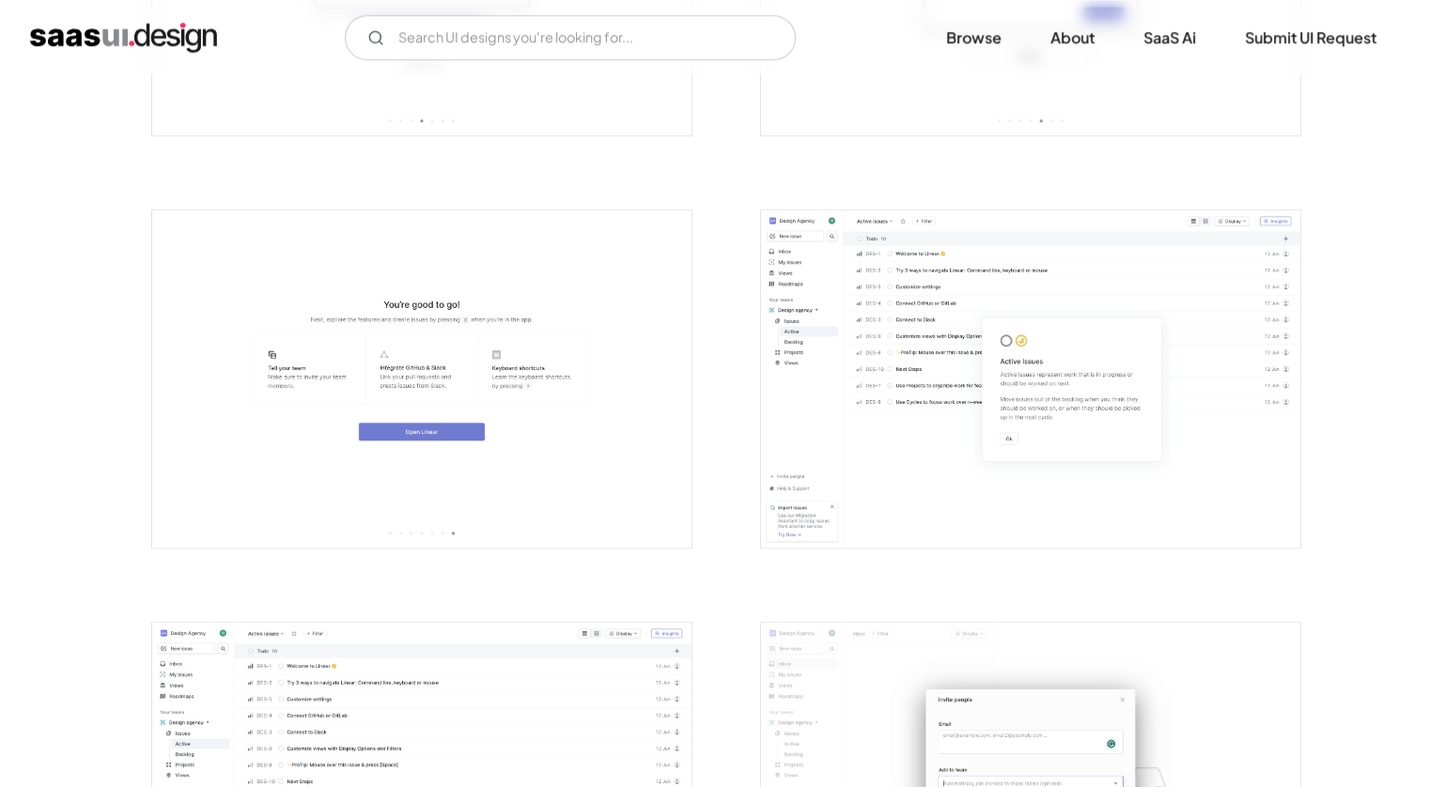
click at [804, 309] on img "open lightbox" at bounding box center [1030, 378] width 539 height 337
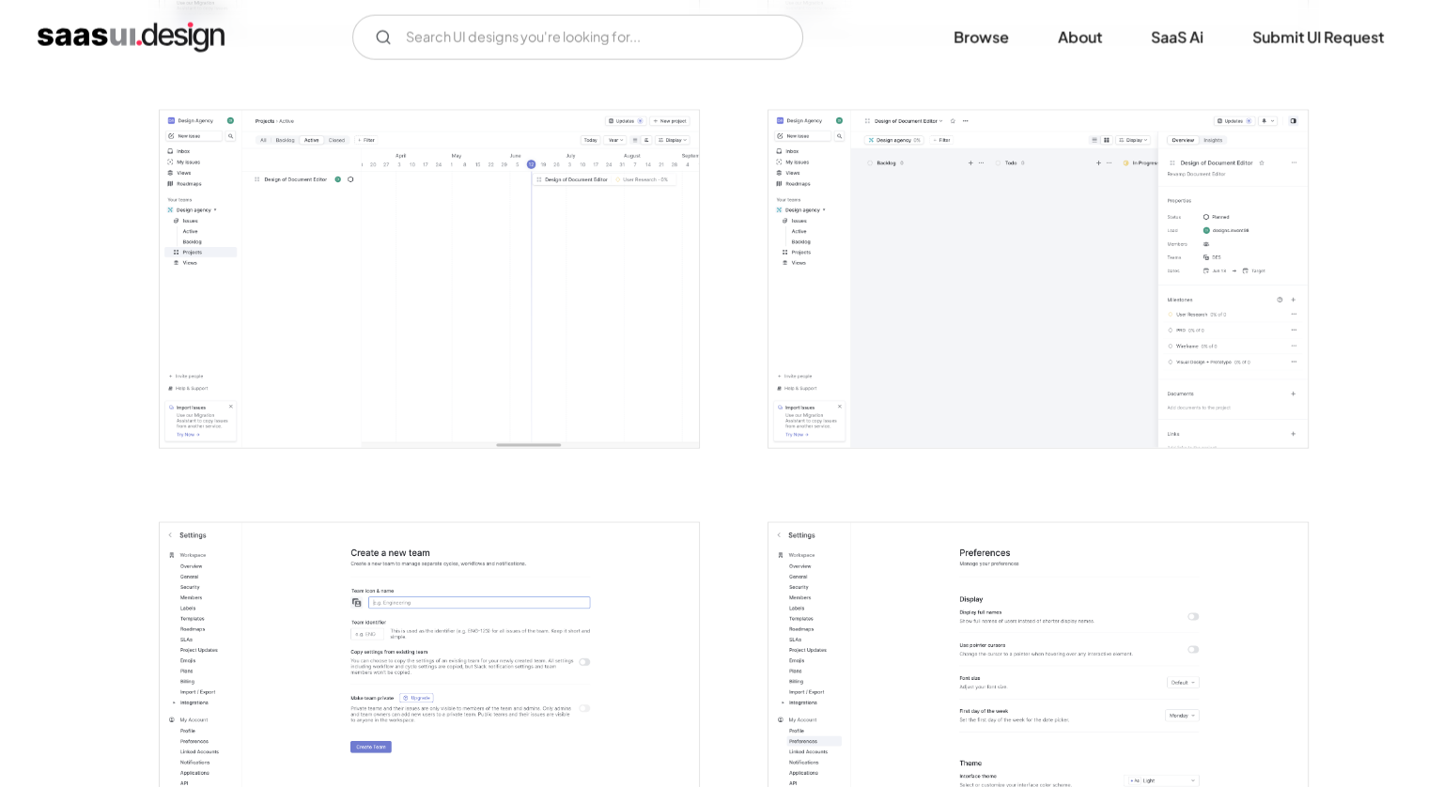
scroll to position [3852, 0]
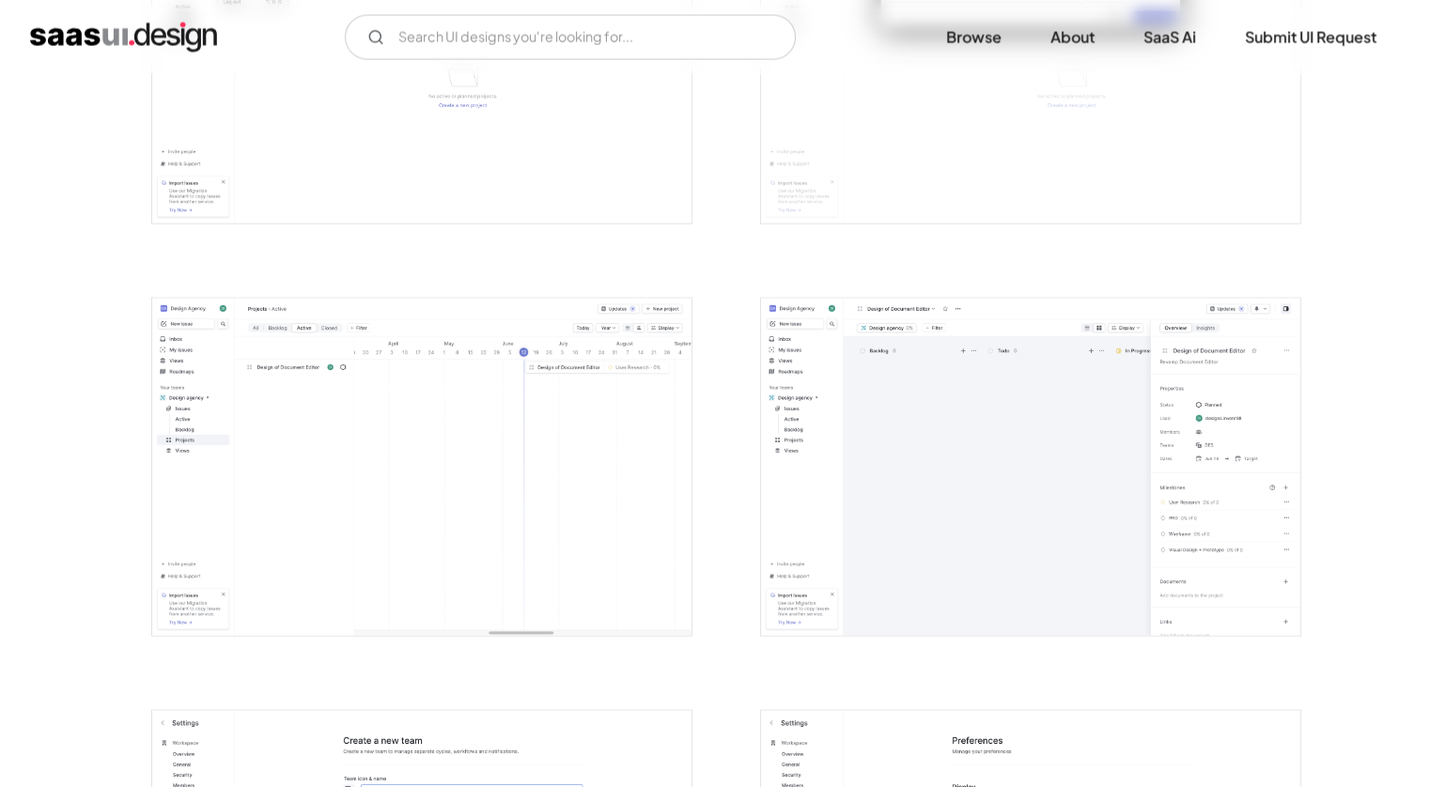
click at [503, 430] on img "open lightbox" at bounding box center [421, 467] width 539 height 337
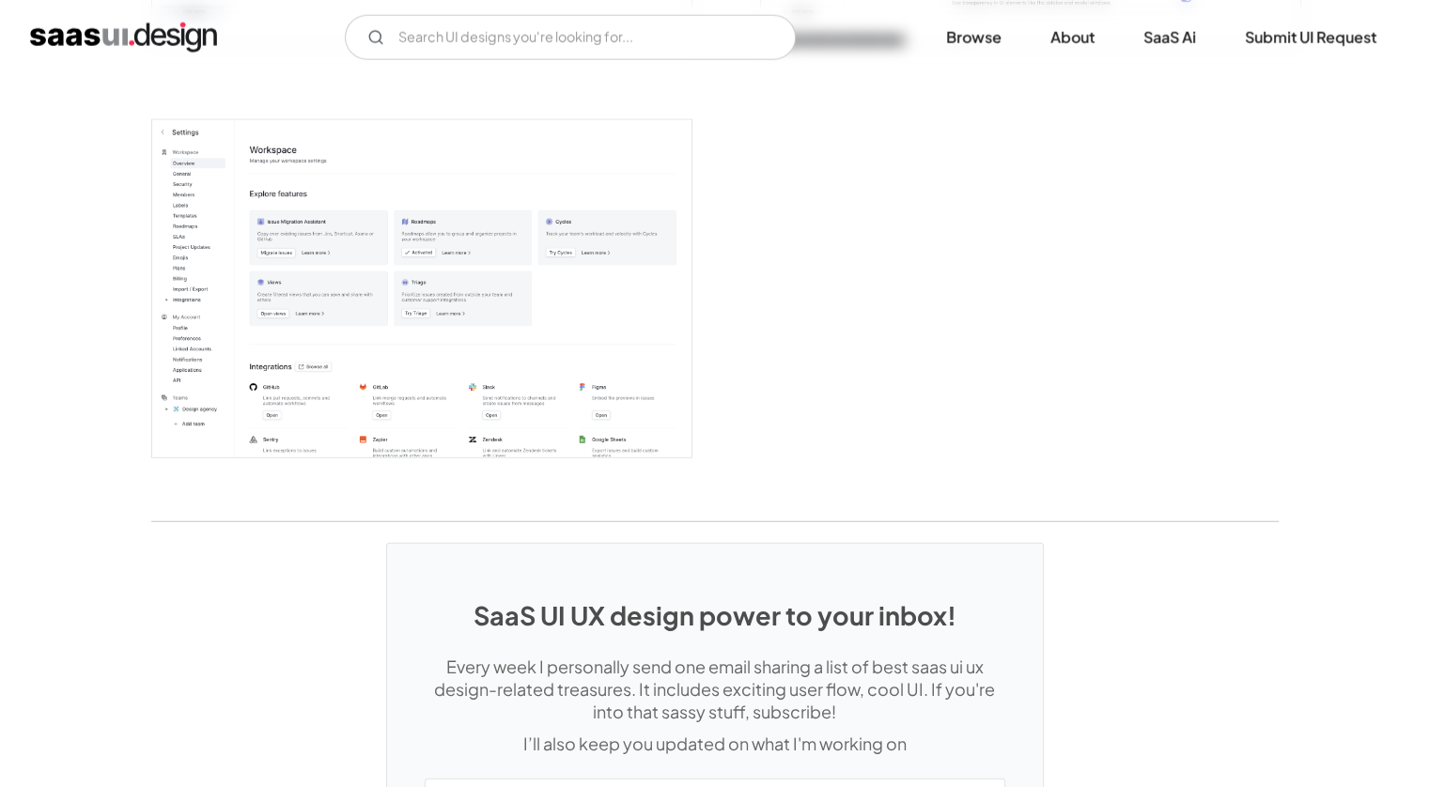
scroll to position [4885, 0]
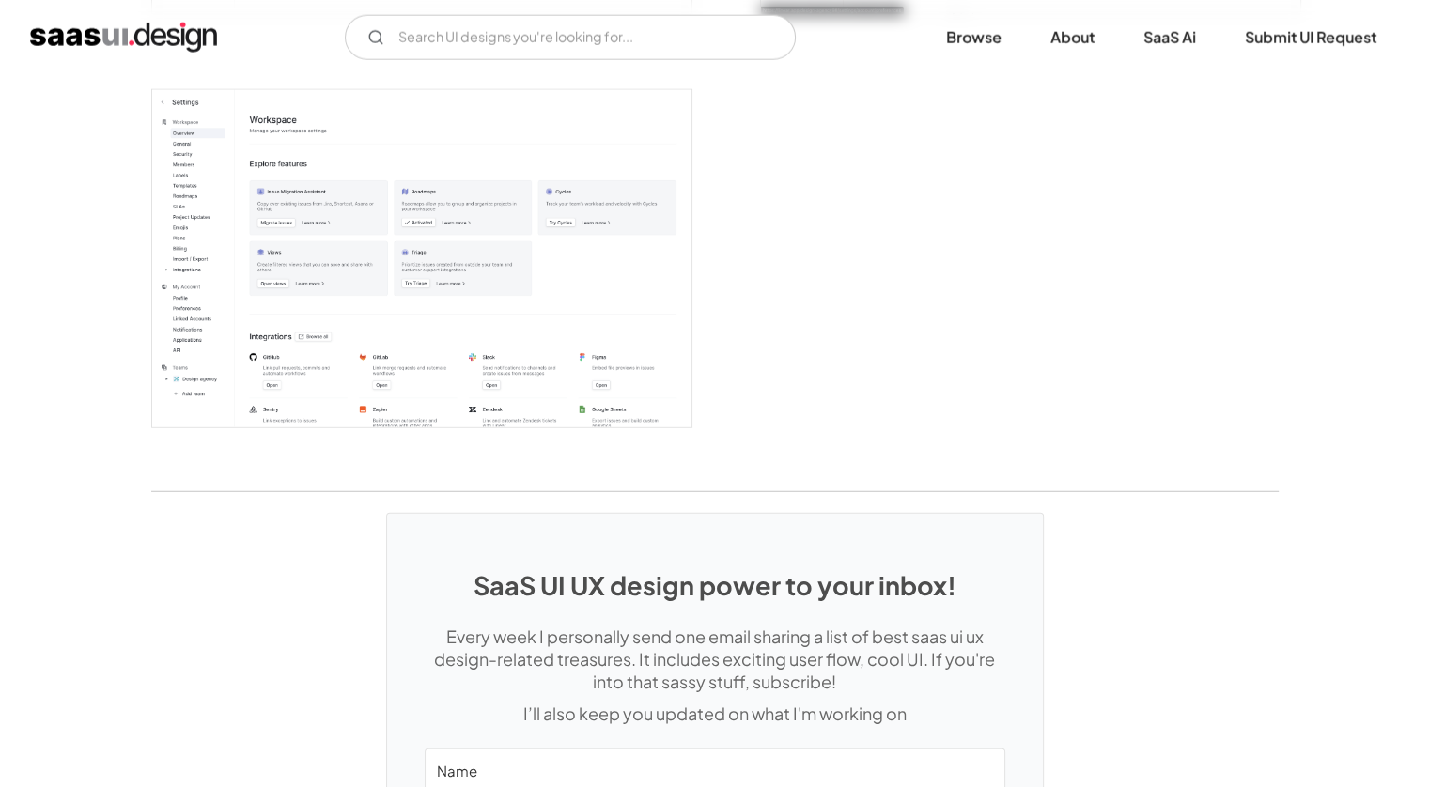
click at [502, 430] on div at bounding box center [411, 247] width 564 height 412
click at [492, 384] on img "open lightbox" at bounding box center [421, 258] width 539 height 337
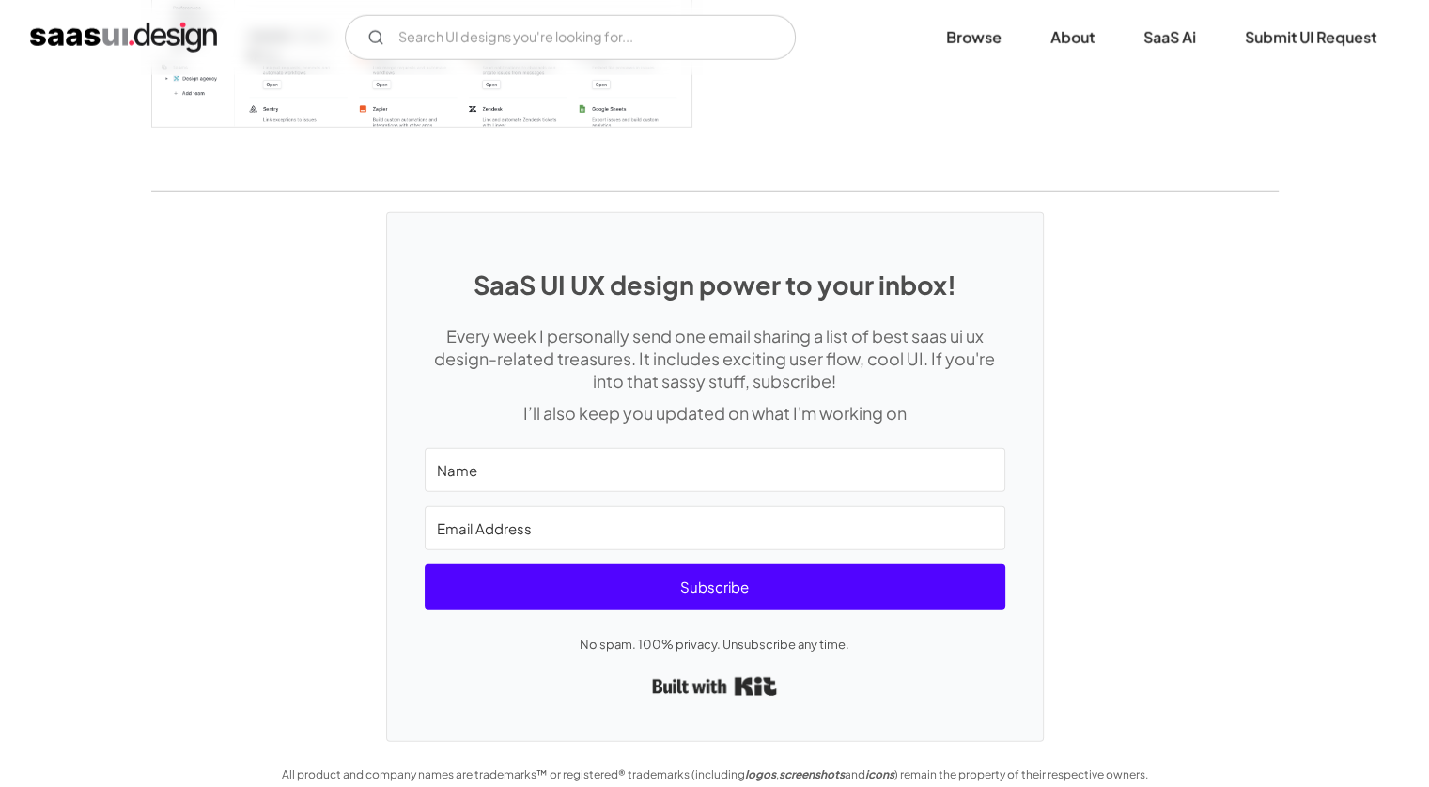
scroll to position [5204, 0]
